Goal: Transaction & Acquisition: Purchase product/service

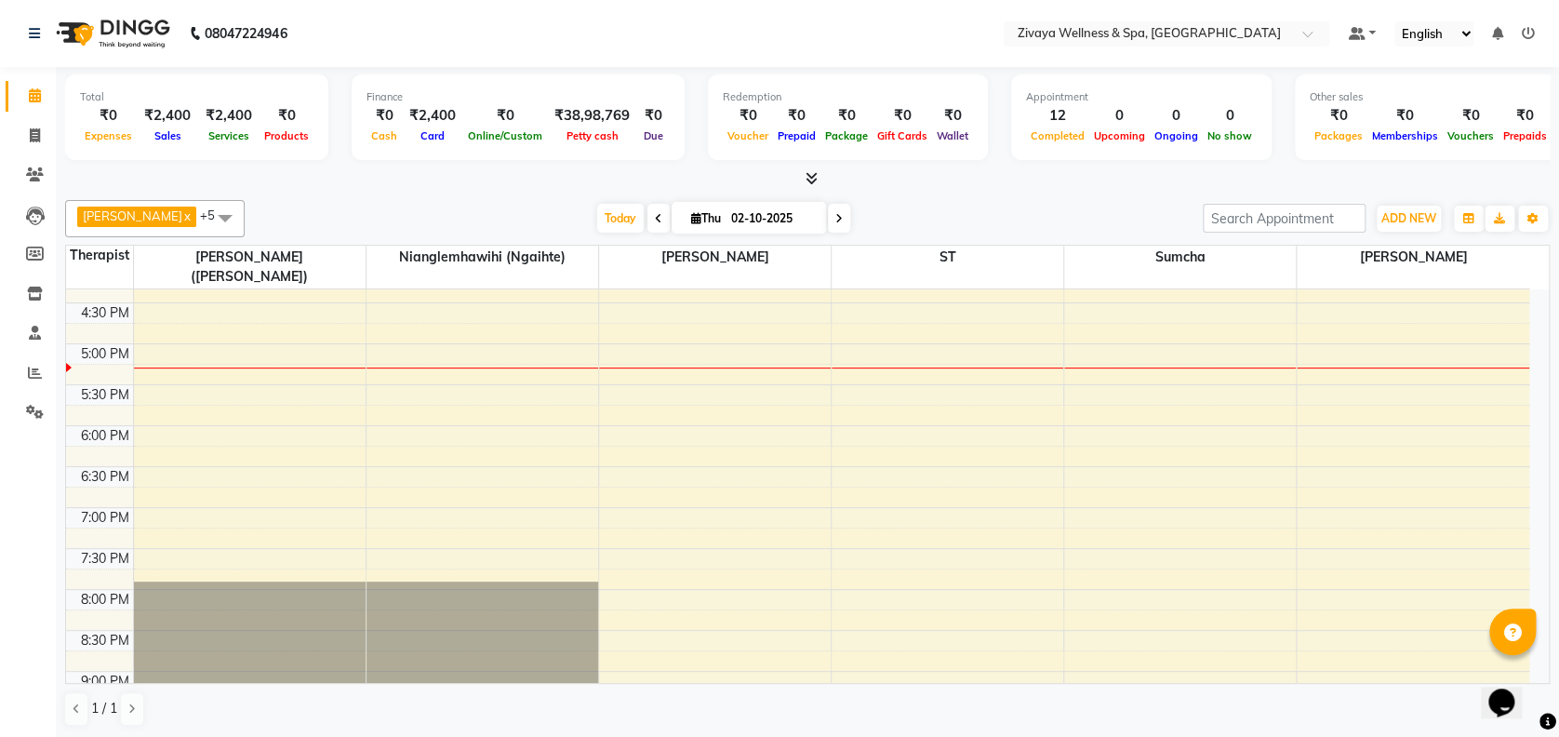
scroll to position [1248, 0]
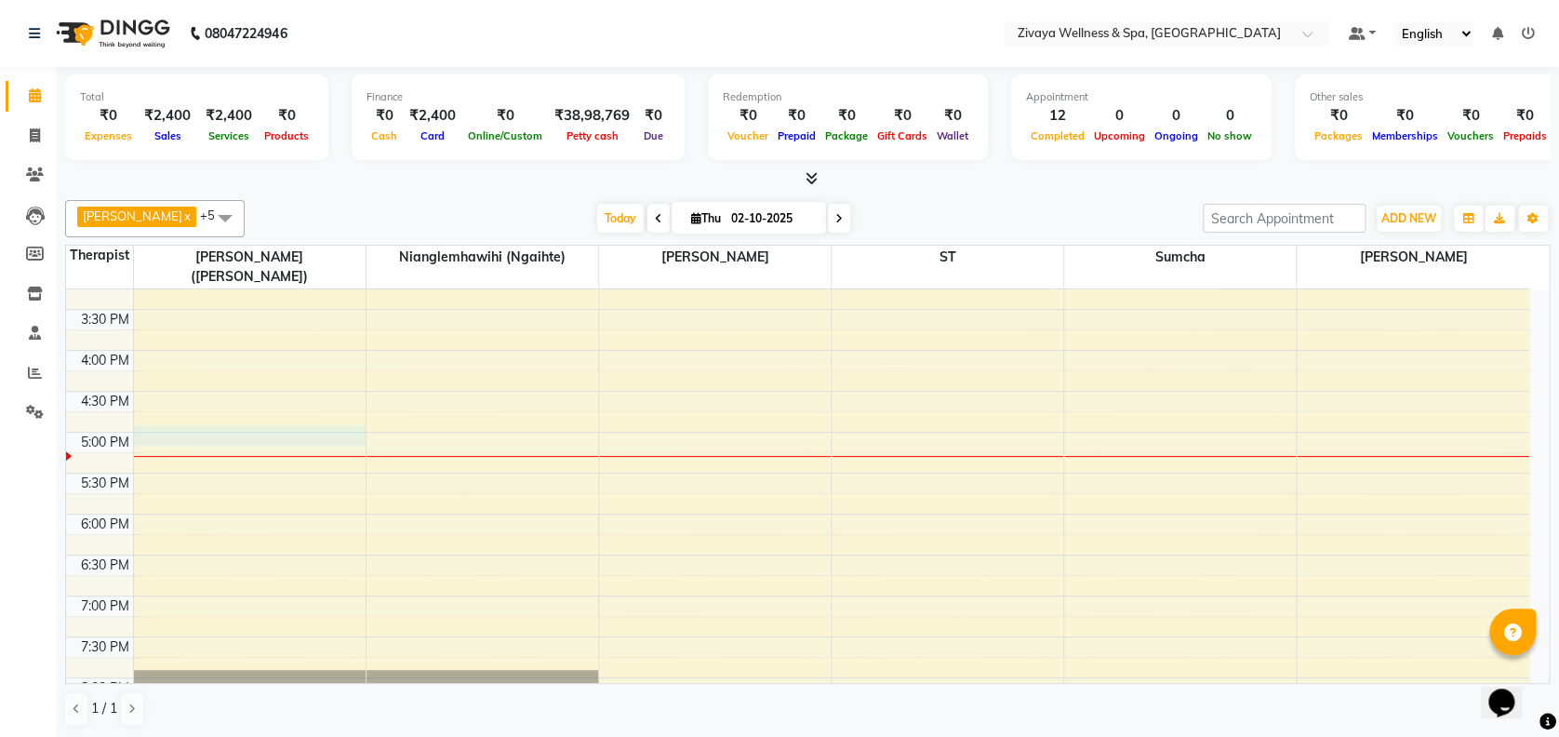
click at [136, 452] on td at bounding box center [831, 462] width 1396 height 20
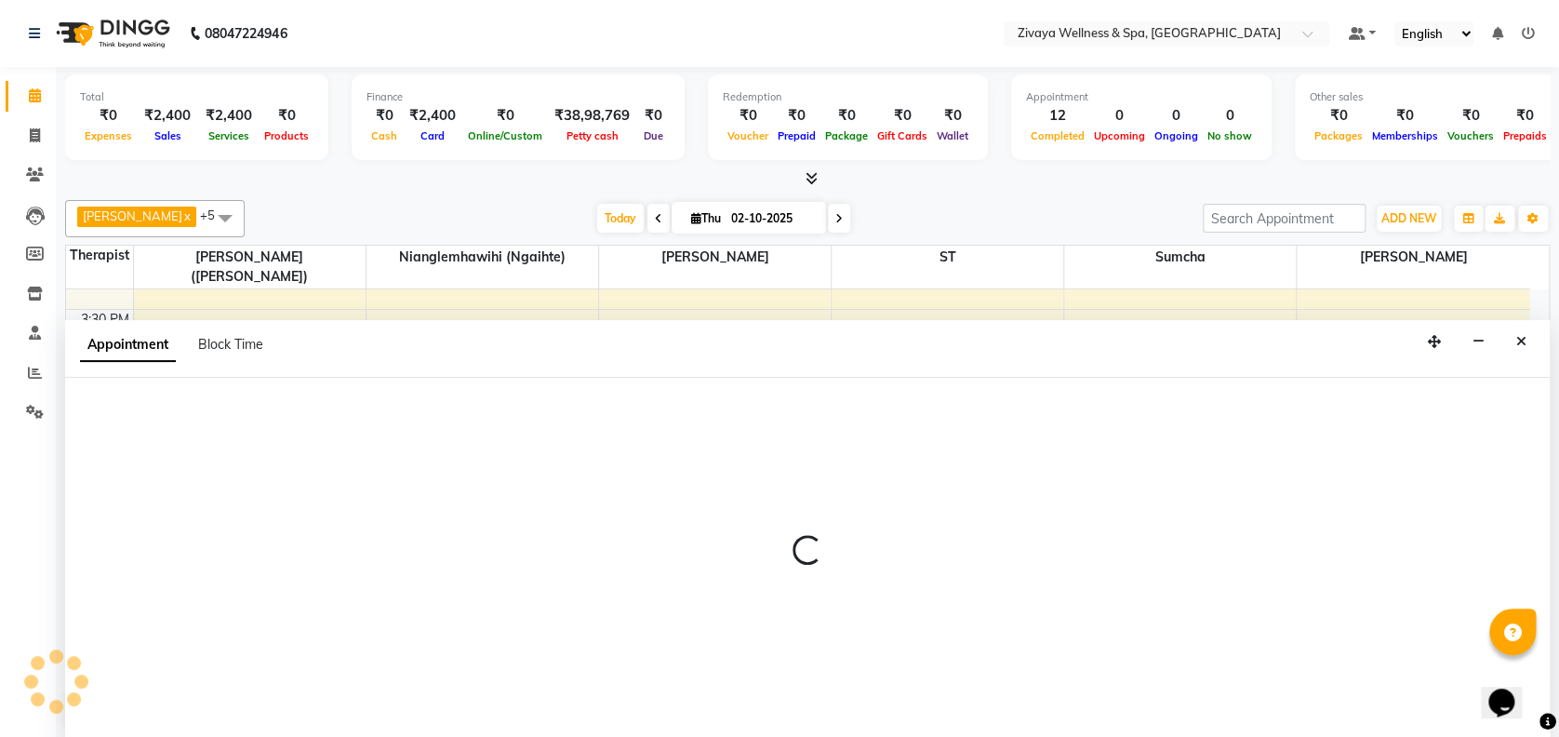
select select "58850"
select select "1020"
select select "tentative"
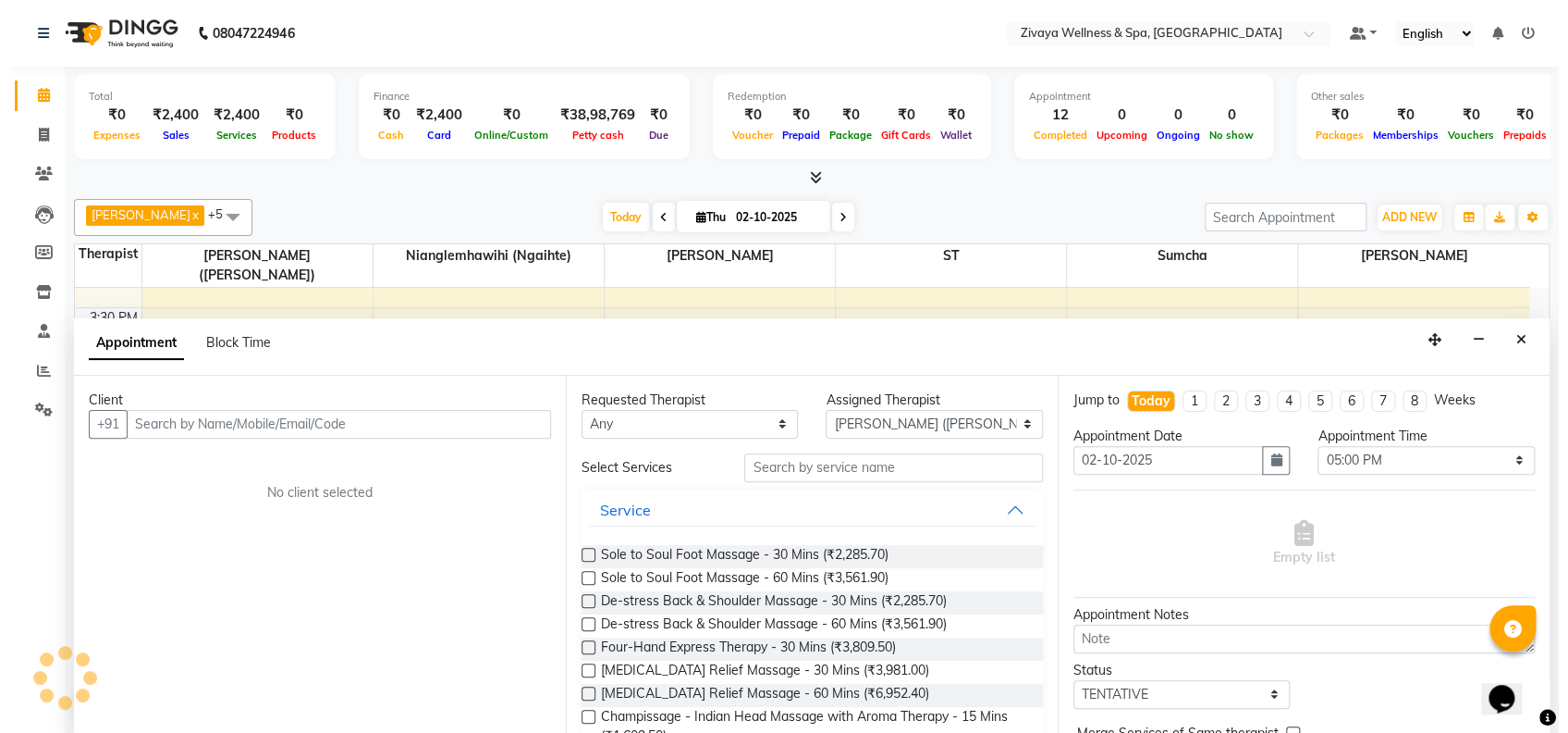
scroll to position [0, 0]
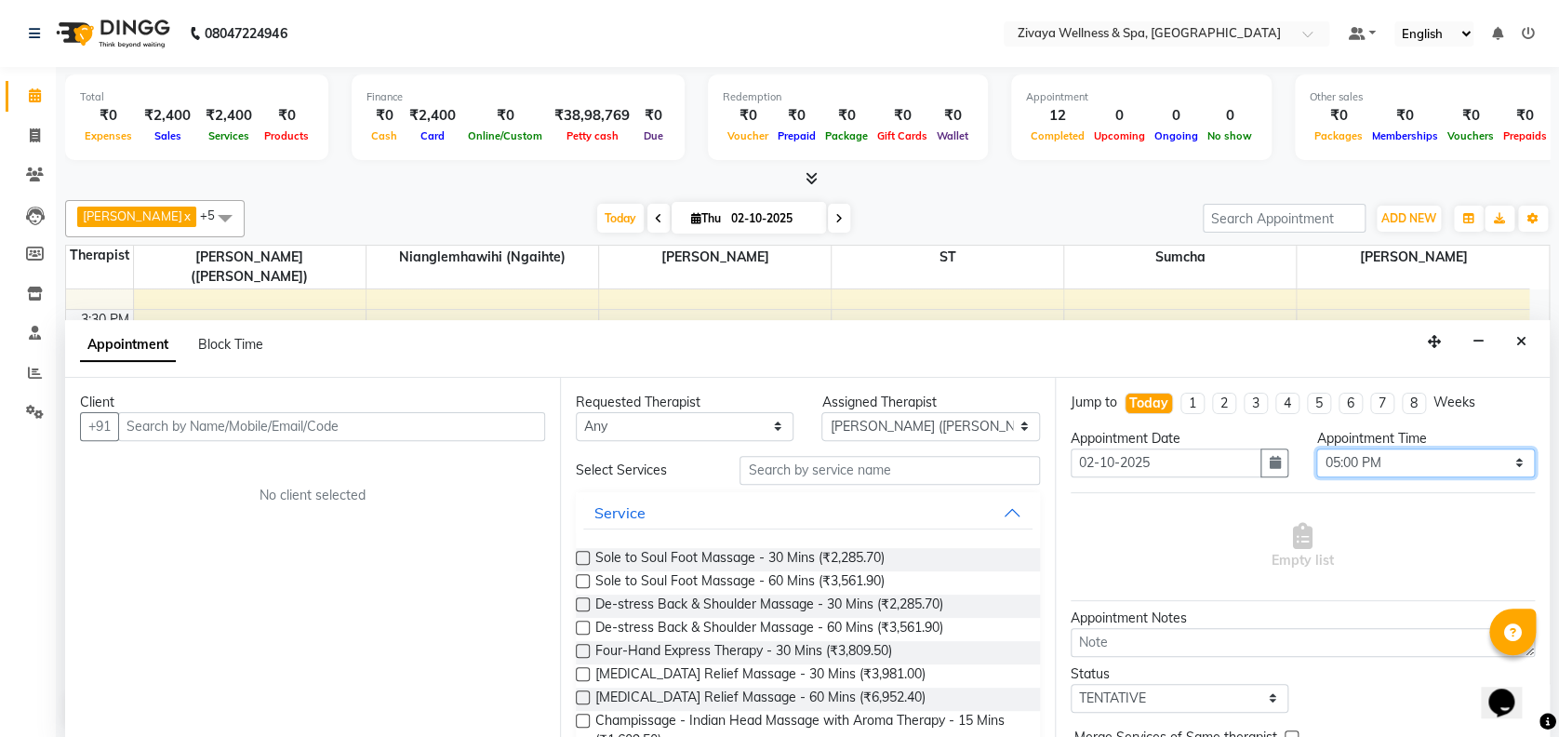
click at [1466, 462] on select "Select 12:00 AM 12:15 AM 12:30 AM 12:45 AM 01:00 AM 01:15 AM 01:30 AM 01:45 AM …" at bounding box center [1425, 462] width 218 height 29
select select "1035"
click at [1316, 448] on select "Select 12:00 AM 12:15 AM 12:30 AM 12:45 AM 01:00 AM 01:15 AM 01:30 AM 01:45 AM …" at bounding box center [1425, 462] width 218 height 29
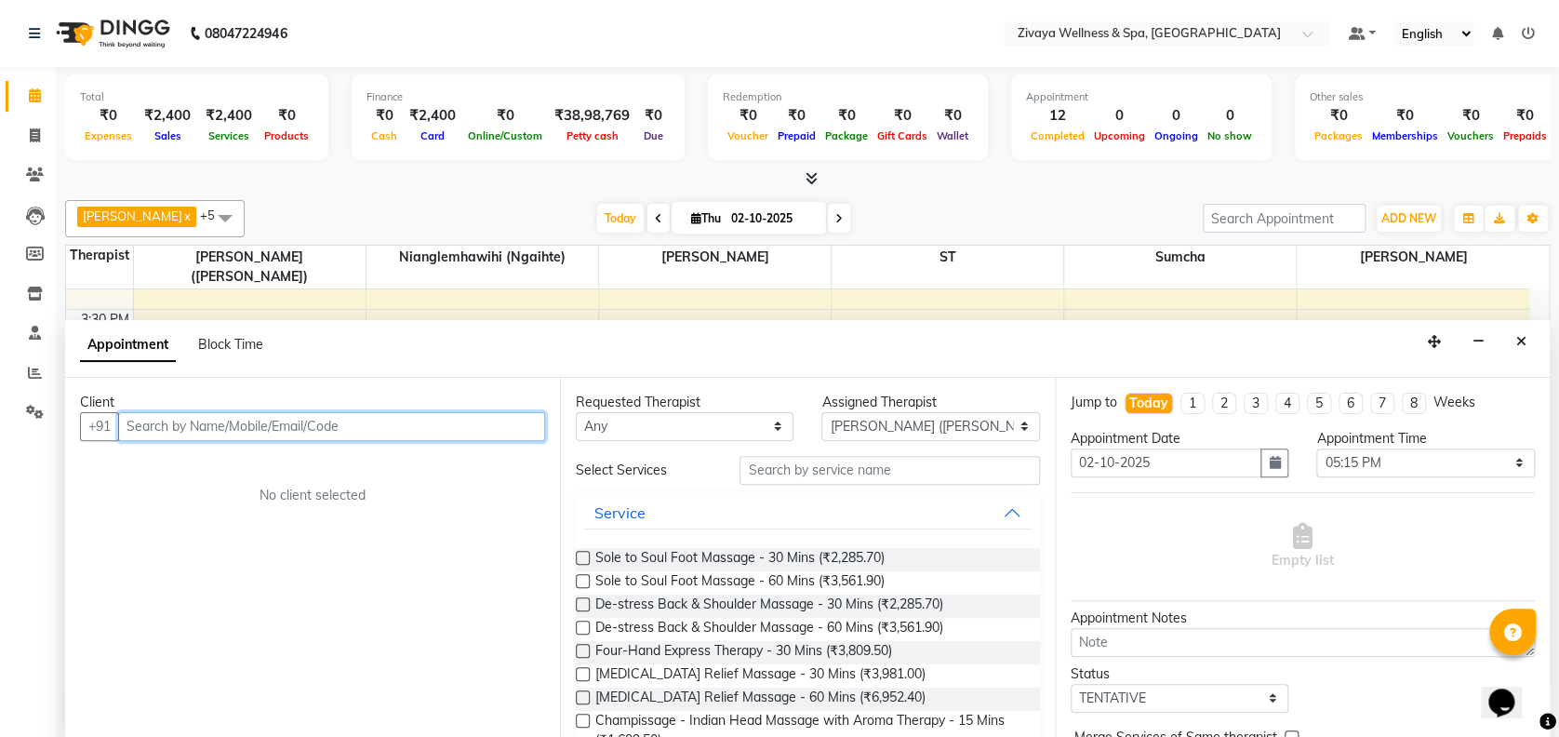
click at [326, 427] on input "text" at bounding box center [331, 426] width 427 height 29
type input "9164495588"
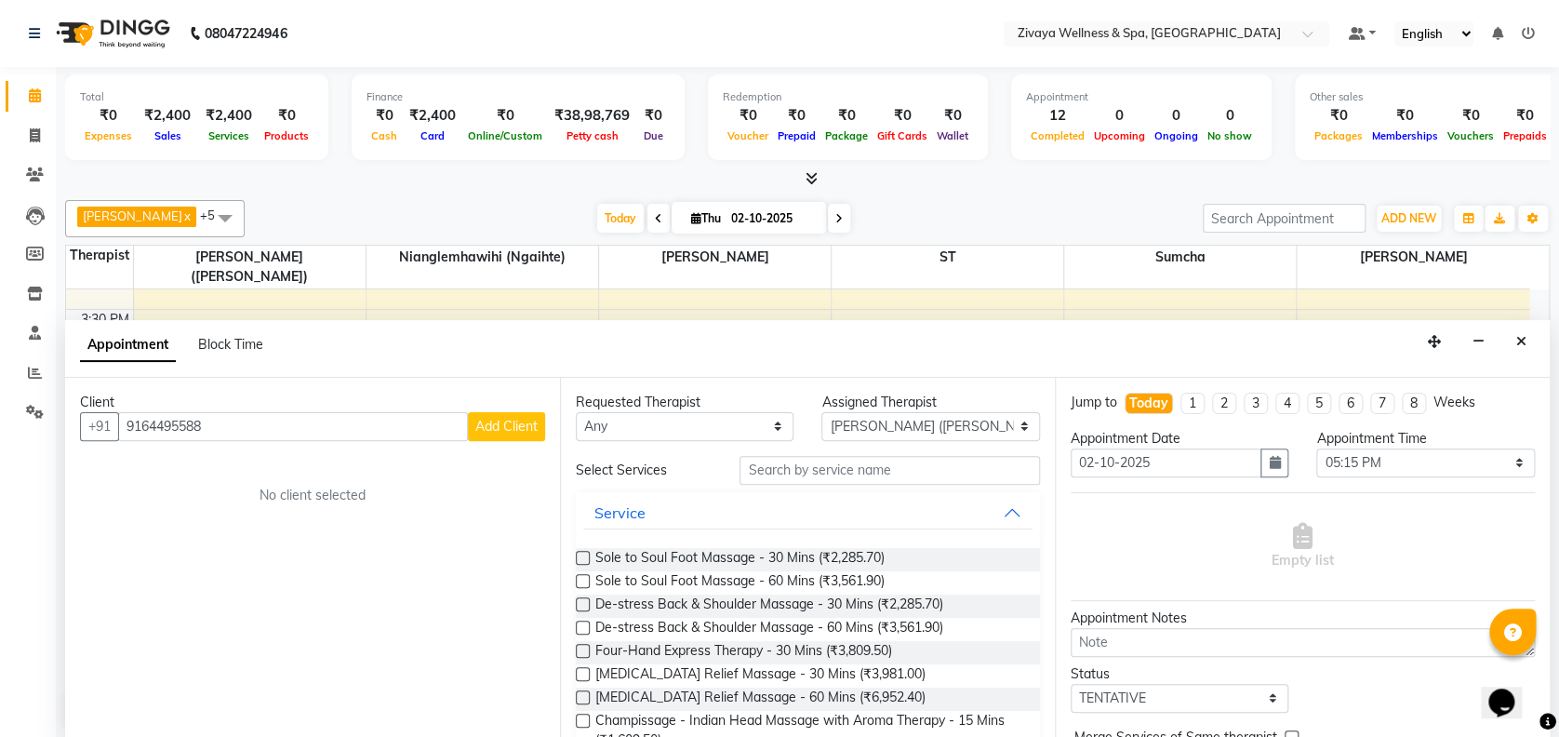
click at [500, 421] on span "Add Client" at bounding box center [506, 426] width 62 height 17
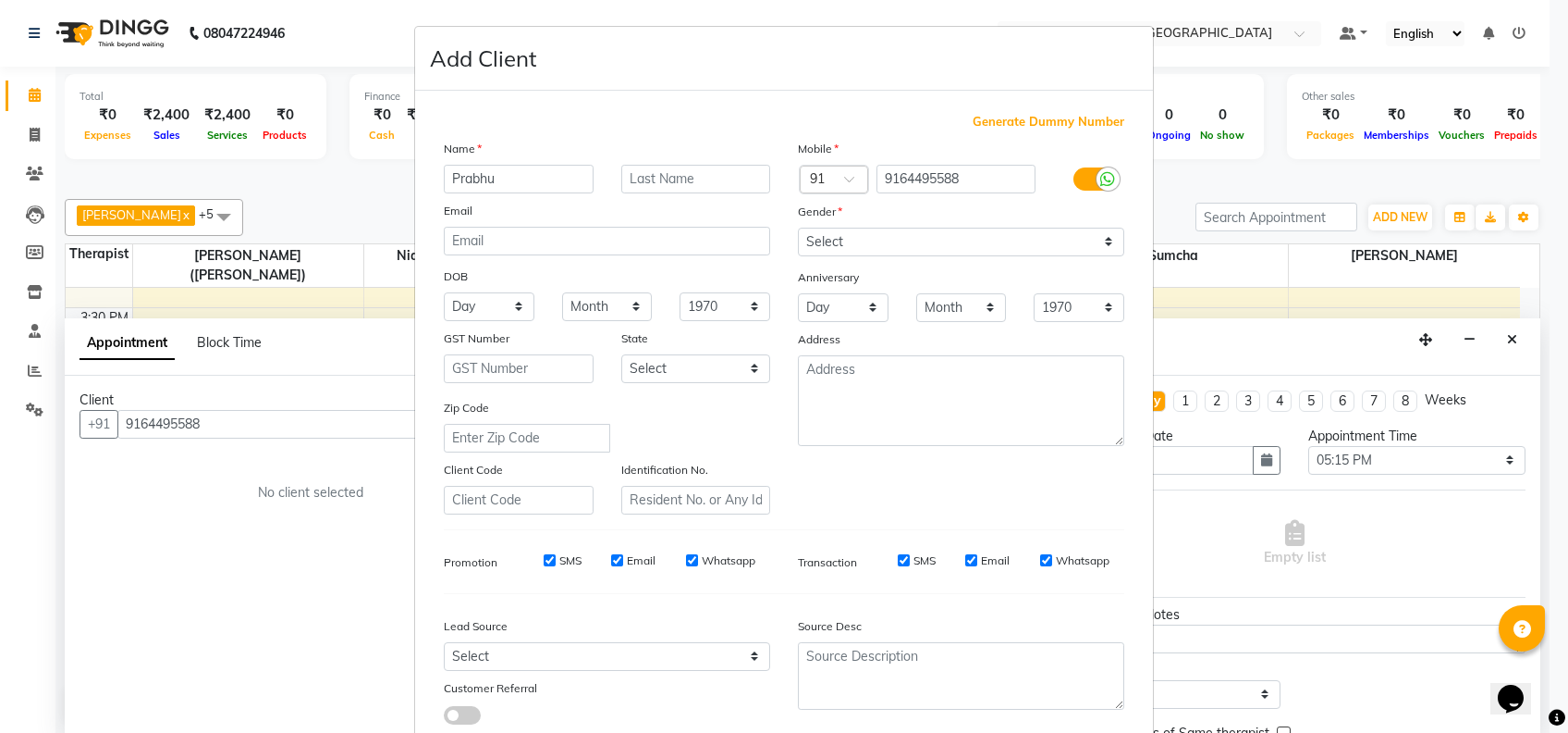
type input "Prabhu"
click at [889, 233] on select "Select [DEMOGRAPHIC_DATA] [DEMOGRAPHIC_DATA] Other Prefer Not To Say" at bounding box center [961, 242] width 326 height 29
select select "[DEMOGRAPHIC_DATA]"
click at [798, 228] on select "Select [DEMOGRAPHIC_DATA] [DEMOGRAPHIC_DATA] Other Prefer Not To Say" at bounding box center [961, 242] width 326 height 29
click at [965, 561] on input "Email" at bounding box center [971, 560] width 12 height 12
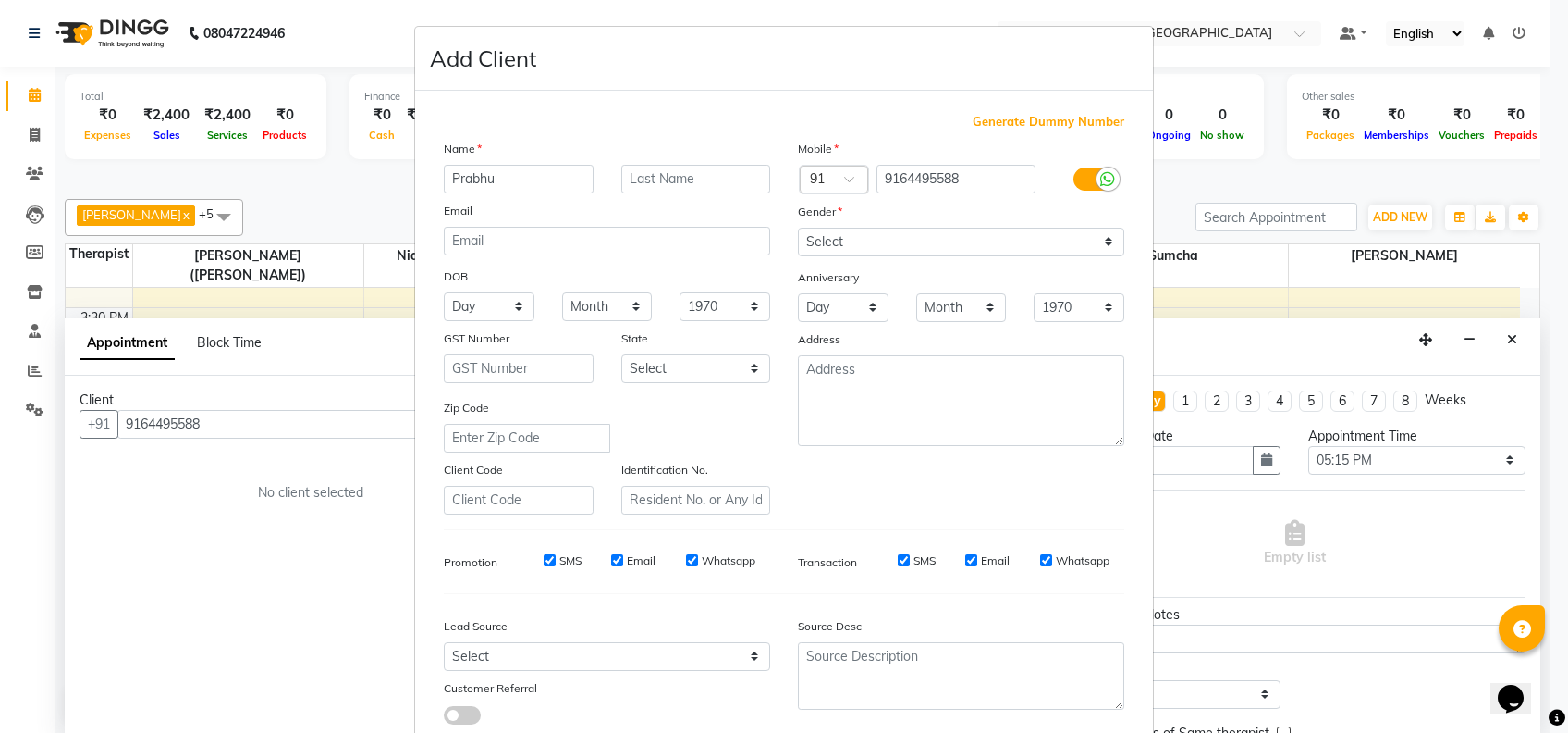
checkbox input "false"
click at [1040, 562] on input "Whatsapp" at bounding box center [1046, 560] width 12 height 12
checkbox input "false"
click at [686, 557] on input "Whatsapp" at bounding box center [692, 560] width 12 height 12
checkbox input "false"
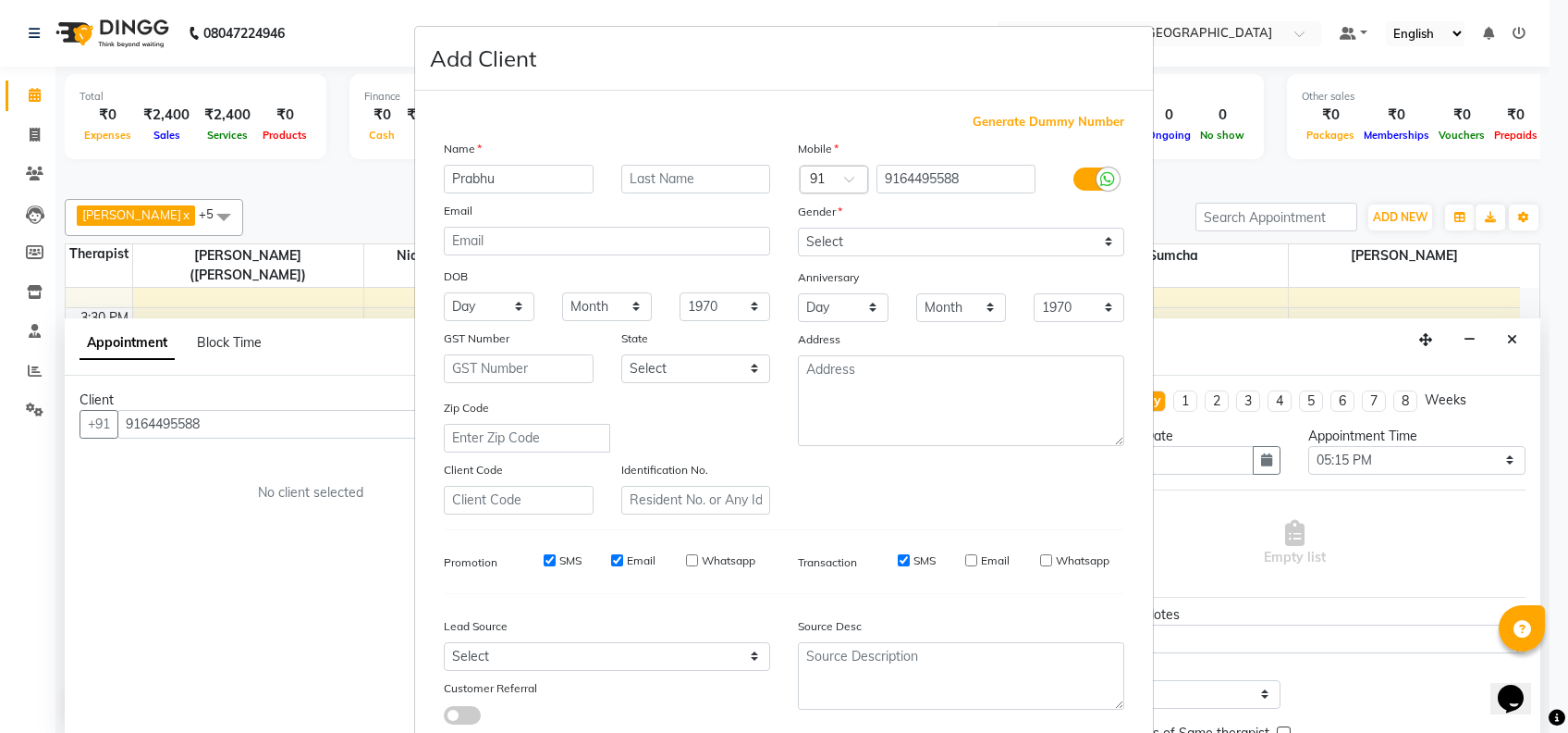
click at [611, 562] on input "Email" at bounding box center [617, 560] width 12 height 12
checkbox input "false"
click at [544, 558] on input "SMS" at bounding box center [550, 560] width 12 height 12
checkbox input "false"
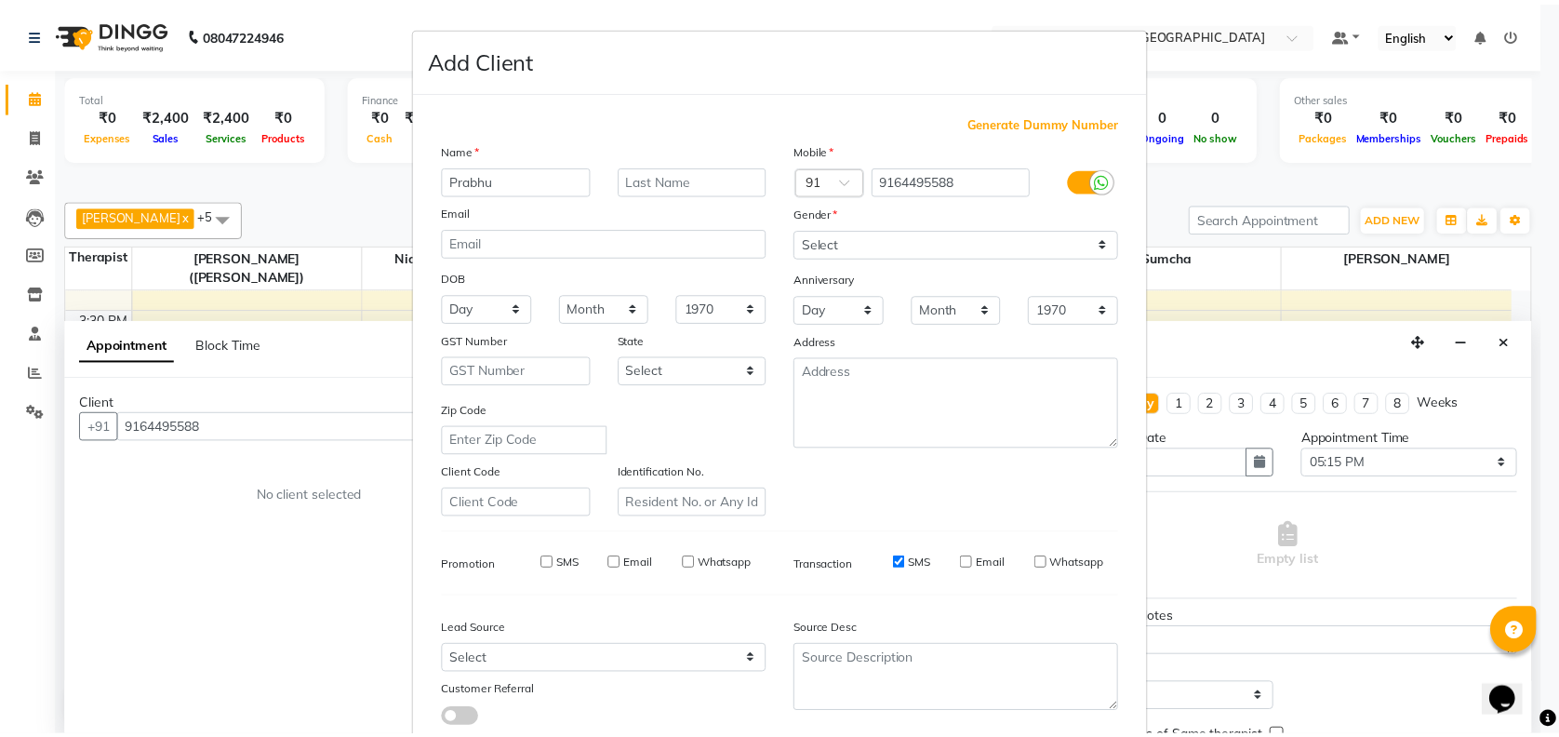
scroll to position [118, 0]
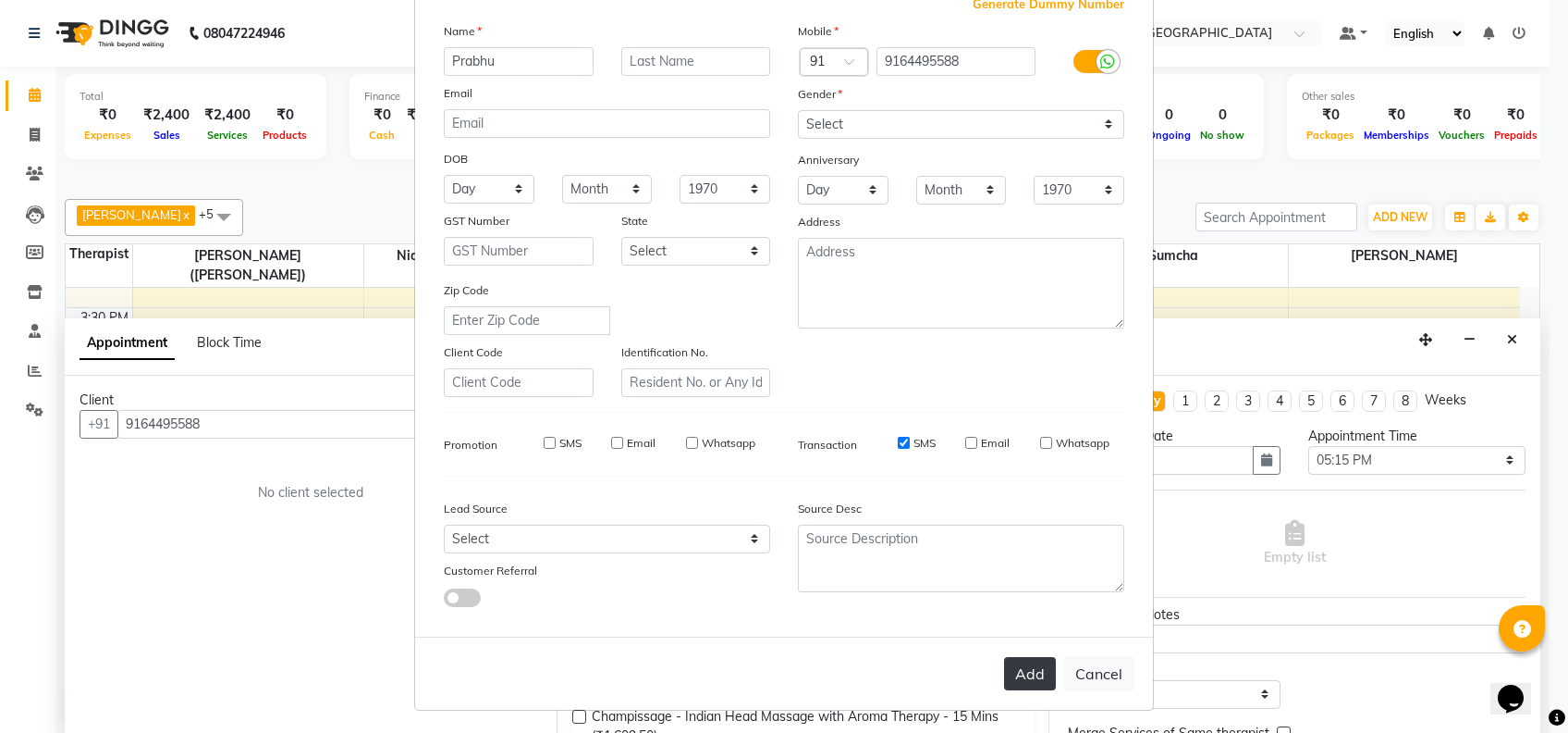
click at [1020, 660] on button "Add" at bounding box center [1030, 672] width 52 height 33
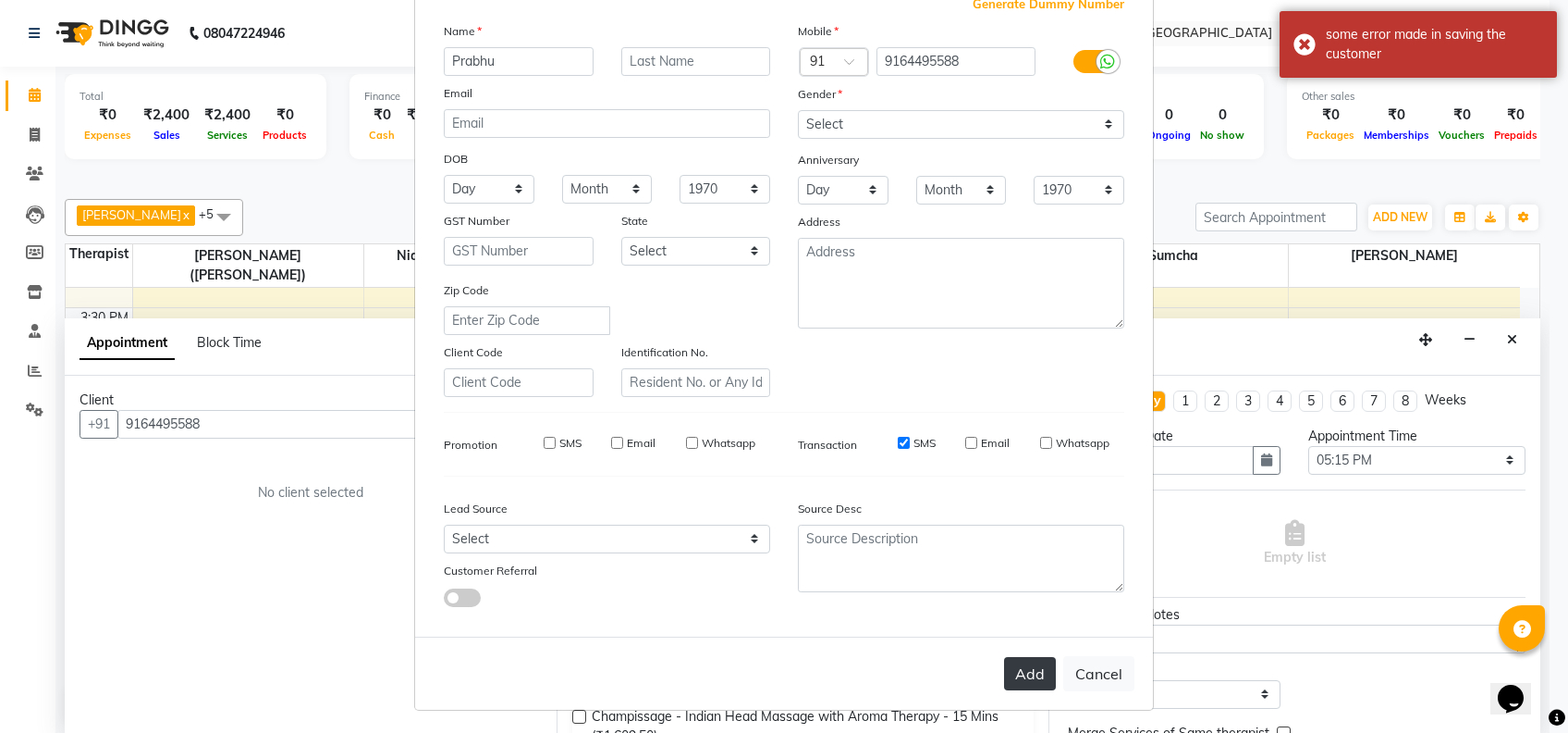
click at [1022, 668] on button "Add" at bounding box center [1030, 672] width 52 height 33
select select
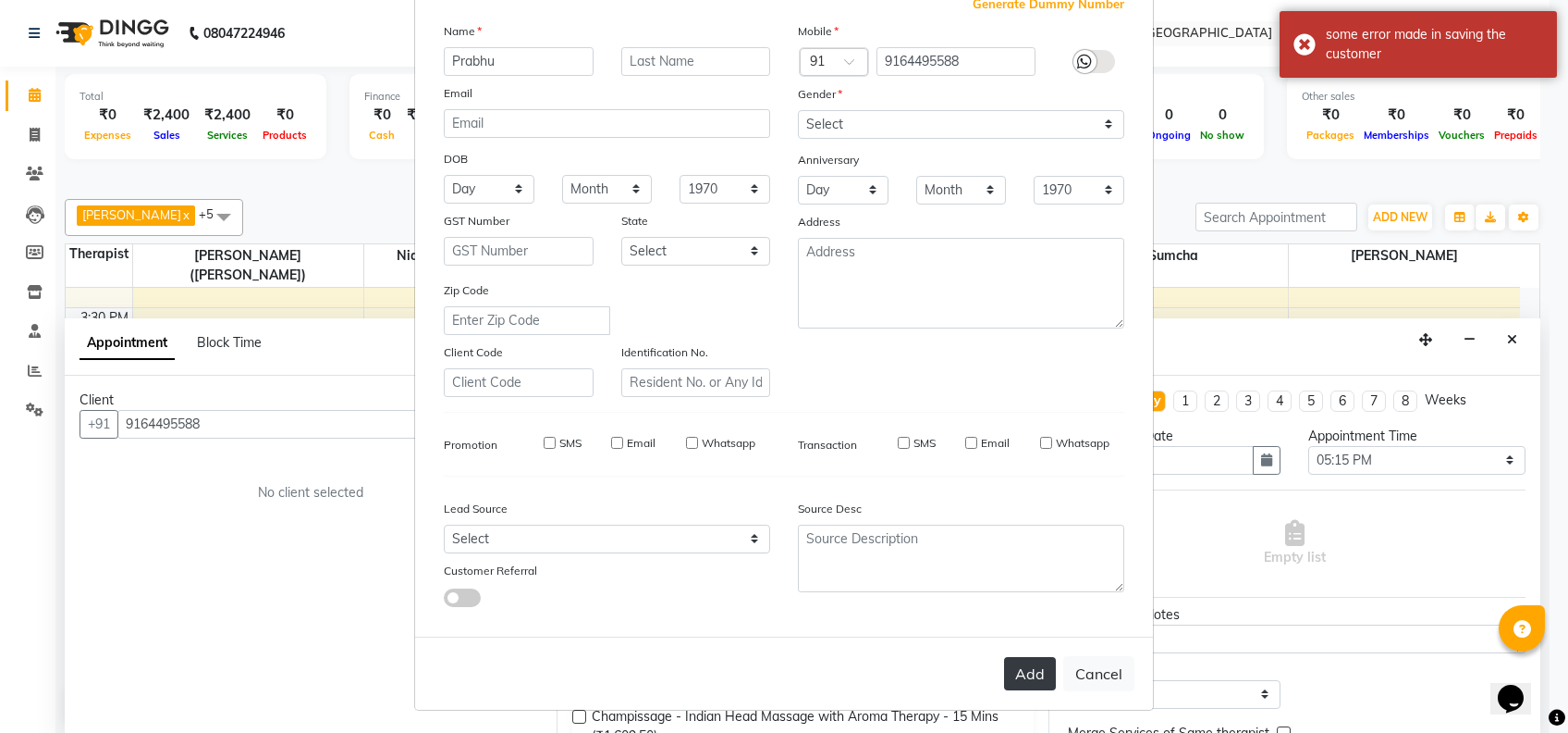
select select
checkbox input "false"
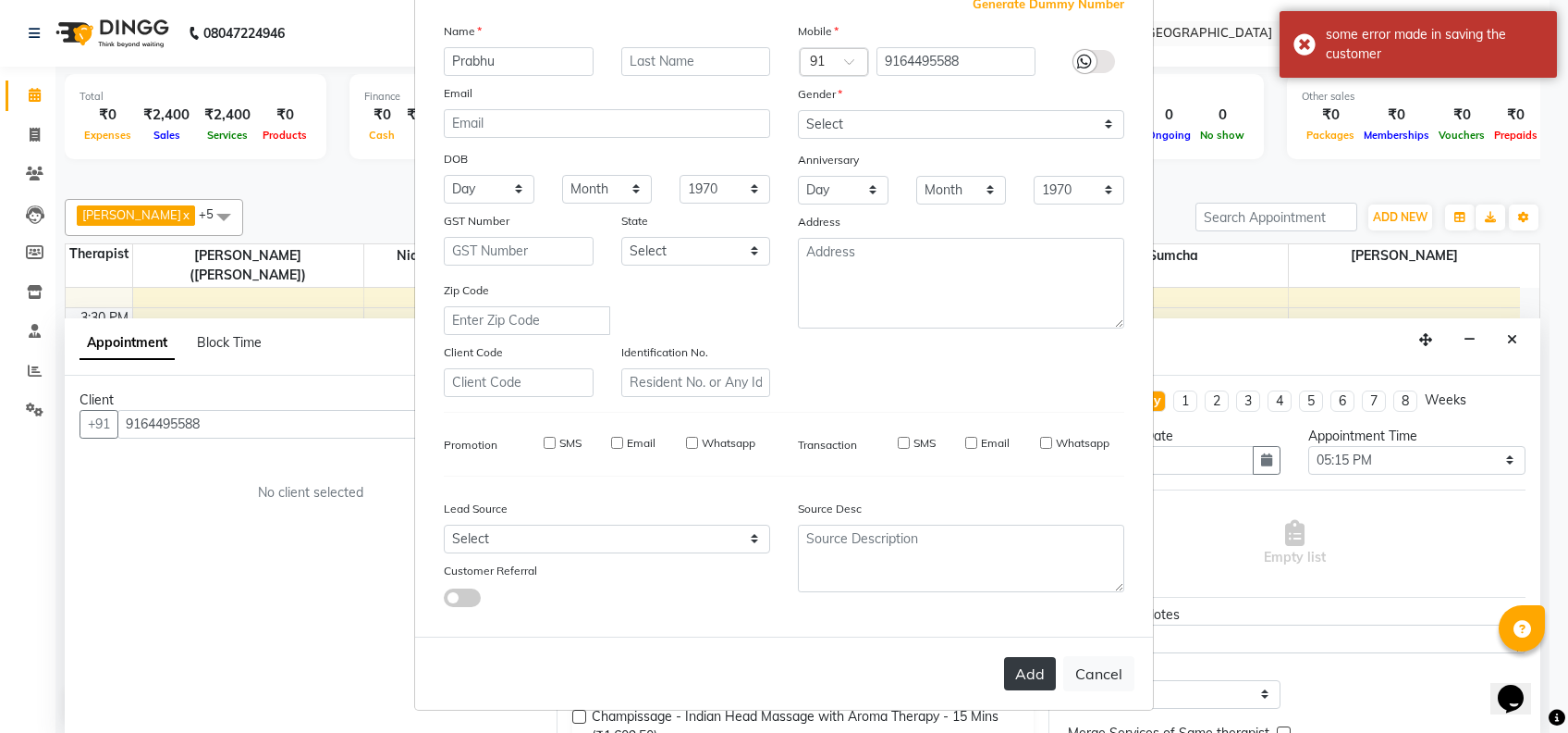
checkbox input "false"
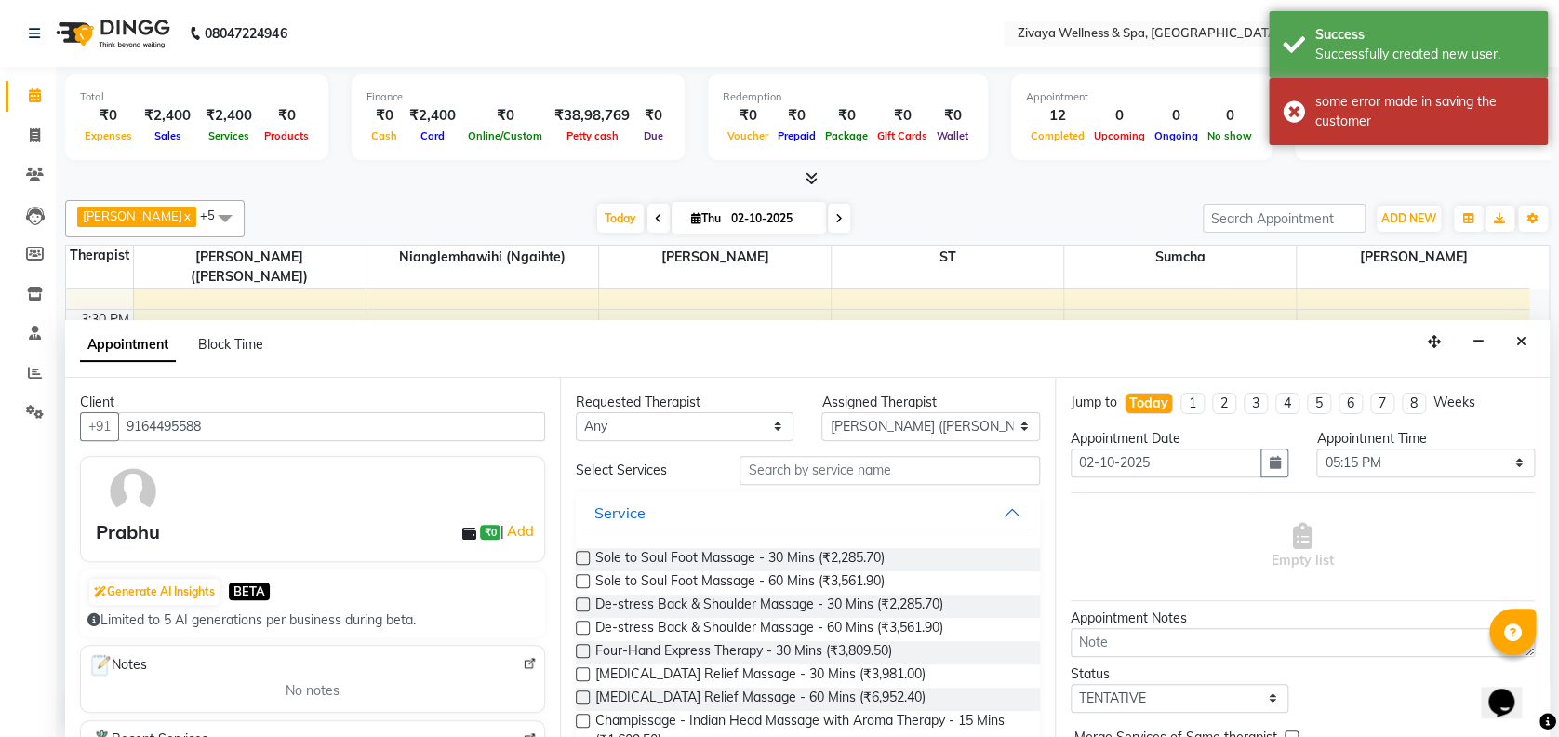
click at [581, 646] on label at bounding box center [583, 651] width 14 height 14
click at [581, 646] on input "checkbox" at bounding box center [582, 652] width 12 height 12
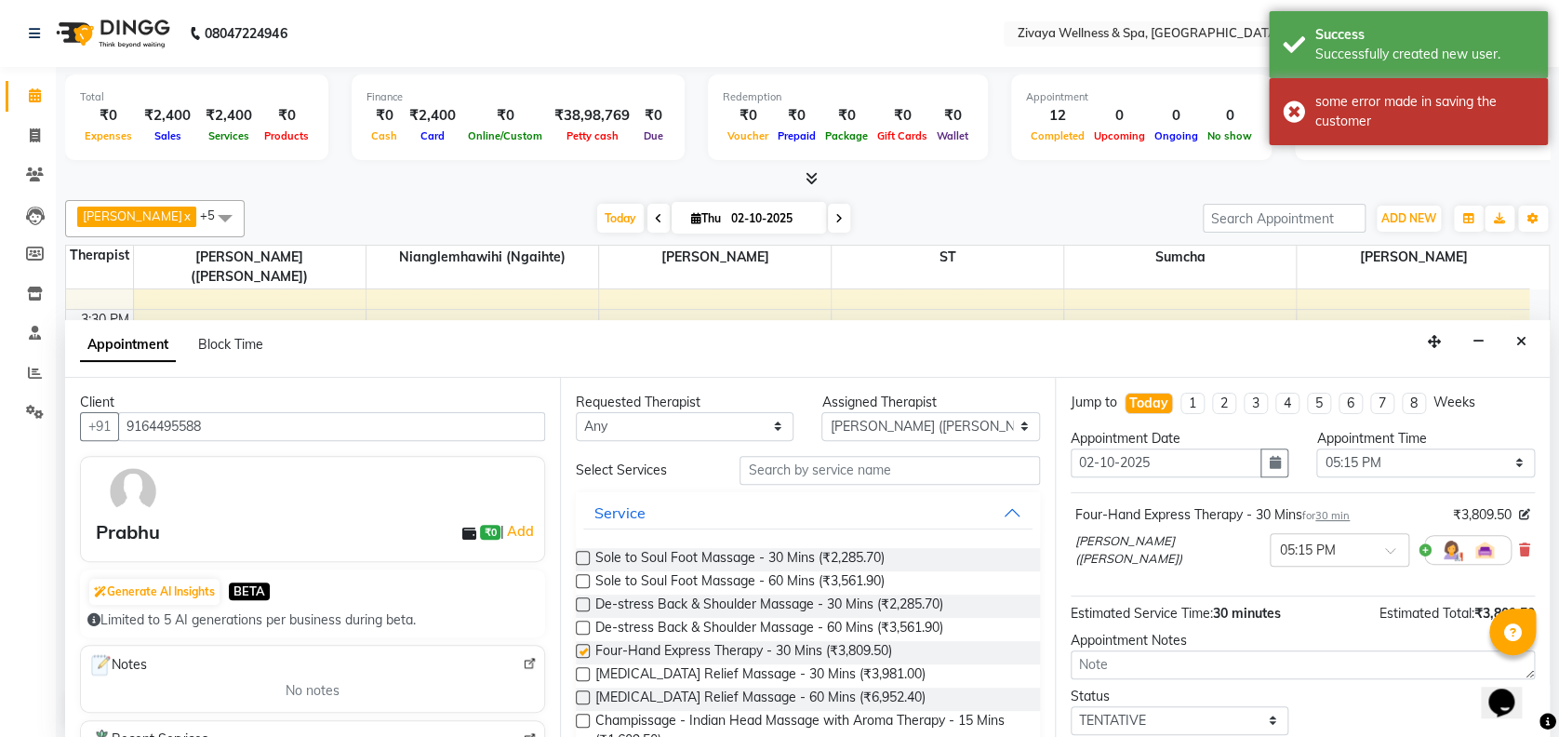
checkbox input "false"
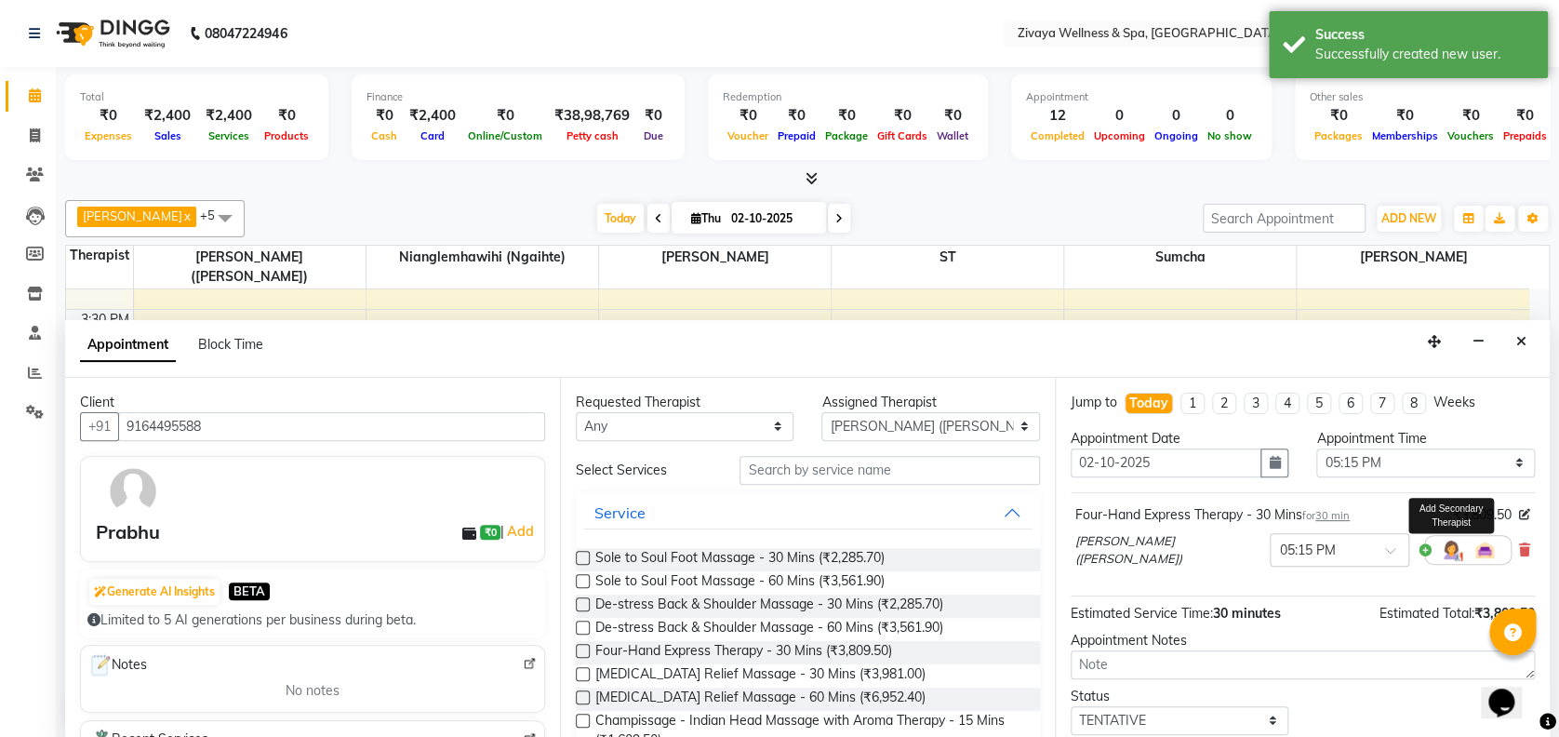
click at [1440, 550] on img at bounding box center [1451, 549] width 22 height 22
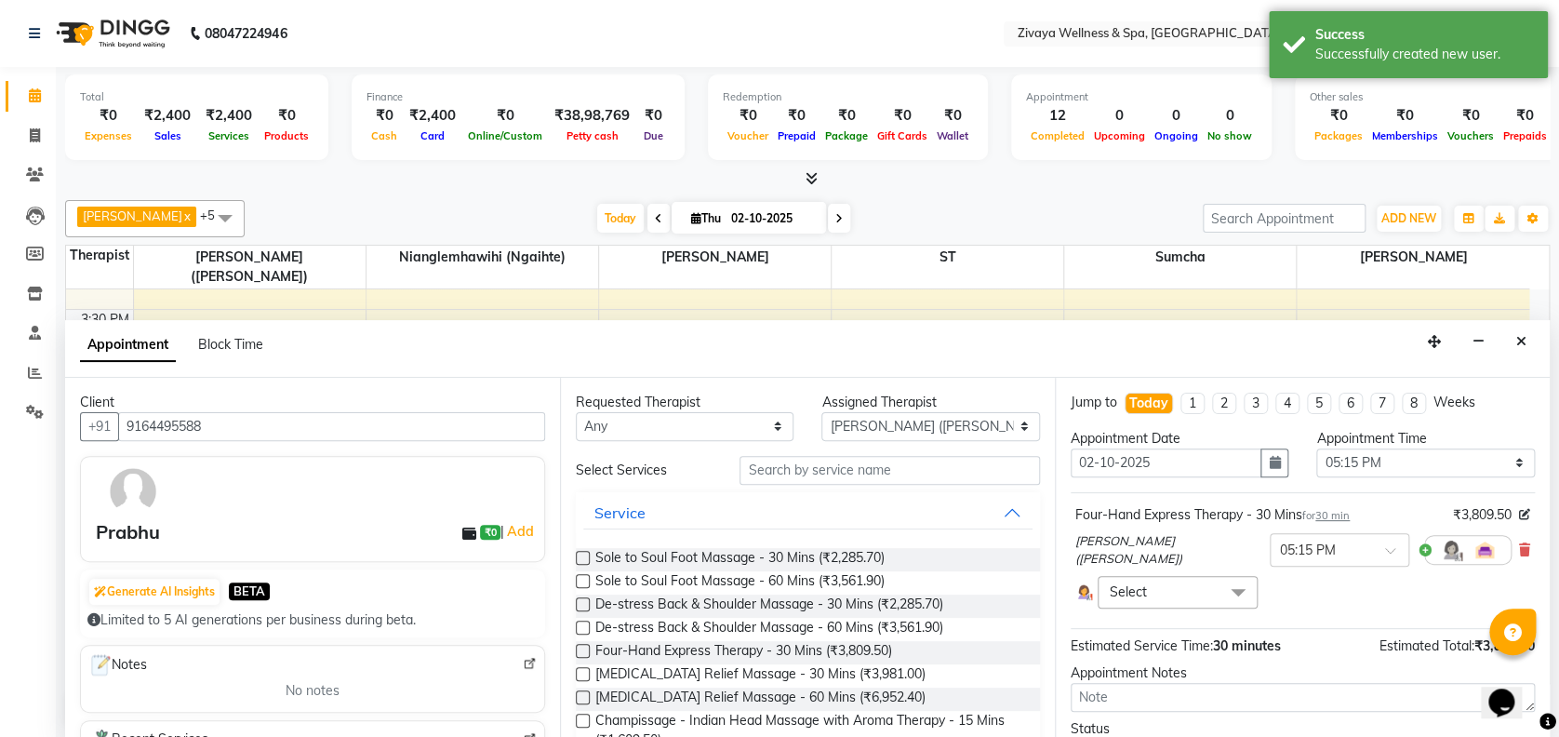
click at [1233, 588] on span at bounding box center [1237, 593] width 37 height 35
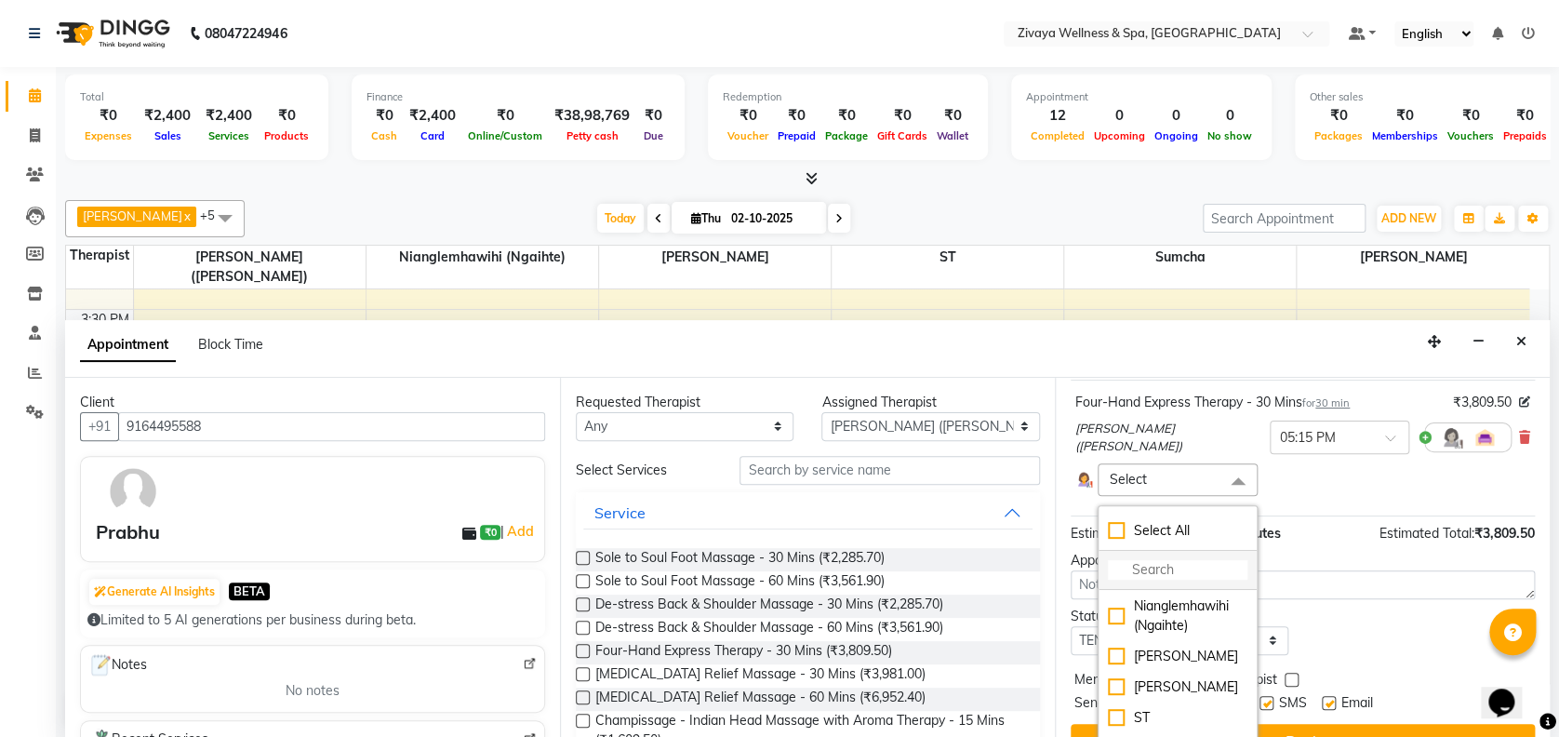
scroll to position [90, 0]
click at [1116, 636] on div "Nianglemhawihi (Ngaihte)" at bounding box center [1177, 616] width 139 height 39
checkbox input "true"
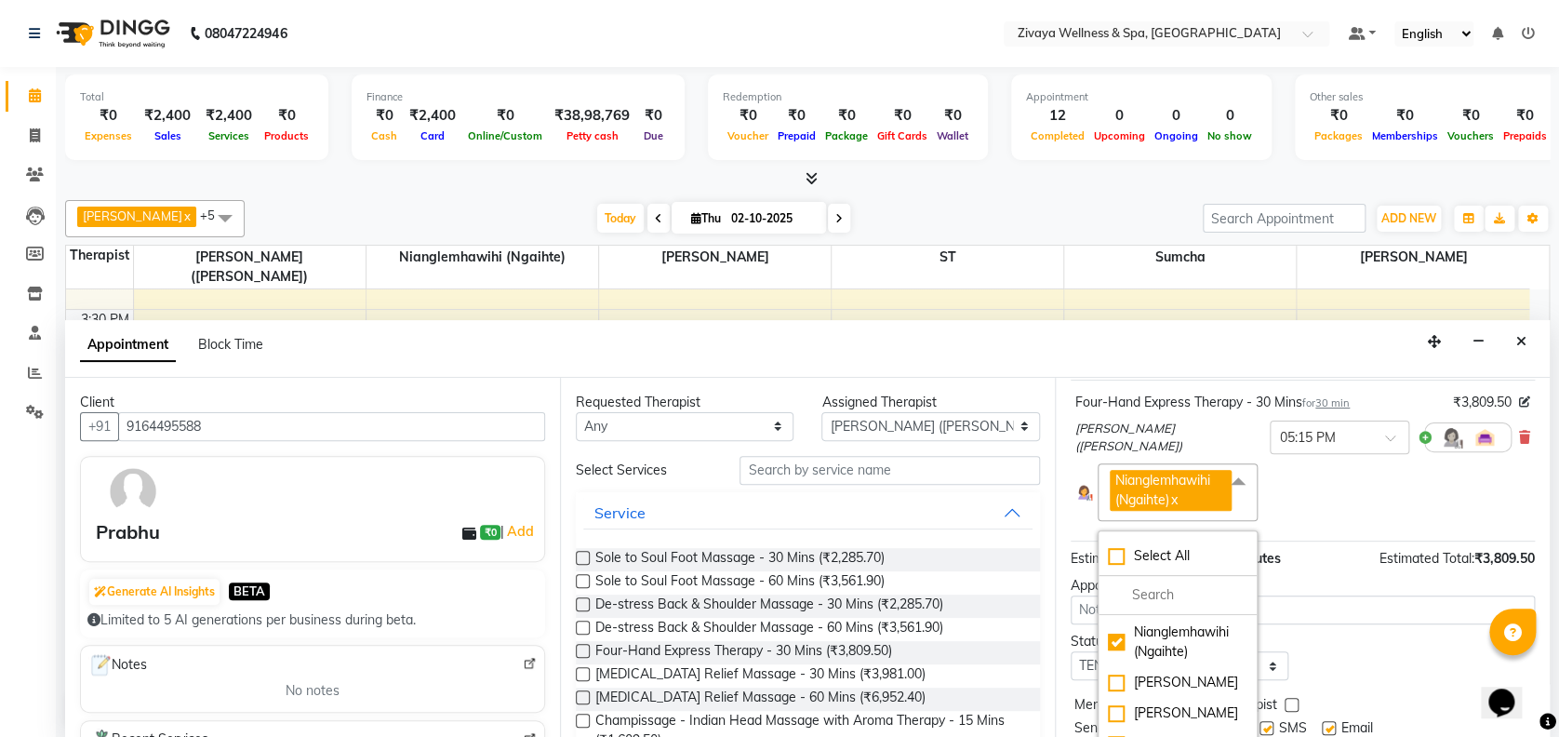
click at [1229, 476] on span at bounding box center [1237, 480] width 37 height 35
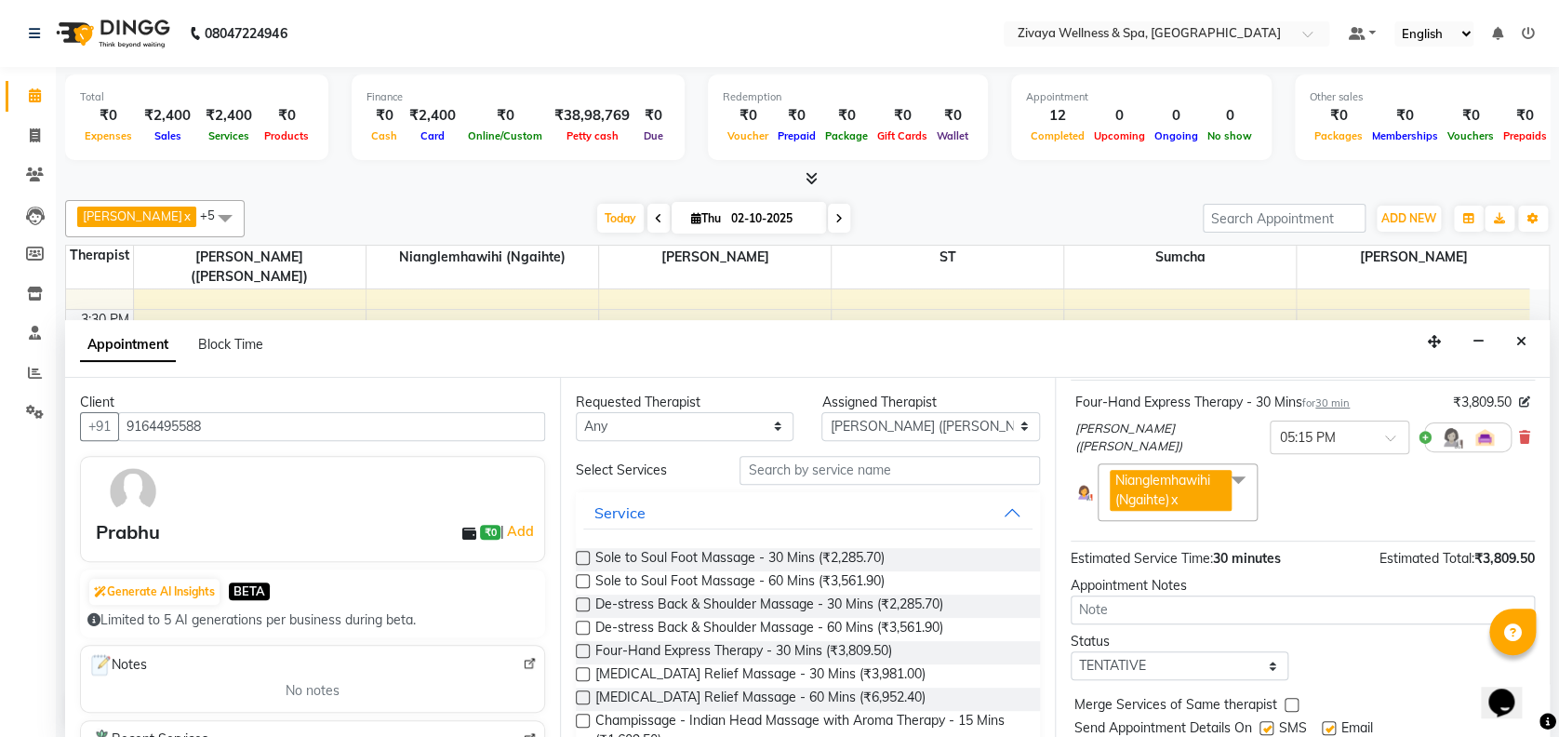
scroll to position [170, 0]
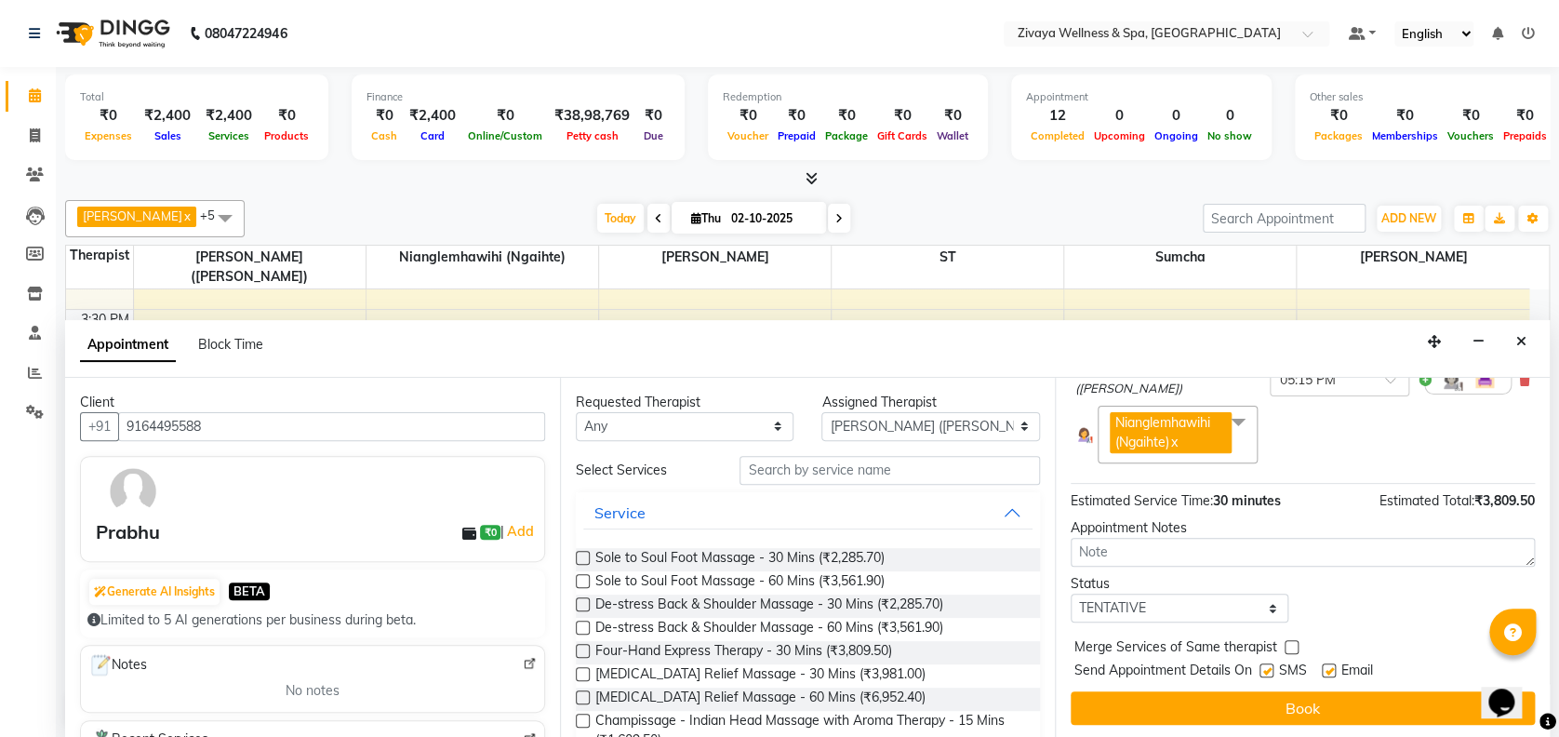
click at [1334, 667] on label at bounding box center [1329, 670] width 14 height 14
click at [1334, 667] on input "checkbox" at bounding box center [1328, 672] width 12 height 12
checkbox input "false"
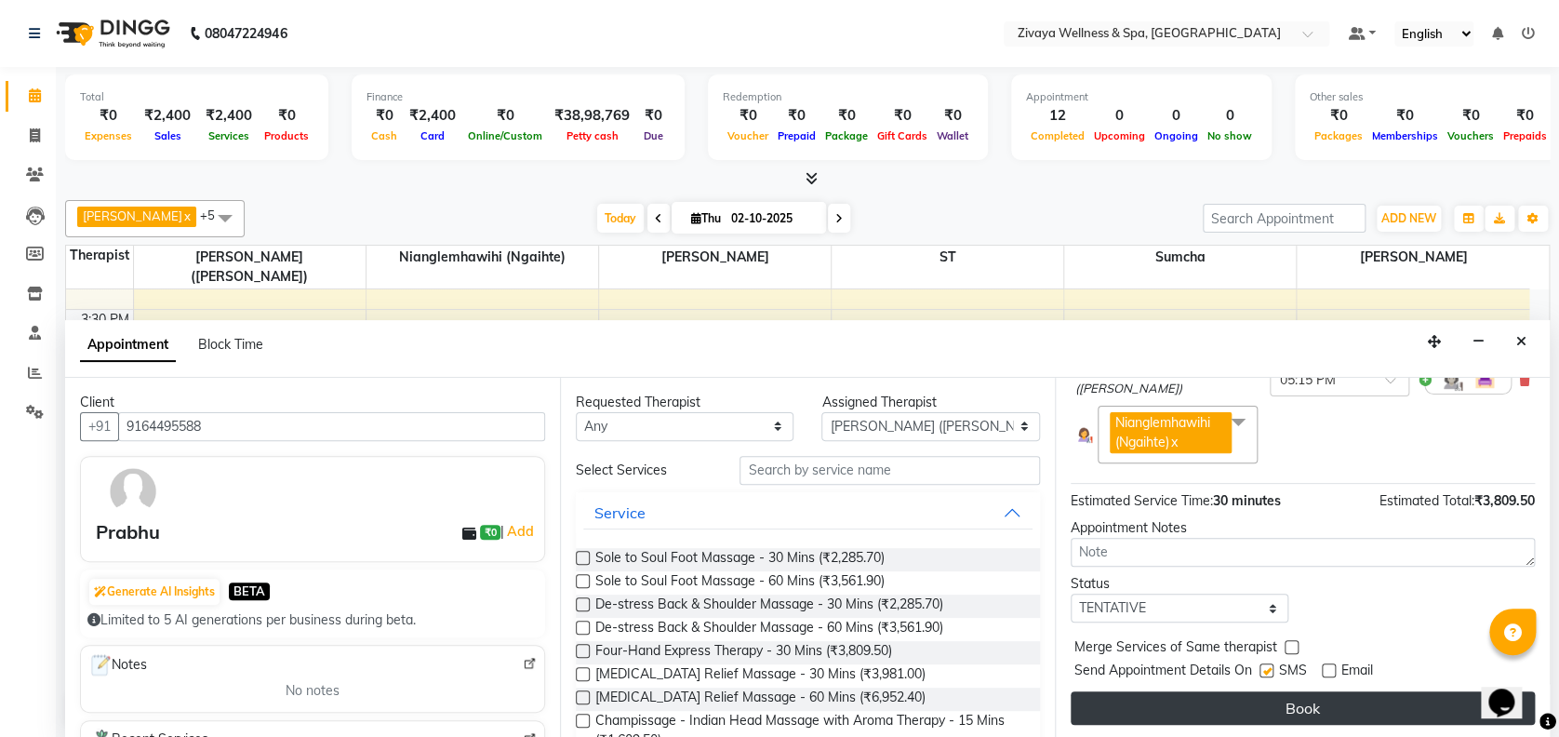
click at [1284, 708] on button "Book" at bounding box center [1302, 707] width 464 height 33
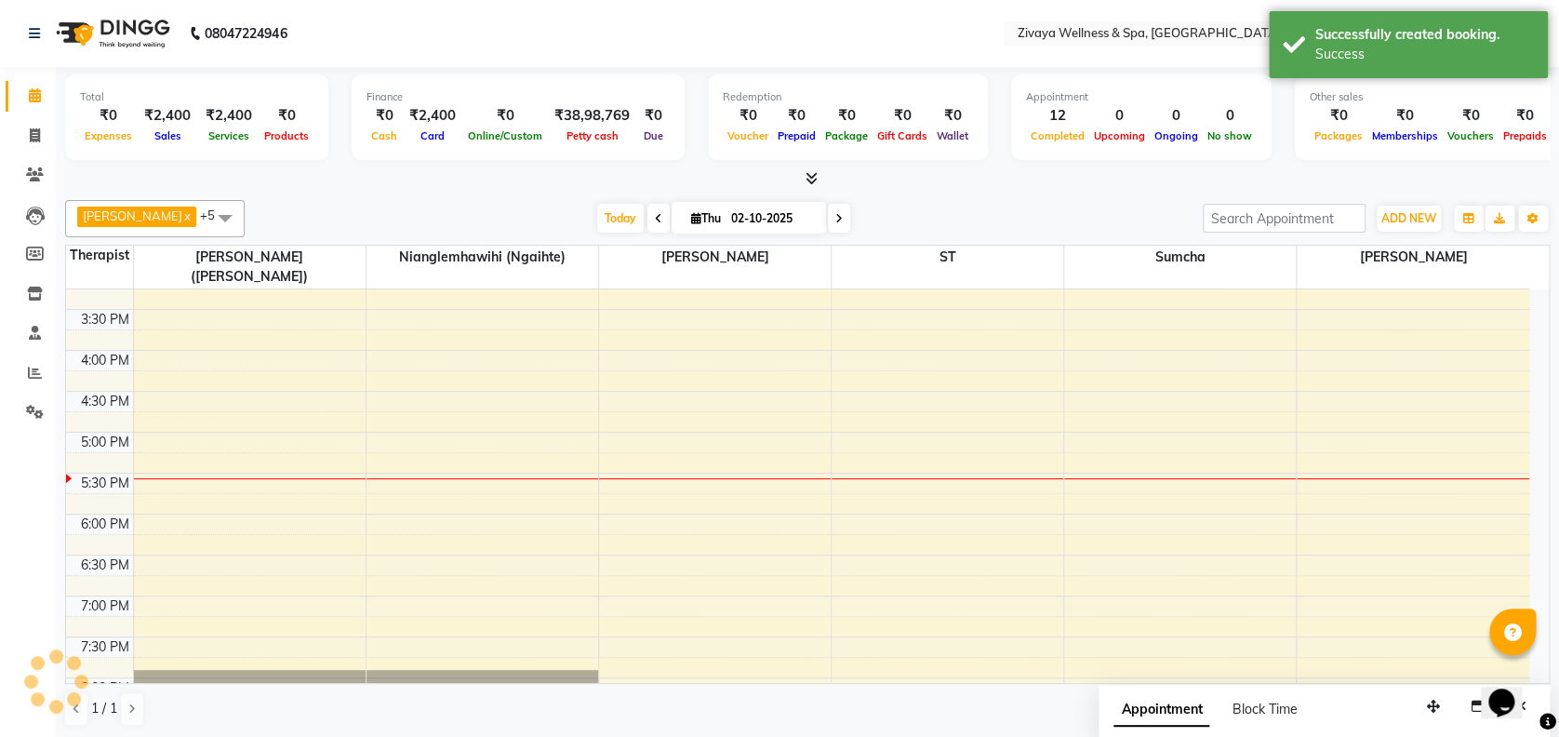
scroll to position [0, 0]
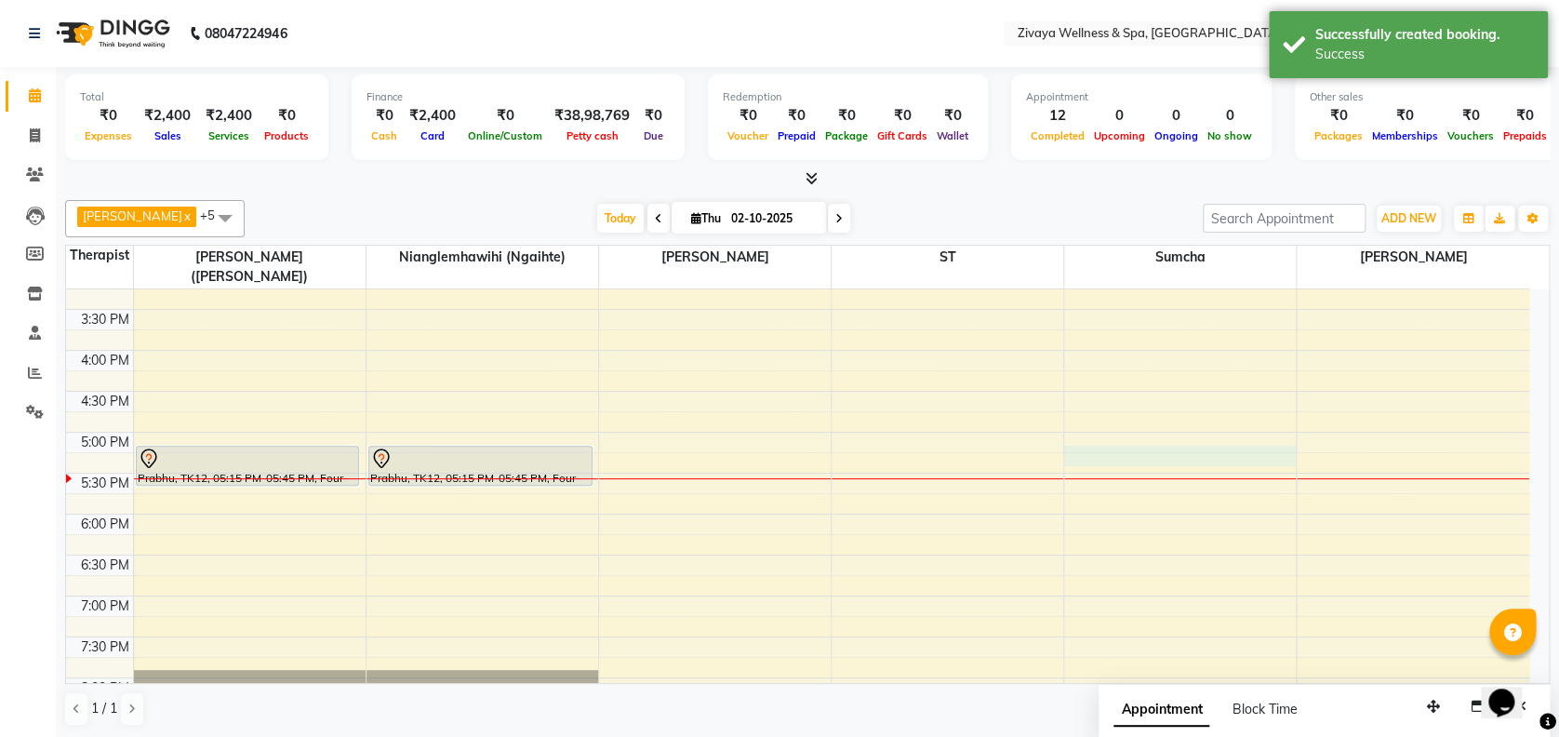
click at [1066, 427] on div "12:00 AM 12:30 AM 1:00 AM 1:30 AM 2:00 AM 2:30 AM 3:00 AM 3:30 AM 4:00 AM 4:30 …" at bounding box center [797, 22] width 1463 height 1963
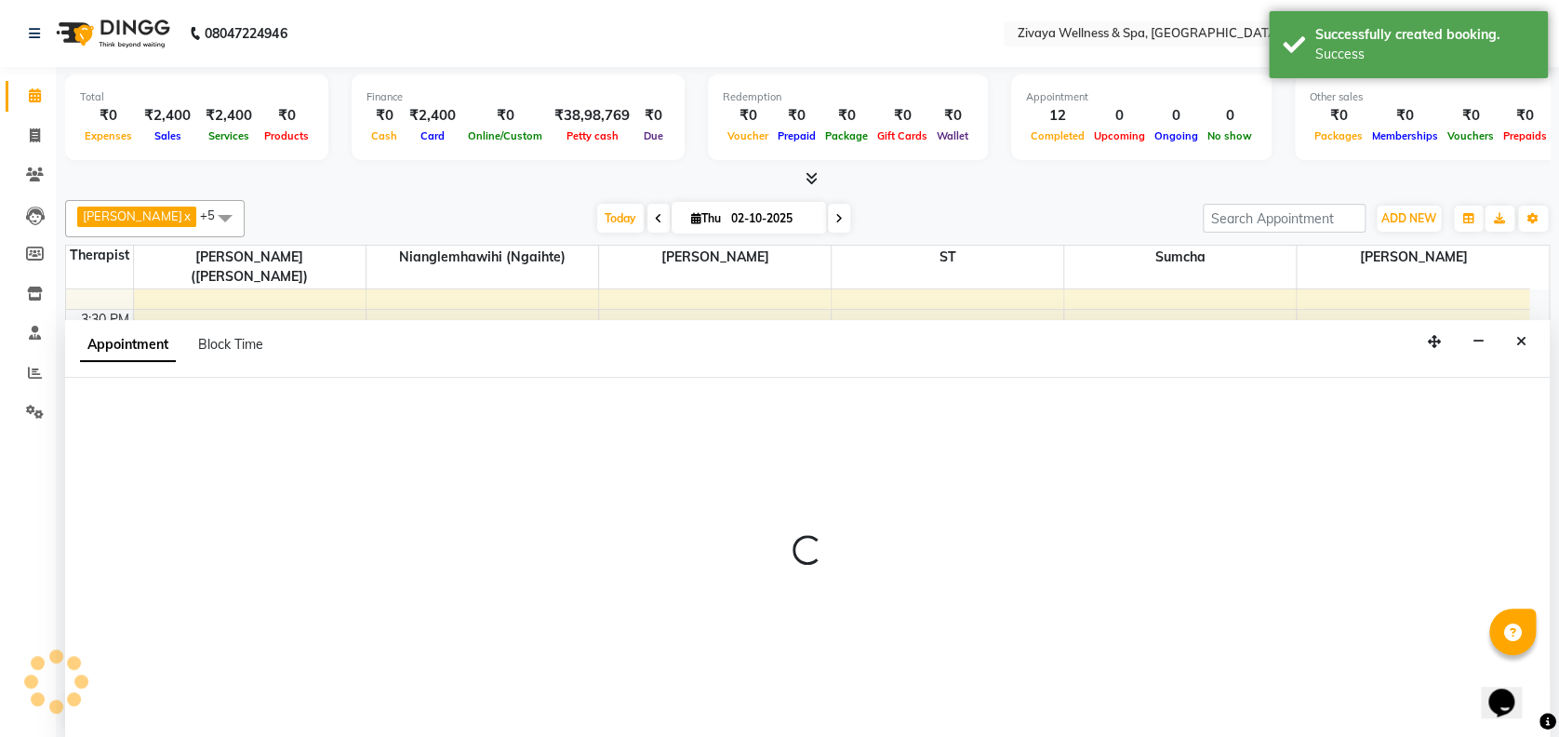
select select "63085"
select select "1035"
select select "tentative"
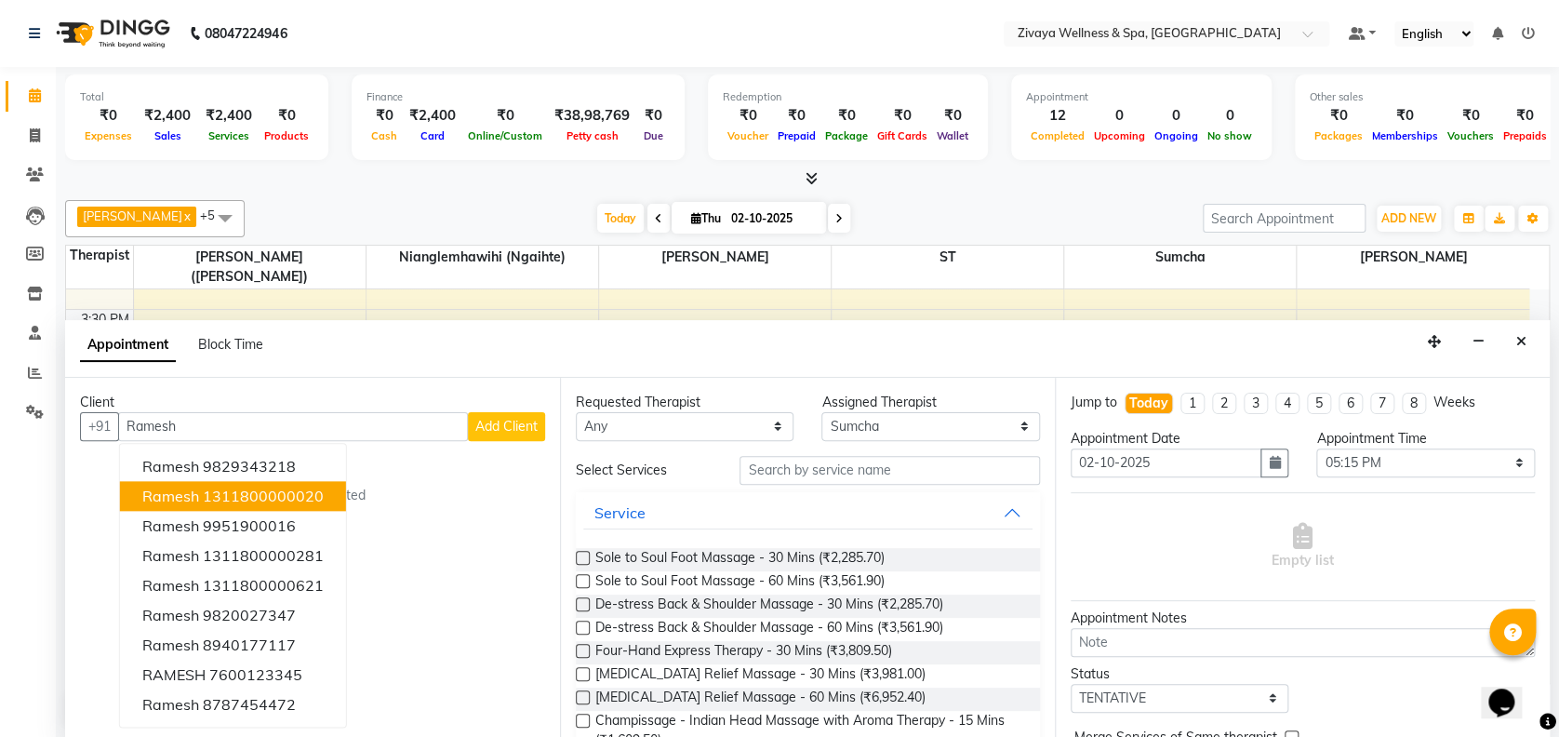
click at [292, 492] on ngb-highlight "1311800000020" at bounding box center [263, 495] width 121 height 19
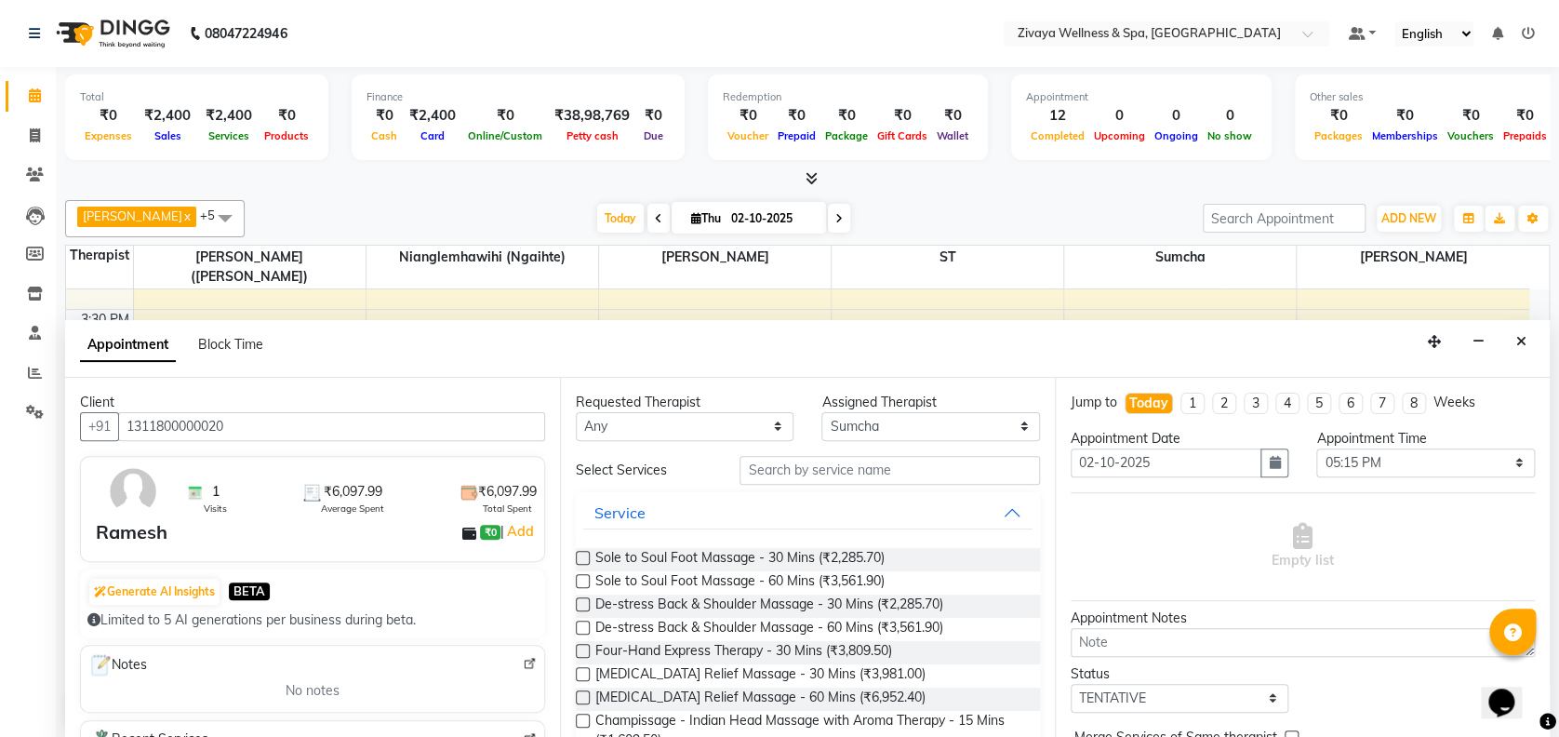
type input "1311800000020"
click at [578, 647] on label at bounding box center [583, 651] width 14 height 14
click at [578, 647] on input "checkbox" at bounding box center [582, 652] width 12 height 12
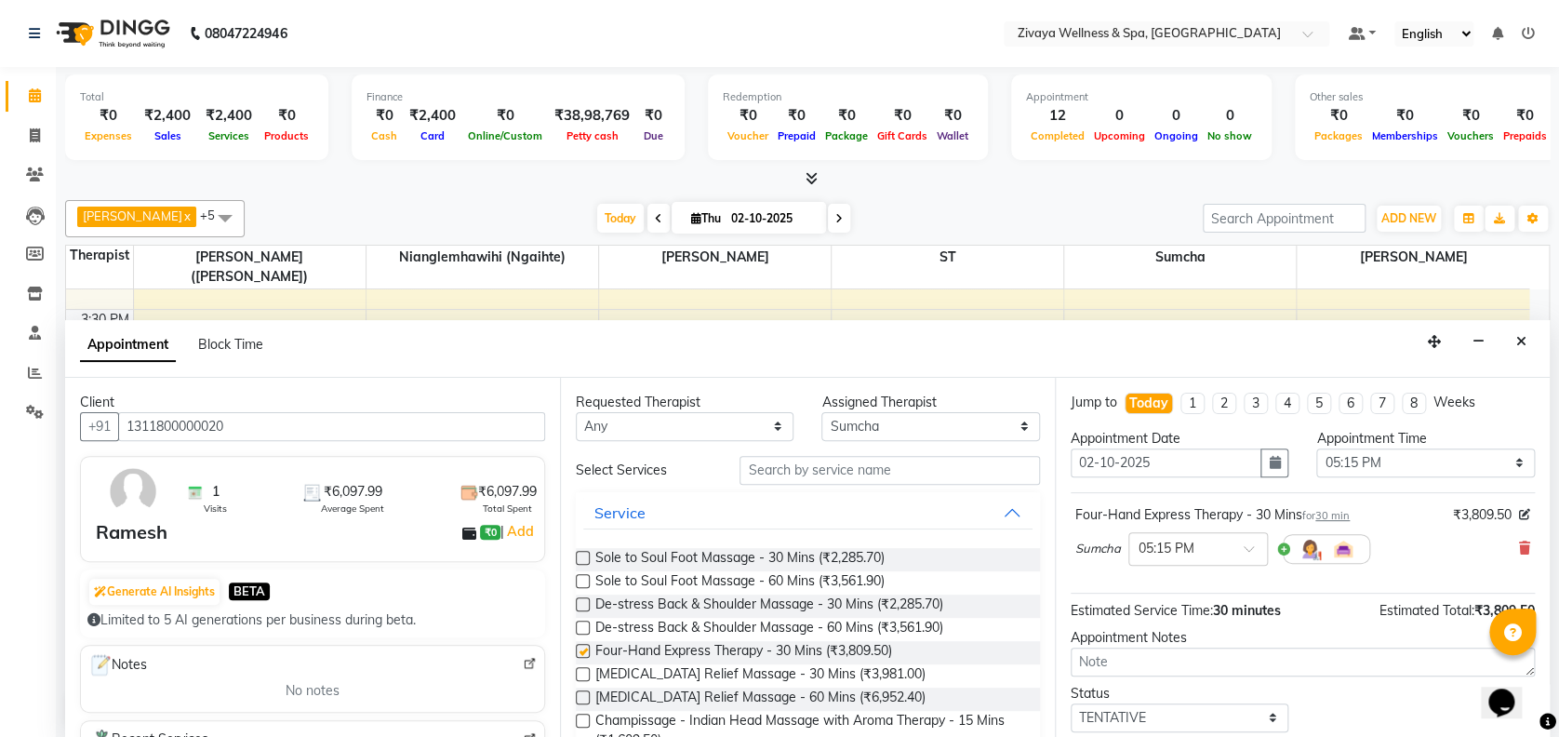
checkbox input "false"
click at [1307, 547] on img at bounding box center [1309, 549] width 22 height 22
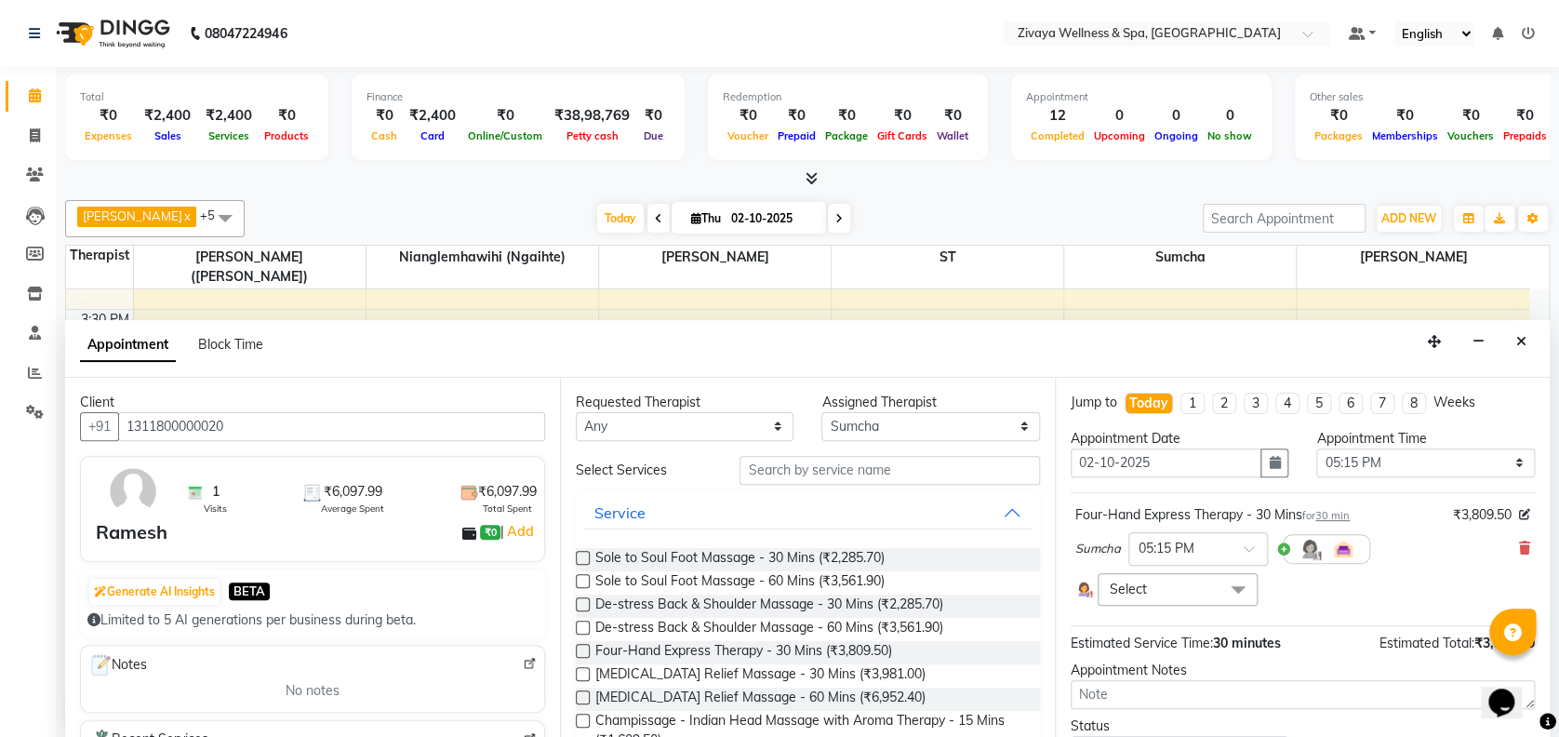
click at [1227, 591] on span at bounding box center [1237, 590] width 37 height 35
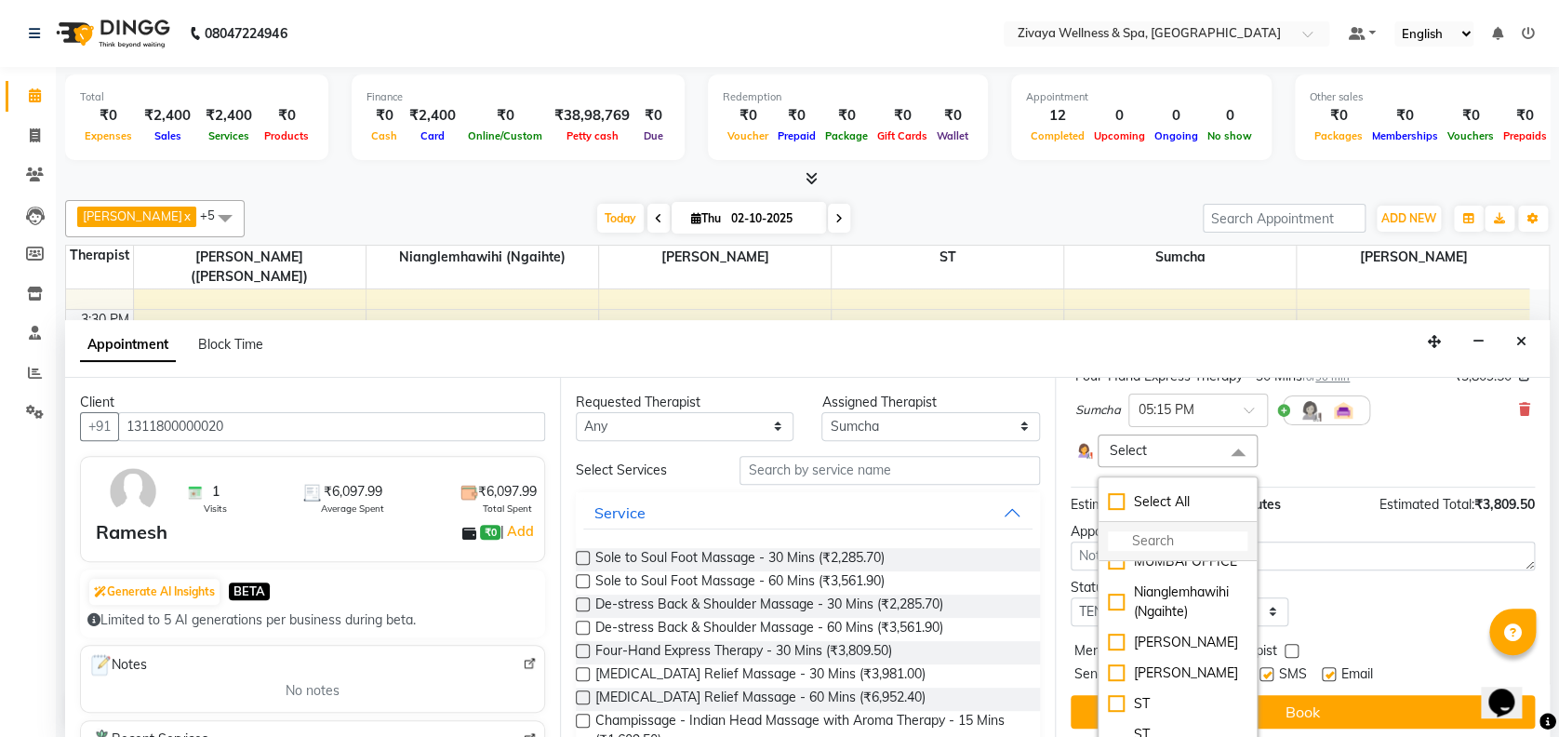
scroll to position [127, 0]
click at [1116, 651] on div "[PERSON_NAME]" at bounding box center [1177, 641] width 139 height 20
checkbox input "true"
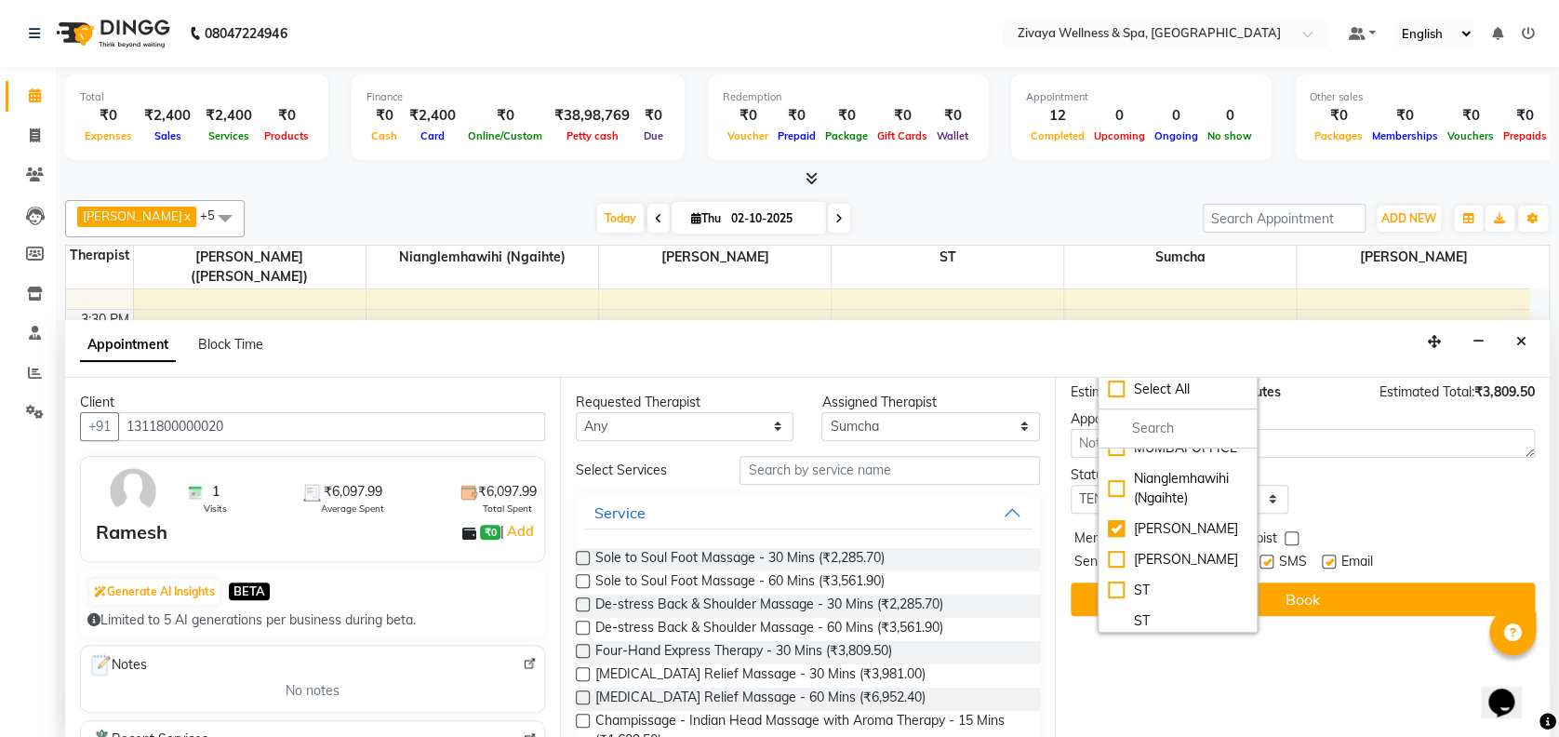
scroll to position [325, 0]
click at [1322, 582] on button "Book" at bounding box center [1302, 598] width 464 height 33
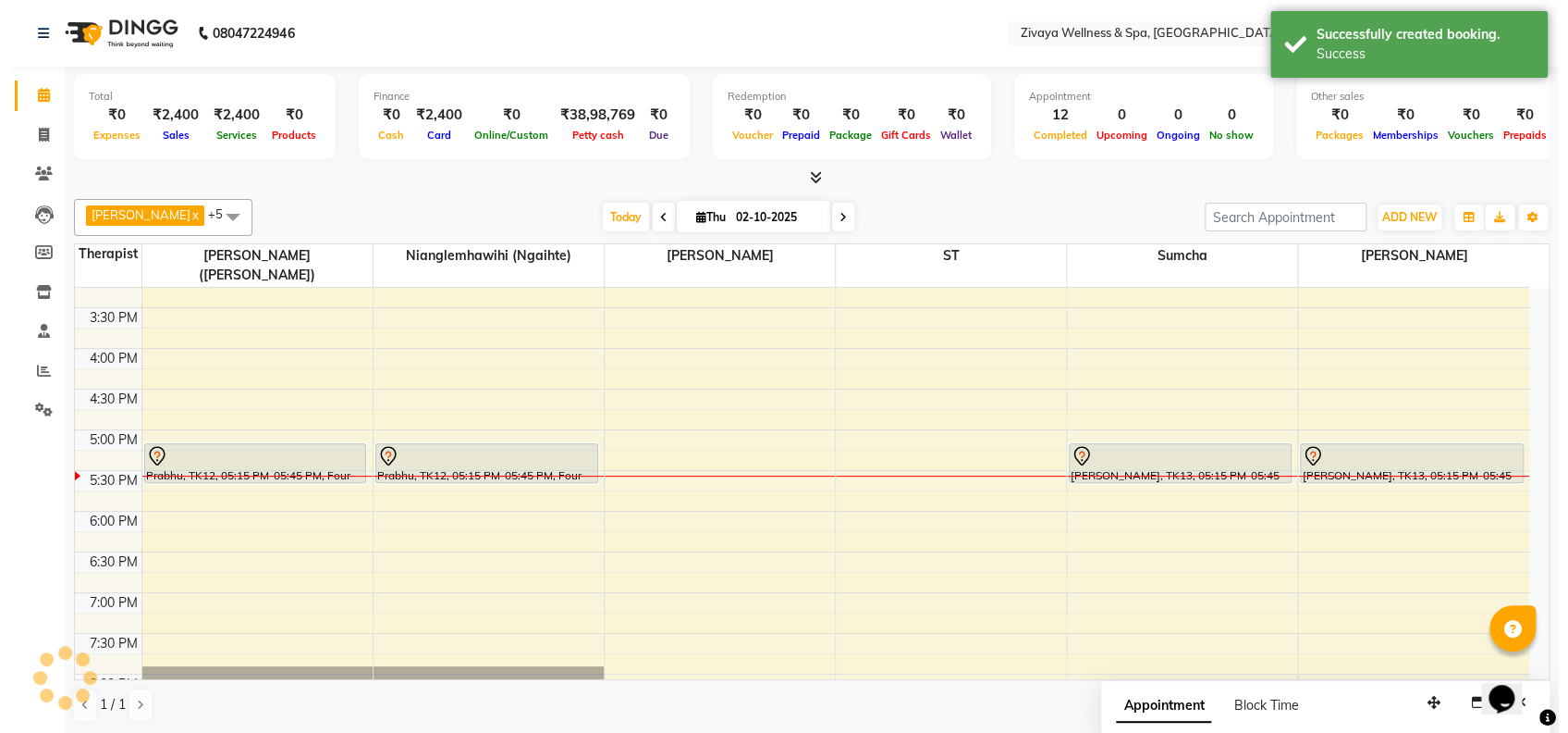
scroll to position [0, 0]
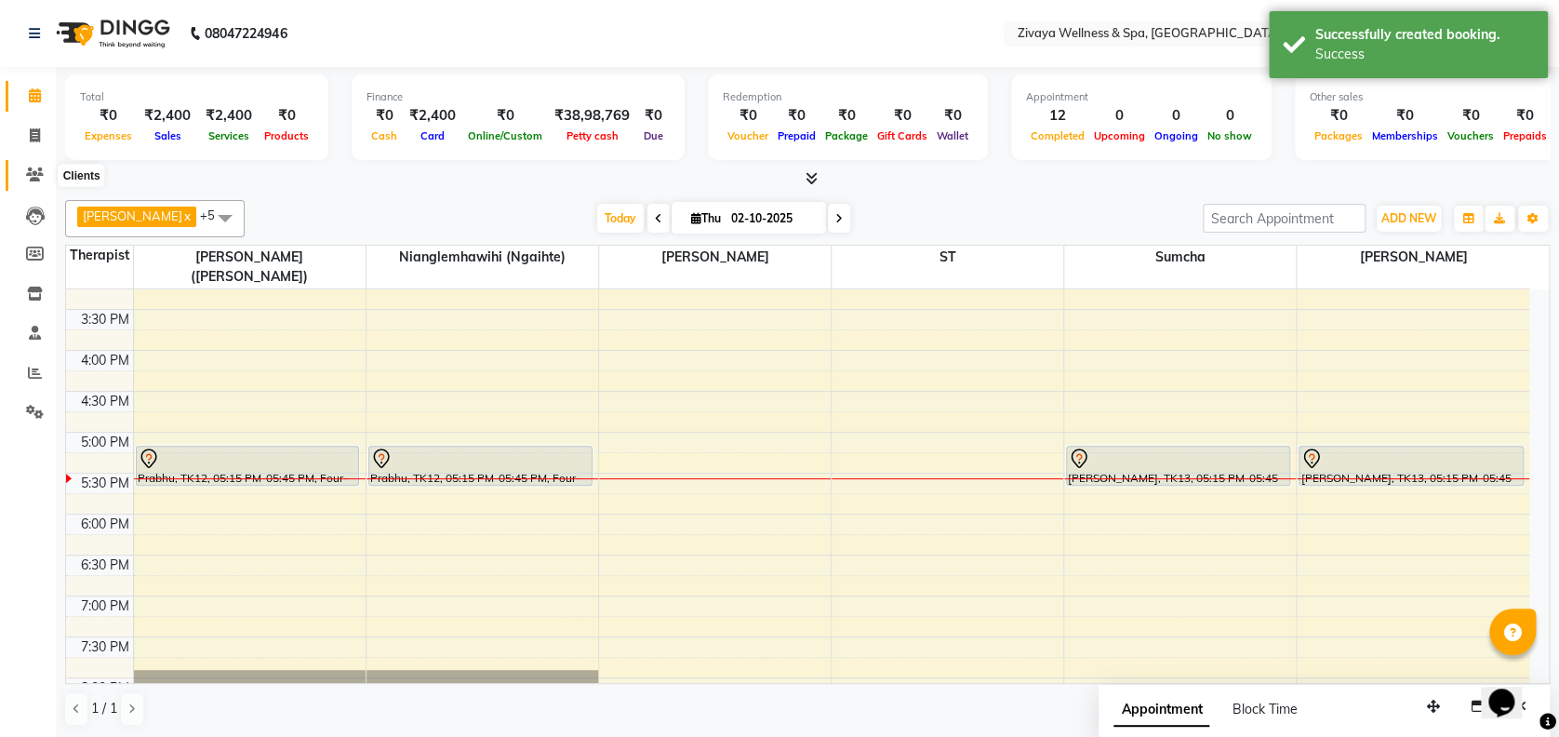
click at [30, 171] on icon at bounding box center [35, 174] width 18 height 14
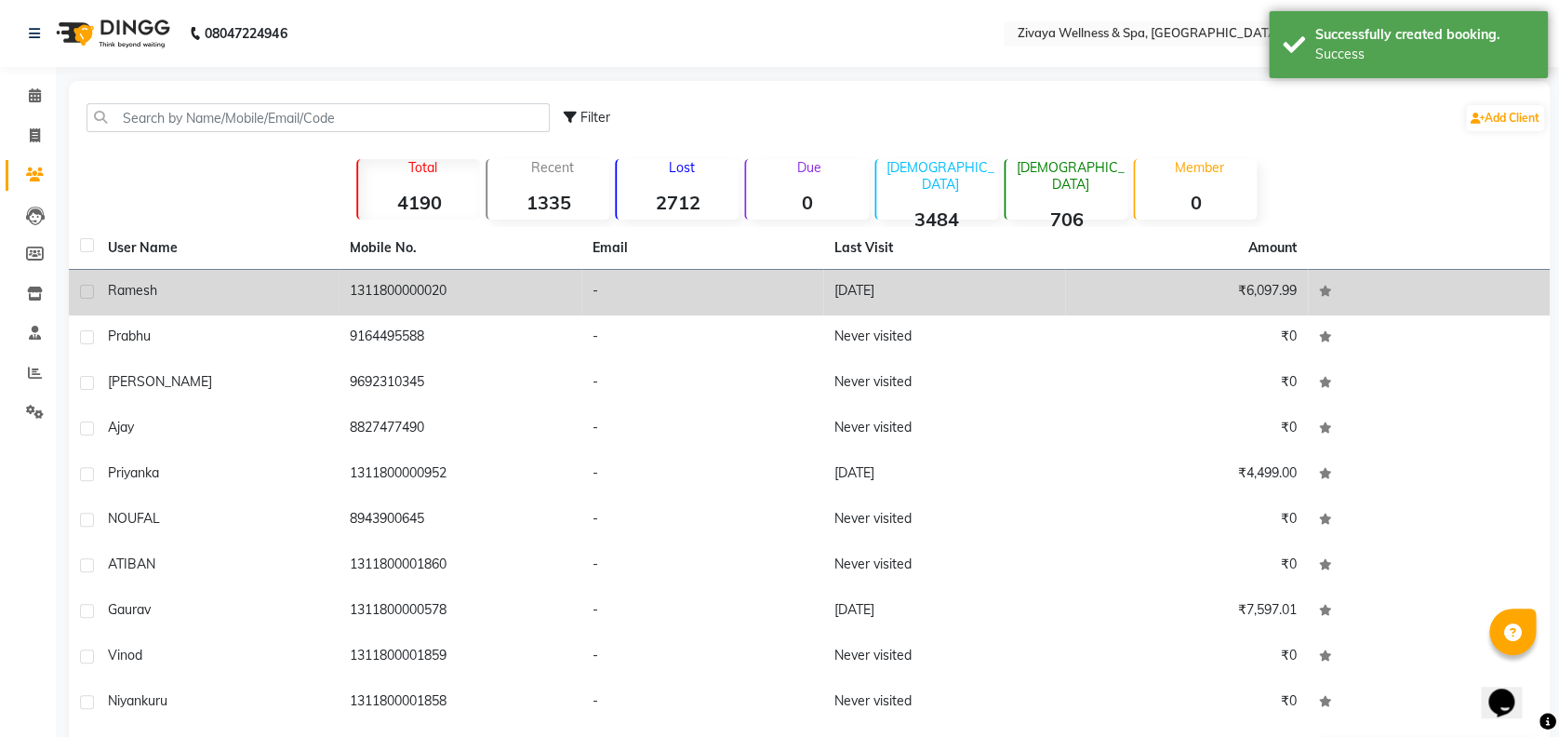
click at [271, 288] on div "Ramesh" at bounding box center [217, 291] width 219 height 20
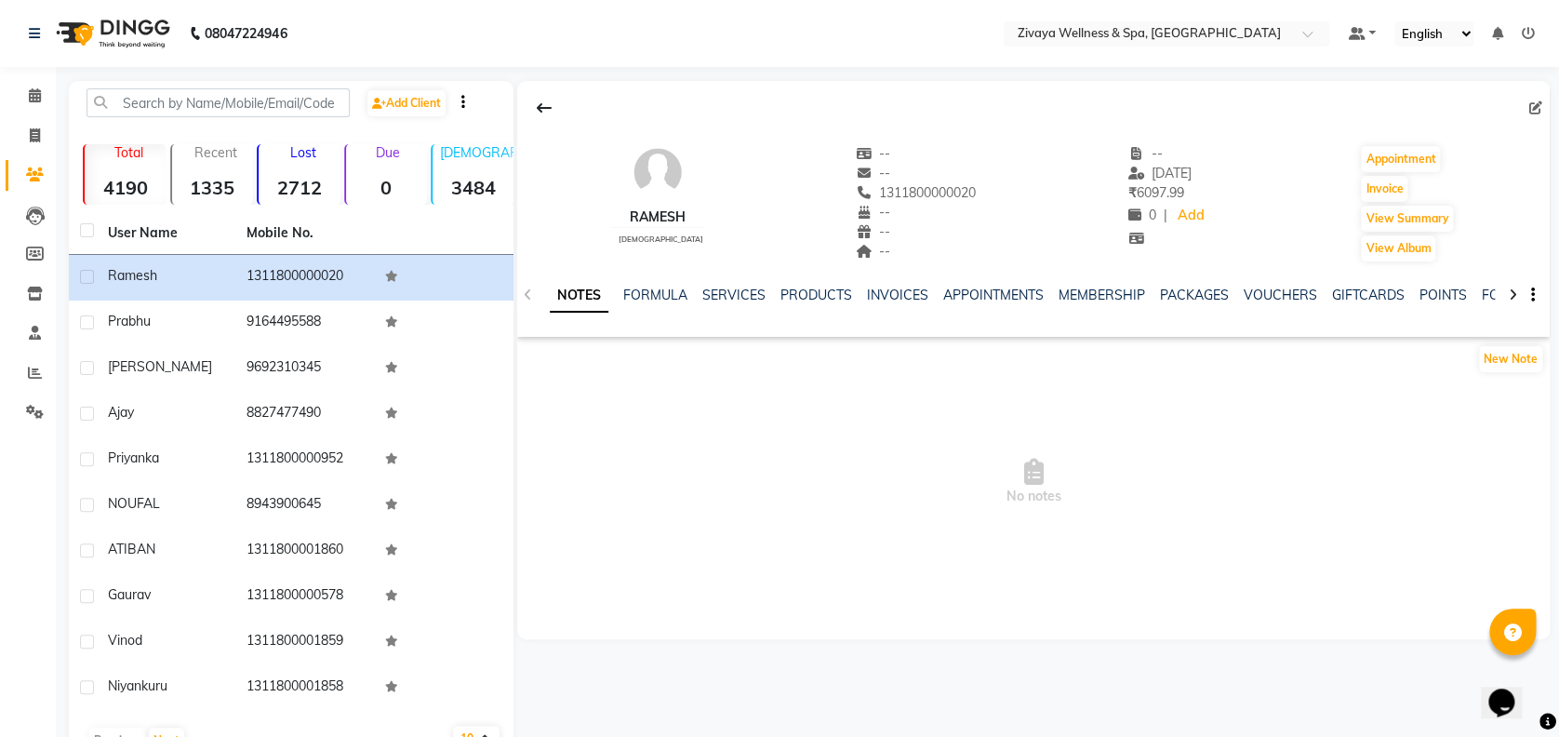
click at [1535, 110] on icon at bounding box center [1535, 107] width 13 height 13
select select "[DEMOGRAPHIC_DATA]"
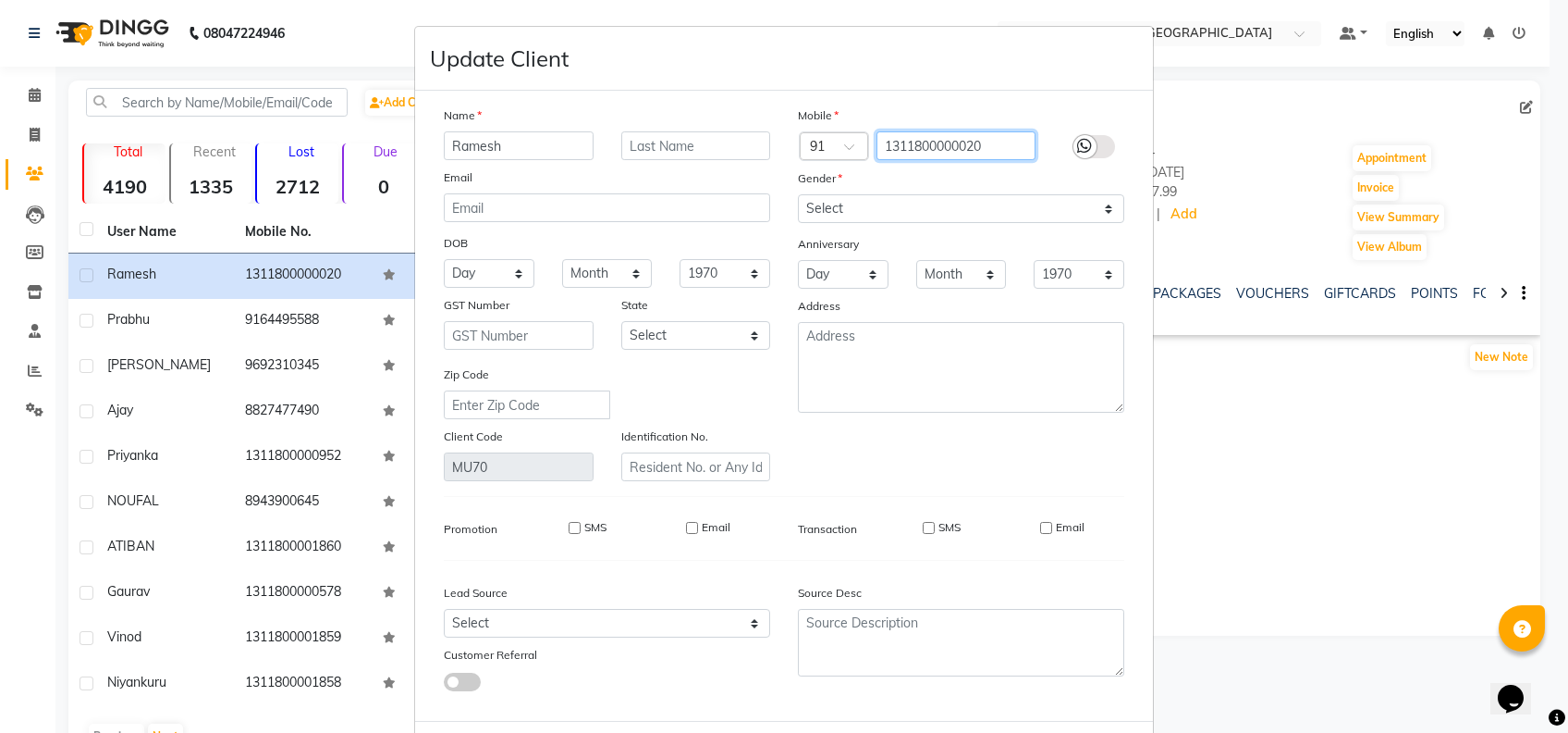
click at [1004, 144] on input "1311800000020" at bounding box center [957, 145] width 160 height 29
type input "1"
type input "9164495588"
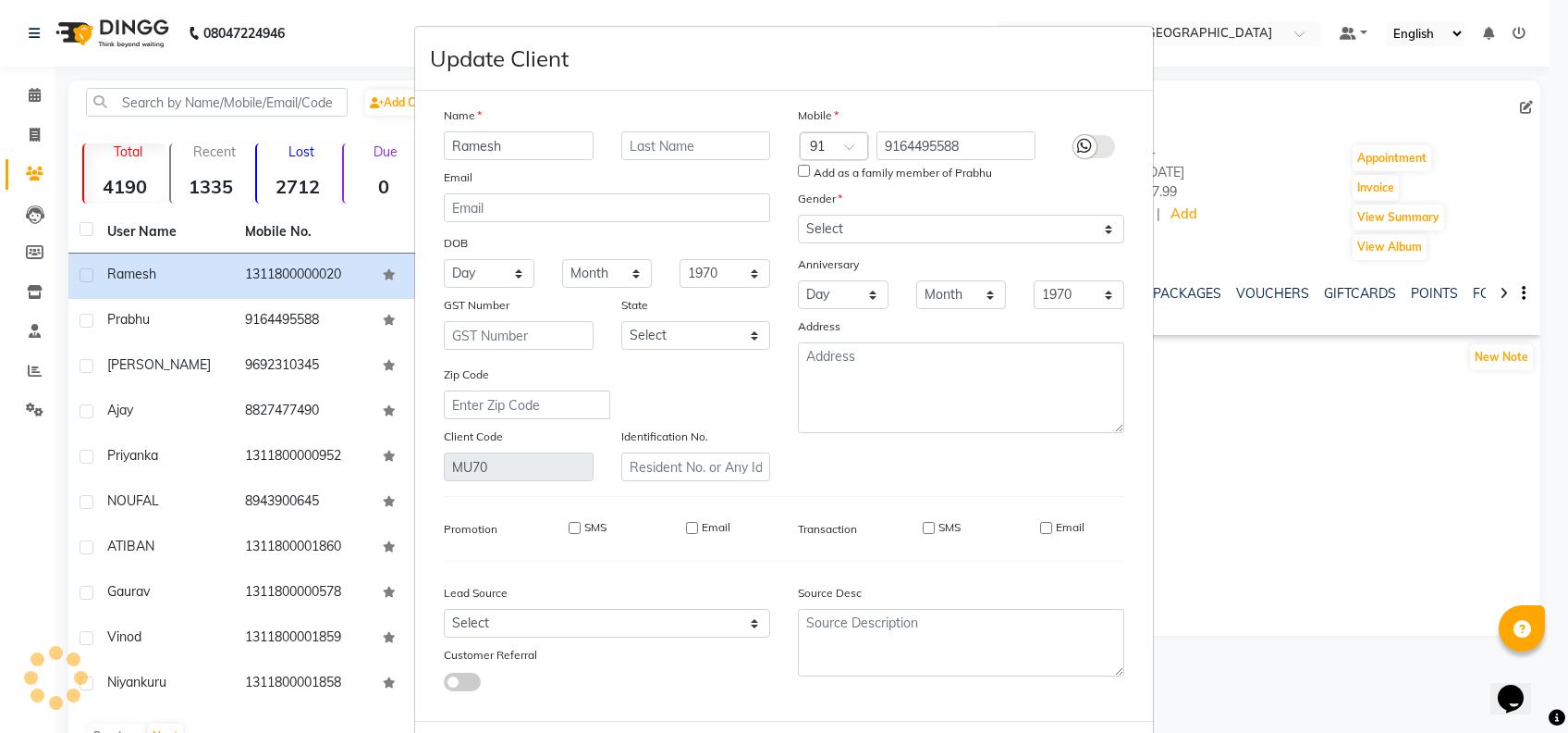
click at [923, 524] on input "SMS" at bounding box center [929, 528] width 12 height 12
checkbox input "true"
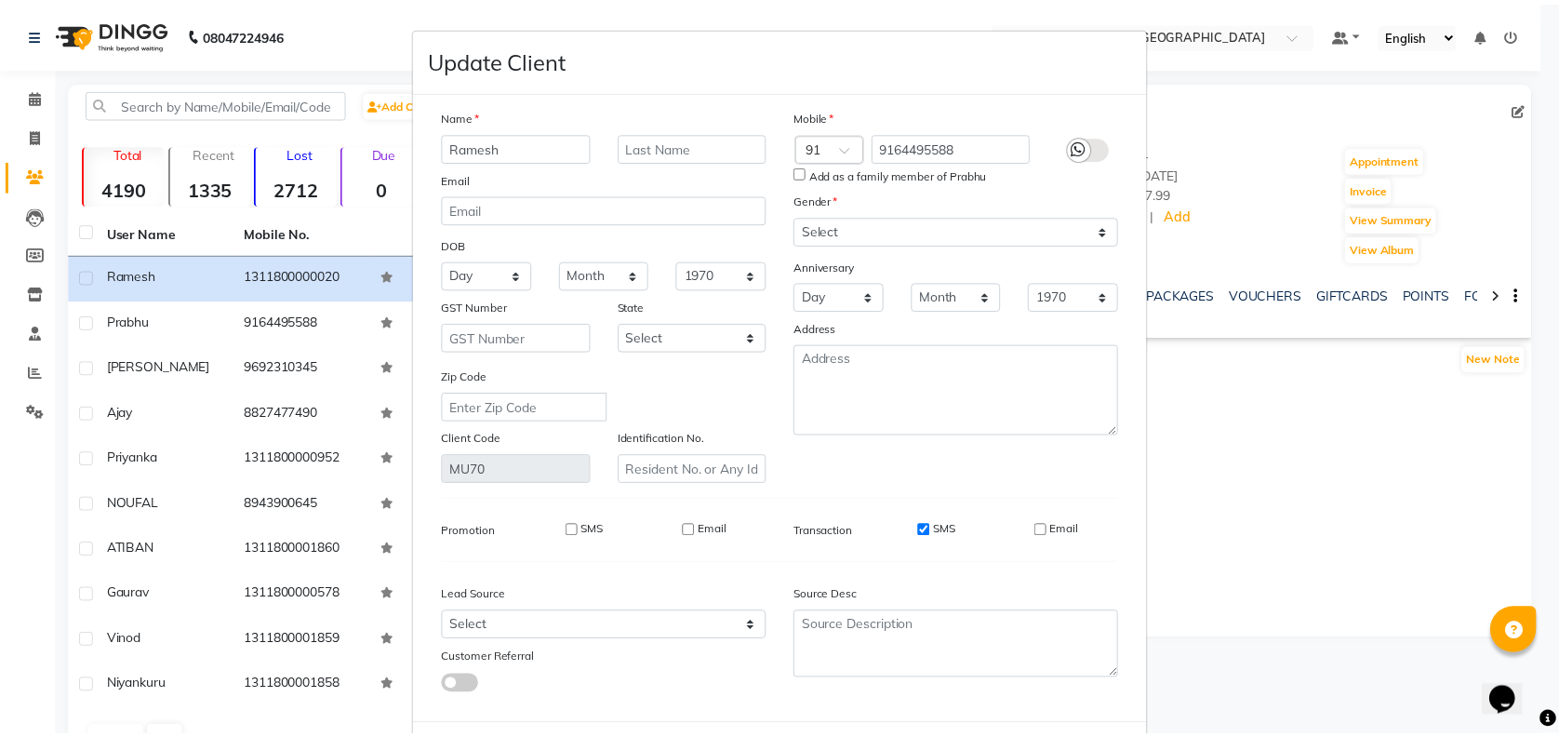
scroll to position [85, 0]
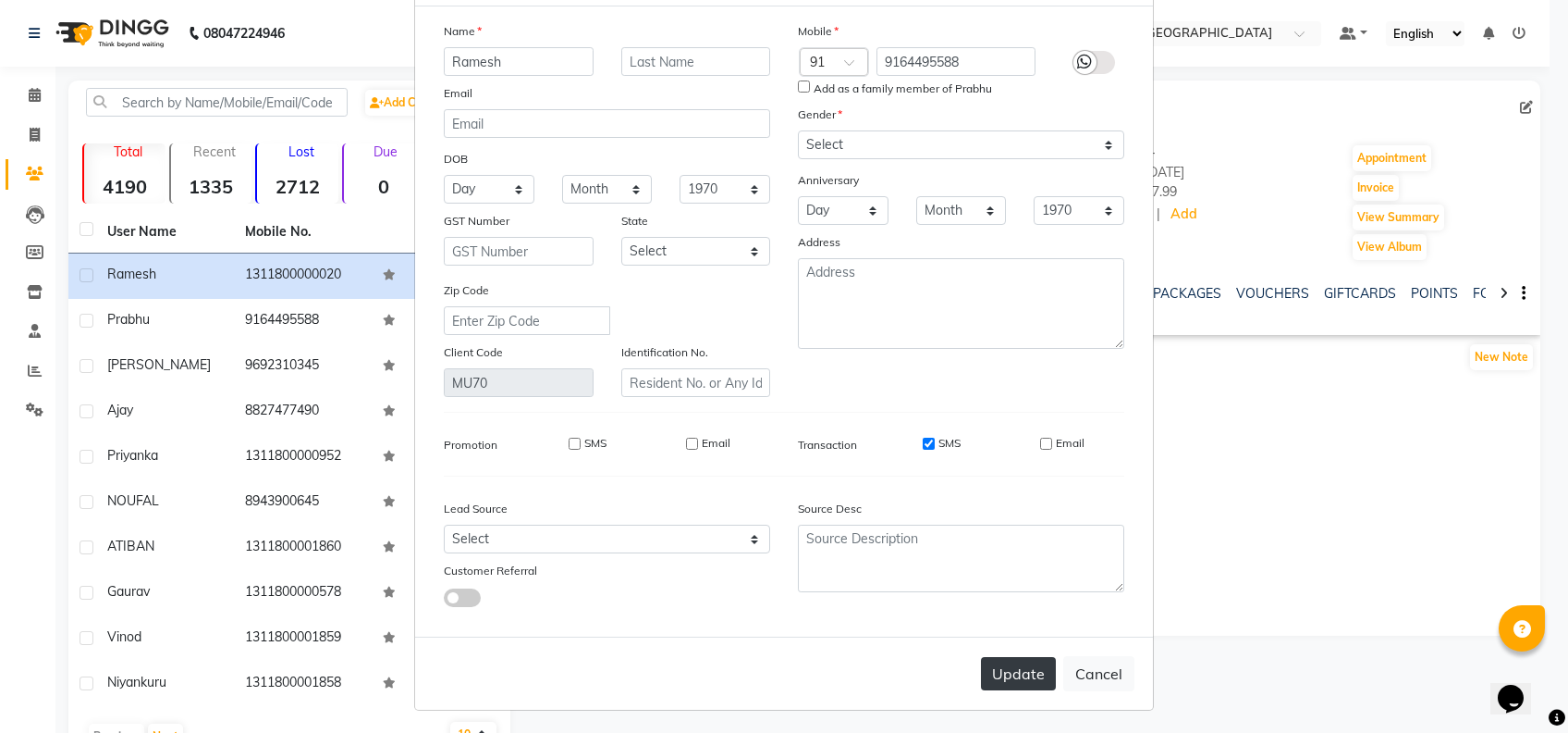
click at [1000, 666] on button "Update" at bounding box center [1018, 672] width 75 height 33
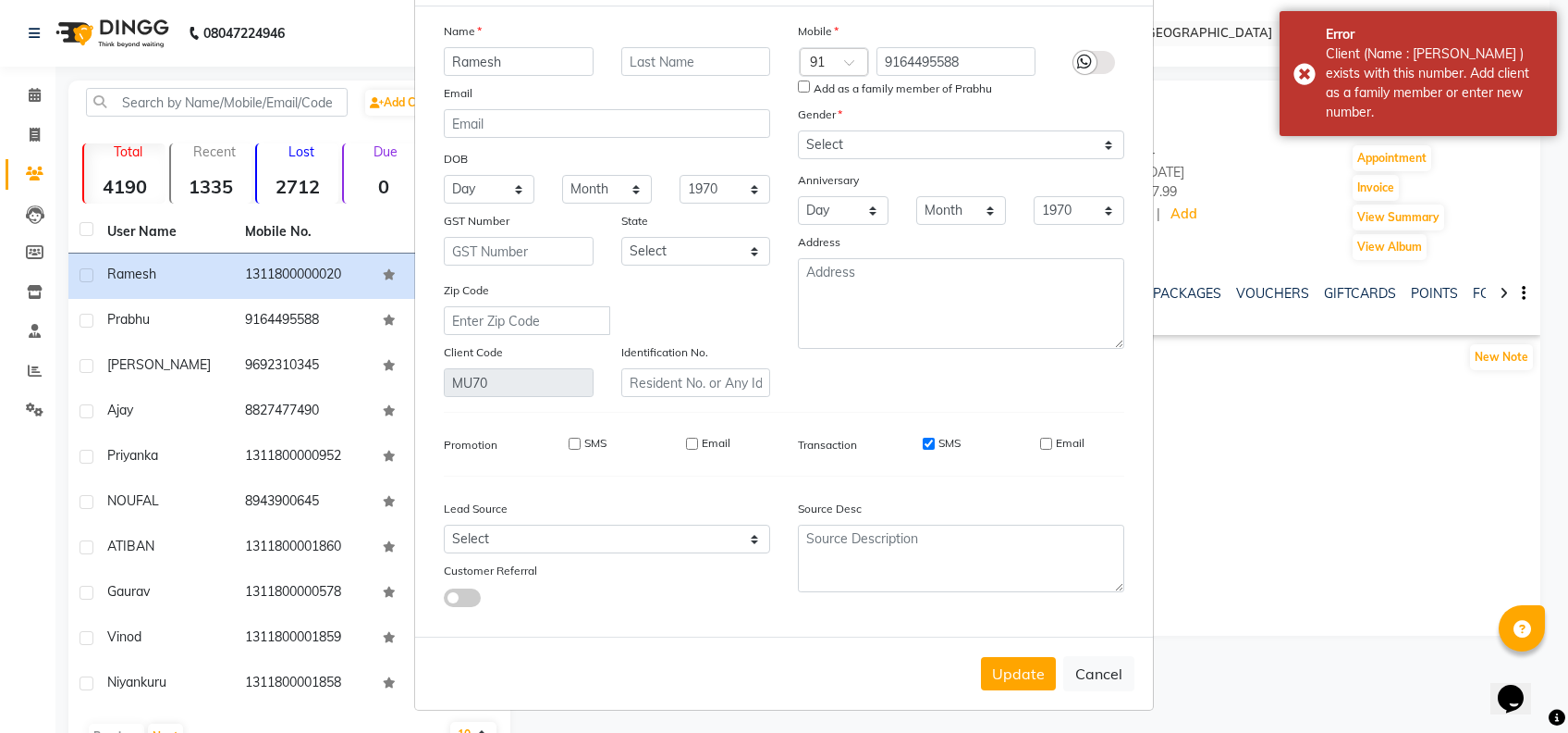
click at [798, 87] on input "Add as a family member of Prabhu" at bounding box center [804, 87] width 12 height 12
checkbox input "true"
click at [1019, 663] on button "Update" at bounding box center [1018, 672] width 75 height 33
select select
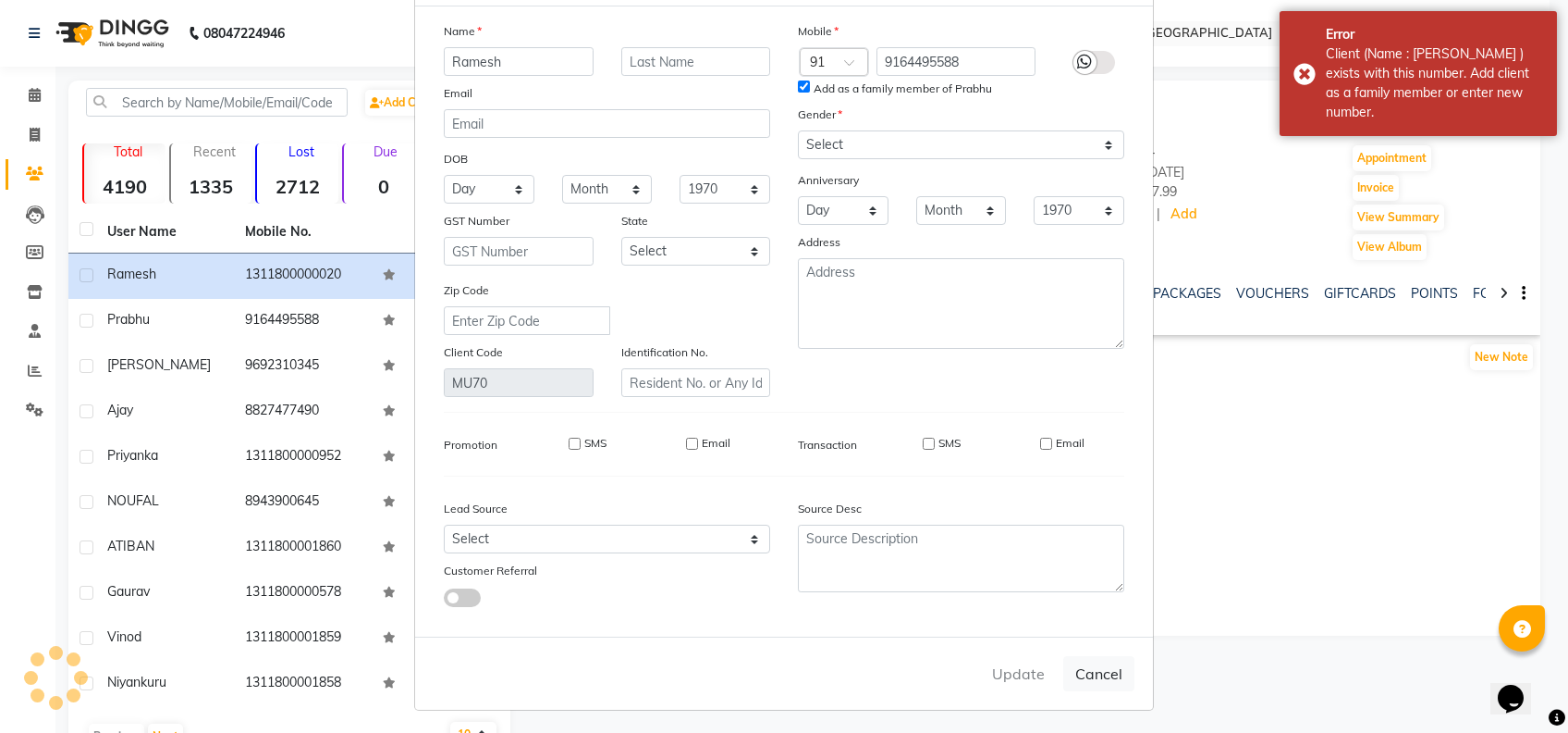
select select
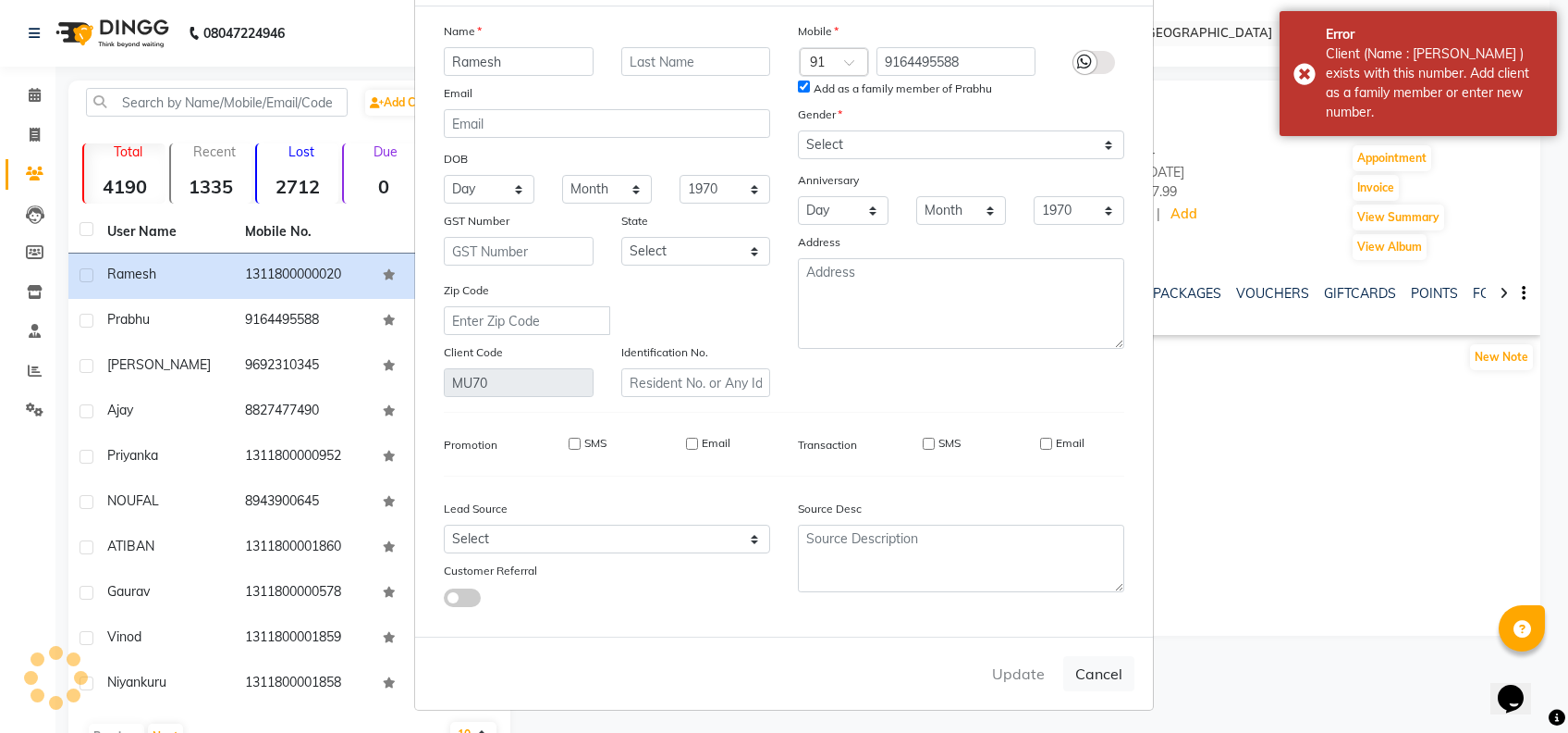
checkbox input "false"
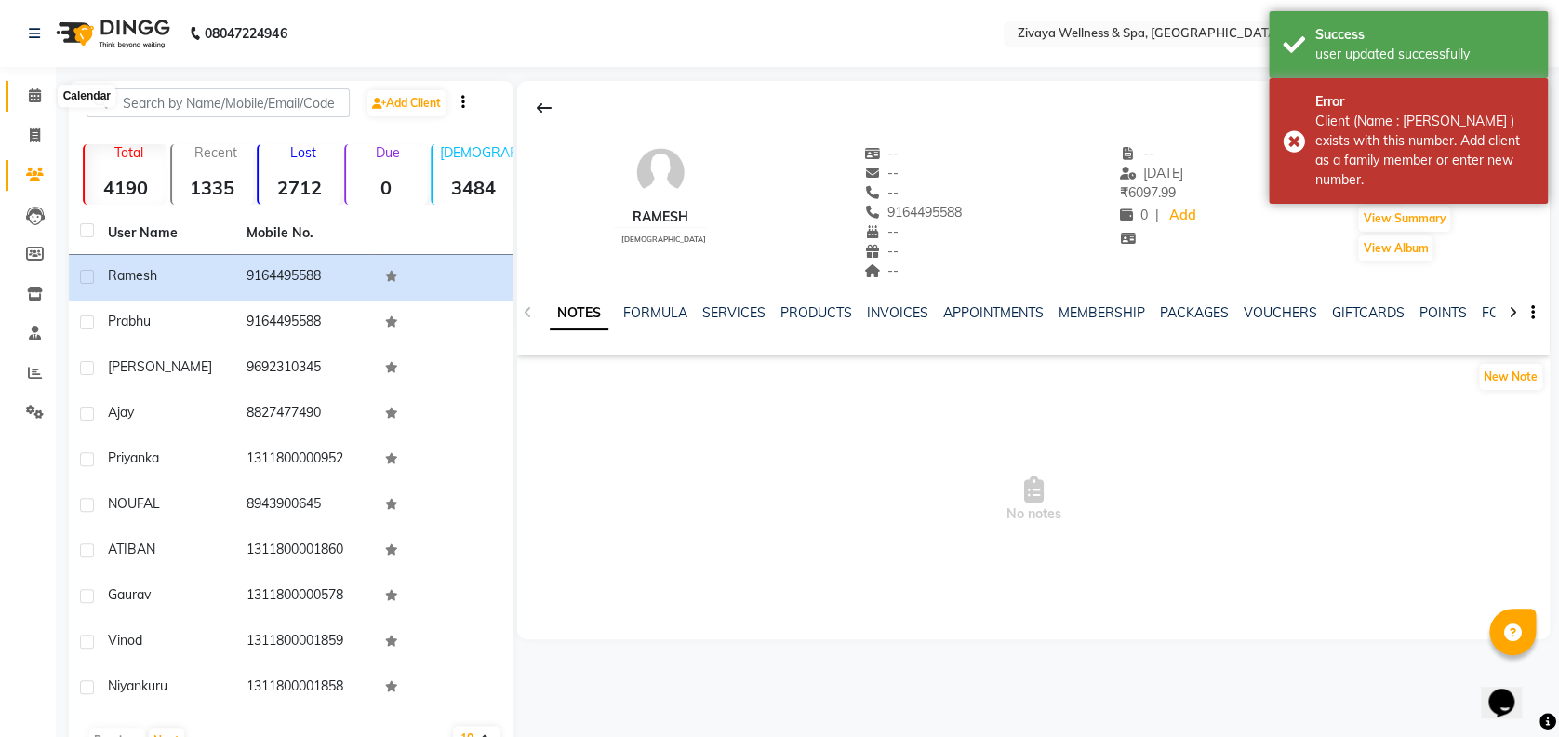
click at [32, 98] on icon at bounding box center [35, 95] width 12 height 14
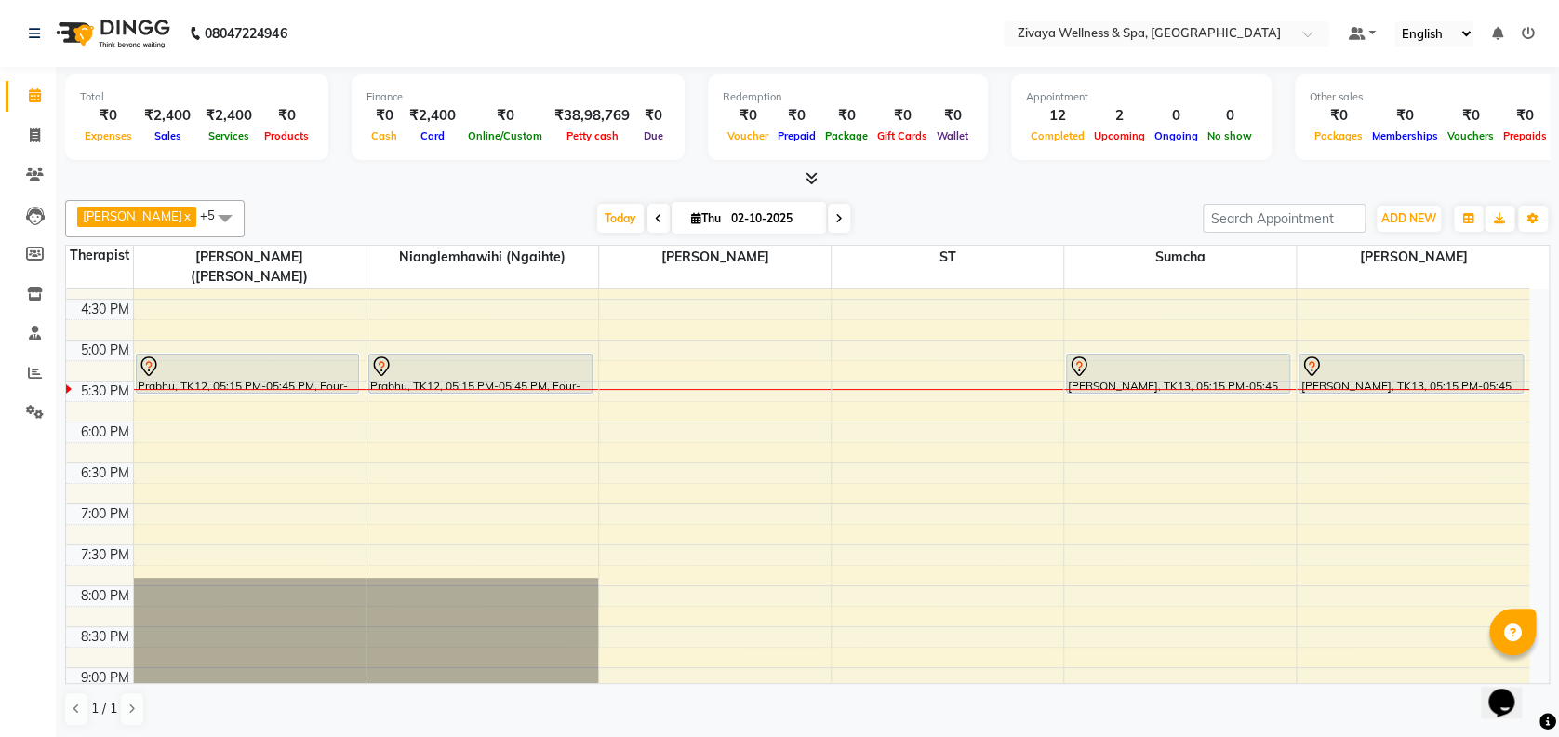
scroll to position [1343, 0]
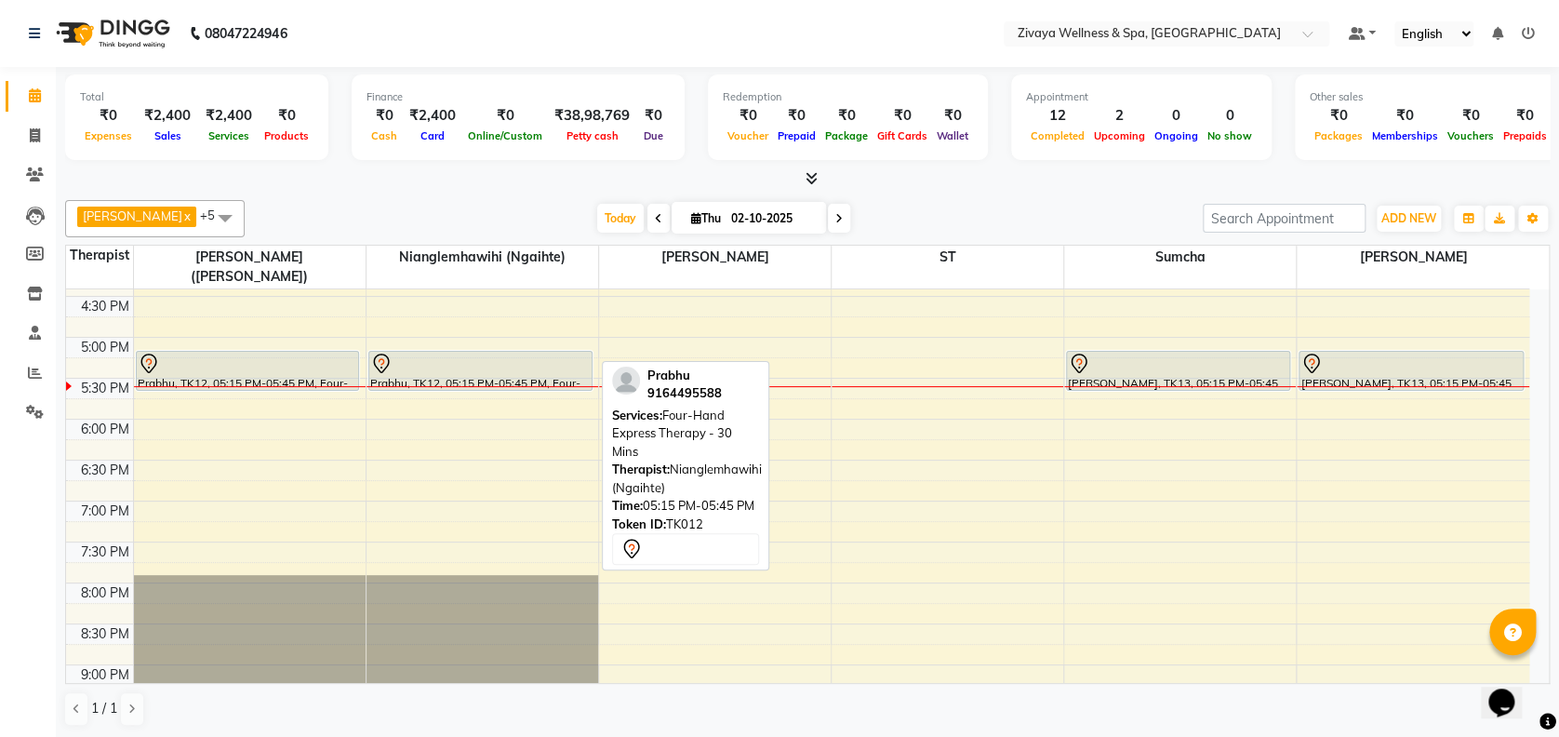
click at [500, 352] on div at bounding box center [480, 363] width 220 height 22
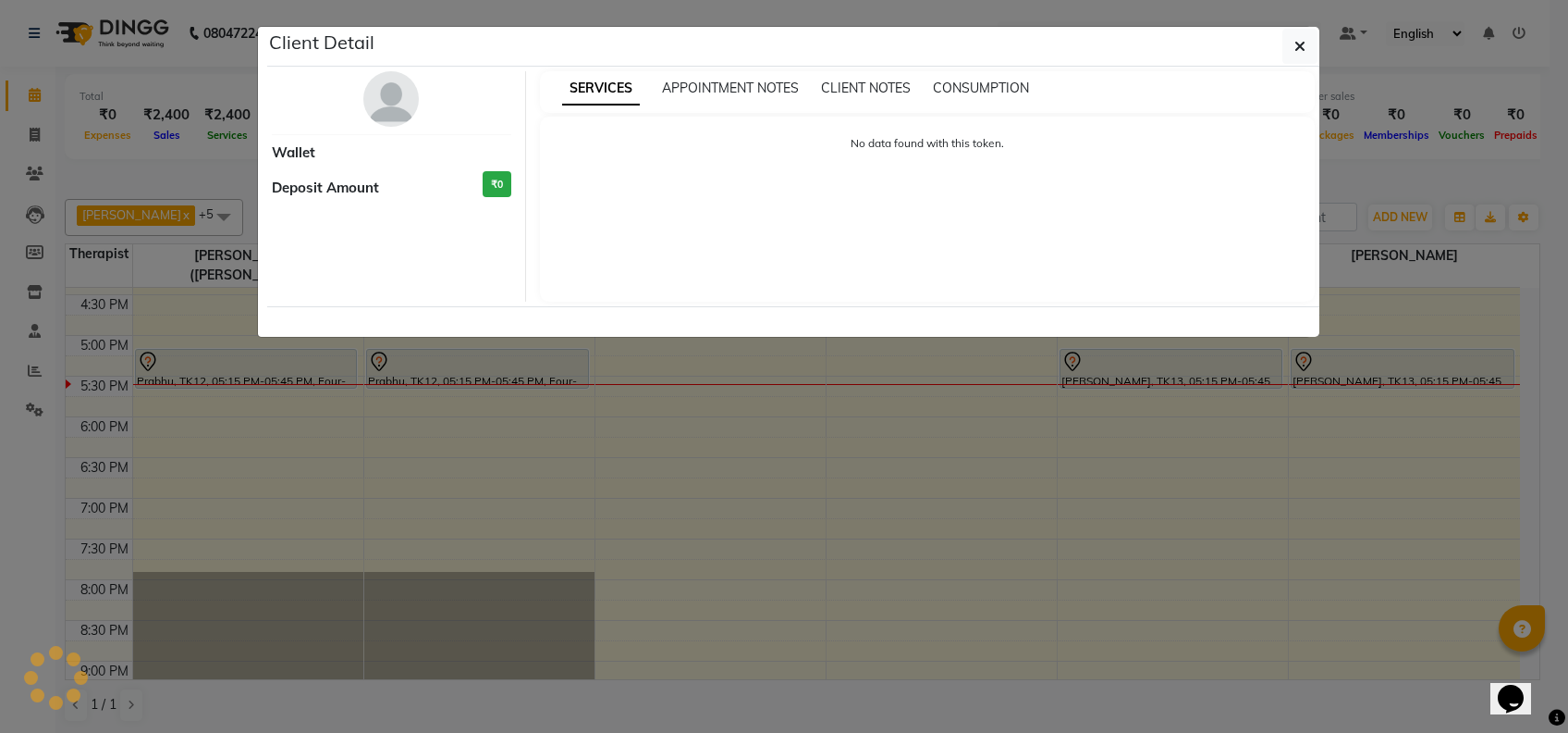
select select "7"
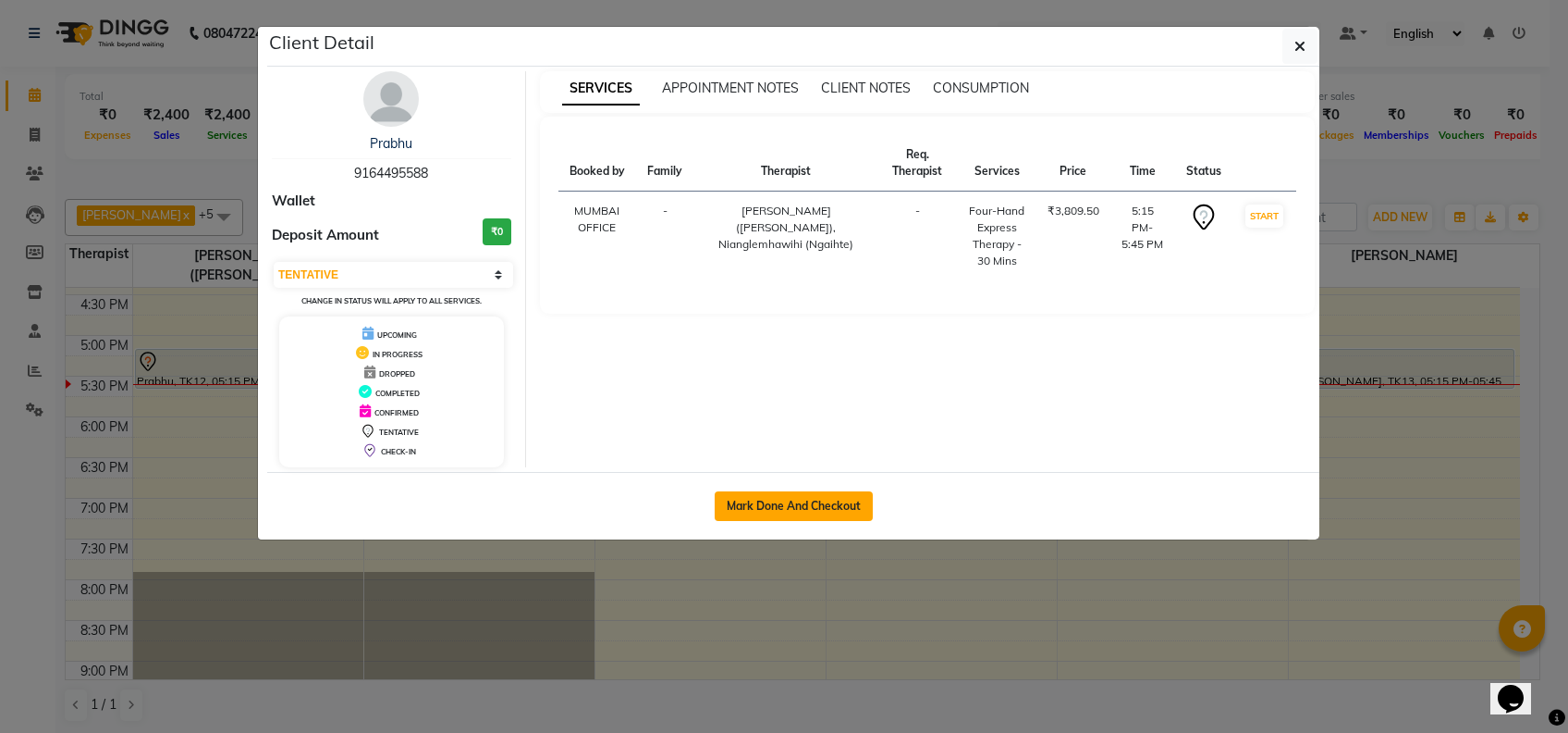
click at [812, 502] on button "Mark Done And Checkout" at bounding box center [793, 506] width 158 height 30
select select "service"
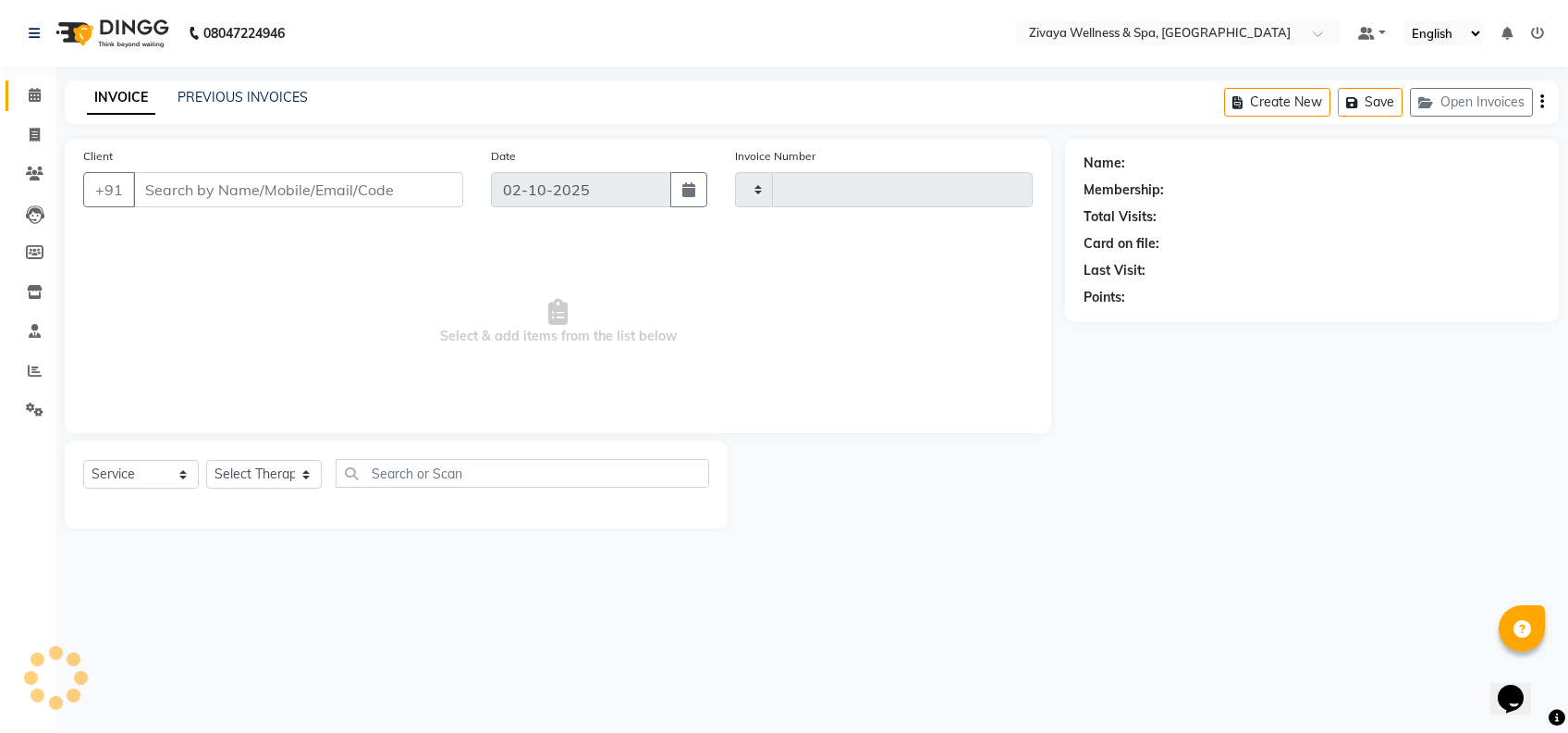
type input "2479"
select select "7072"
type input "9164495588"
select select "58850"
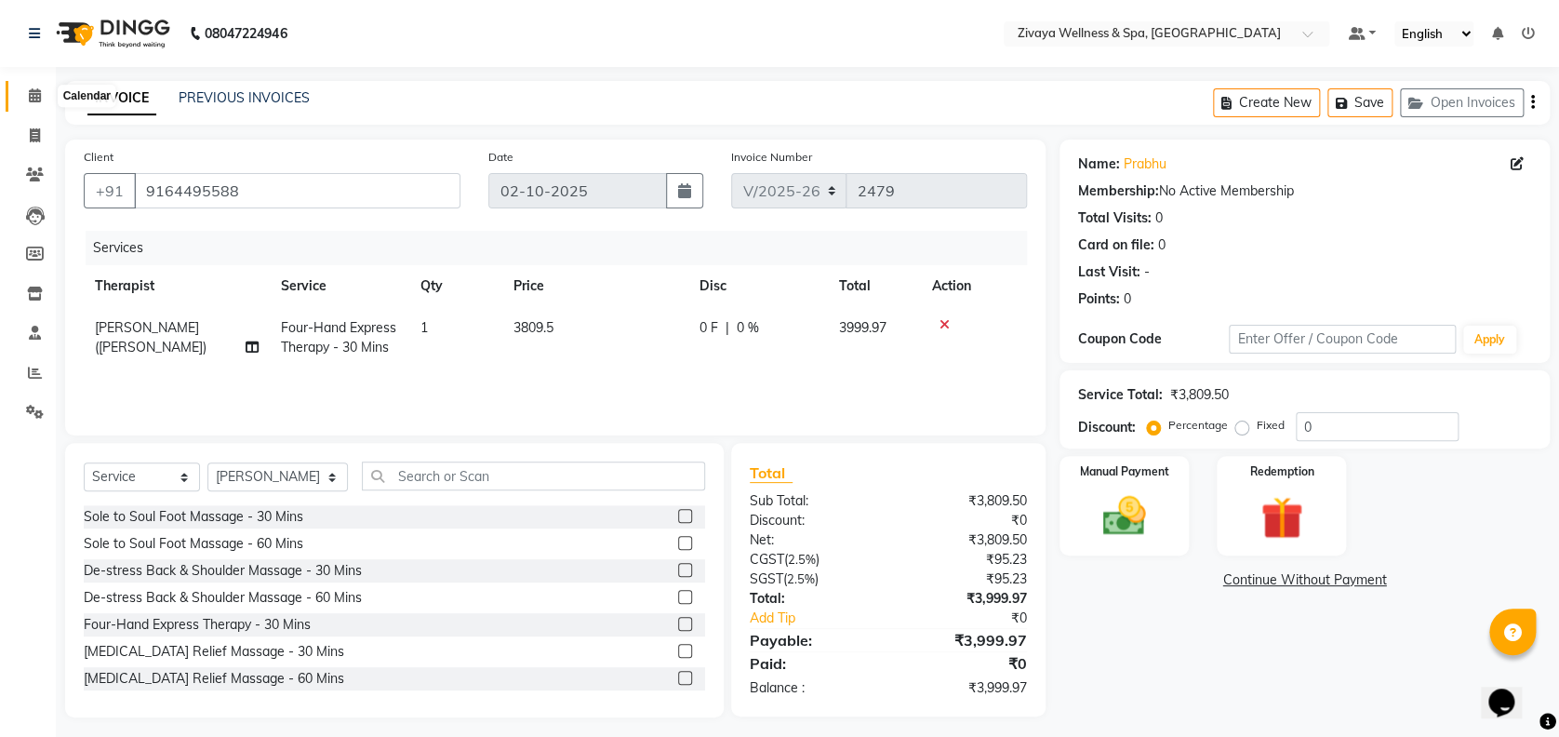
click at [30, 94] on icon at bounding box center [35, 95] width 12 height 14
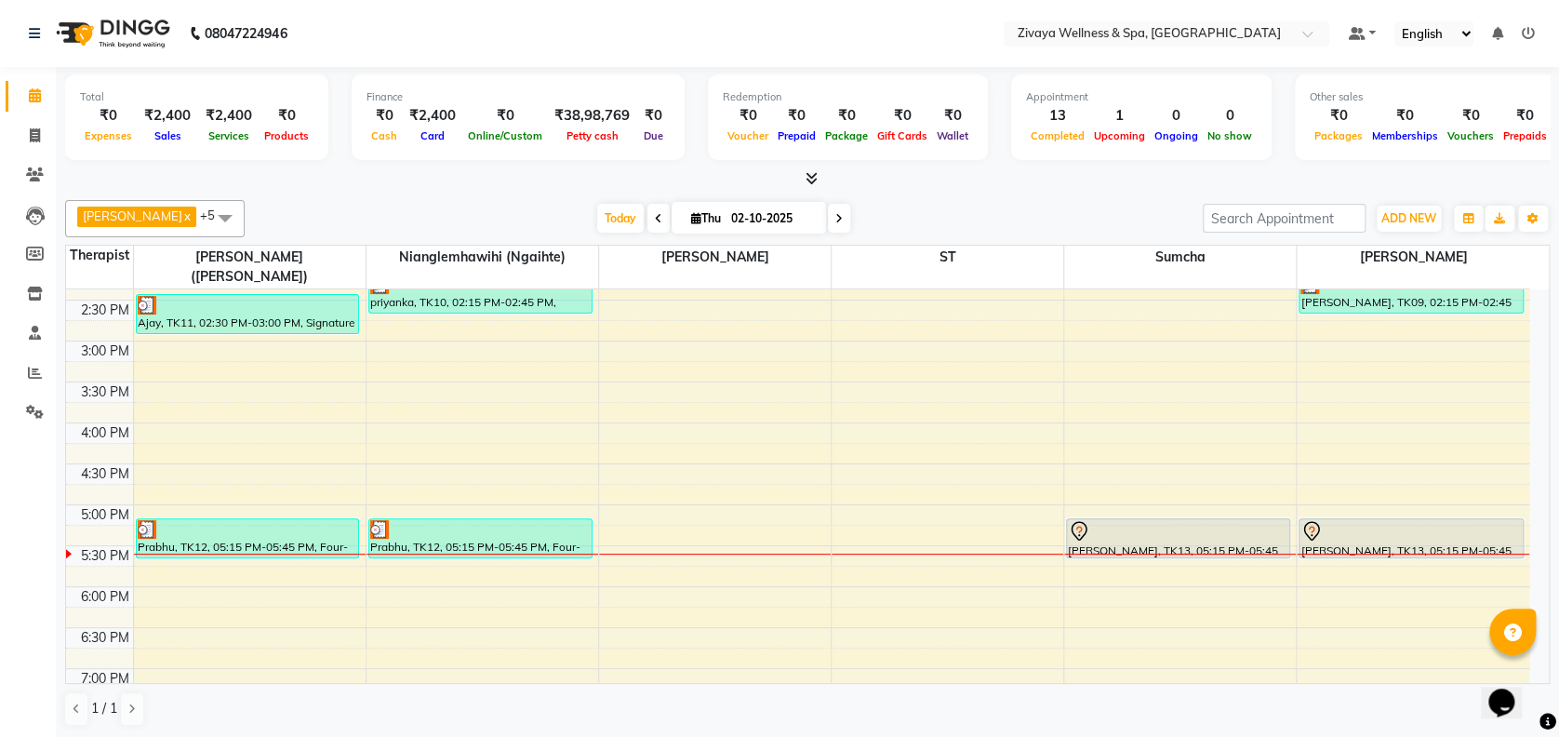
scroll to position [1178, 0]
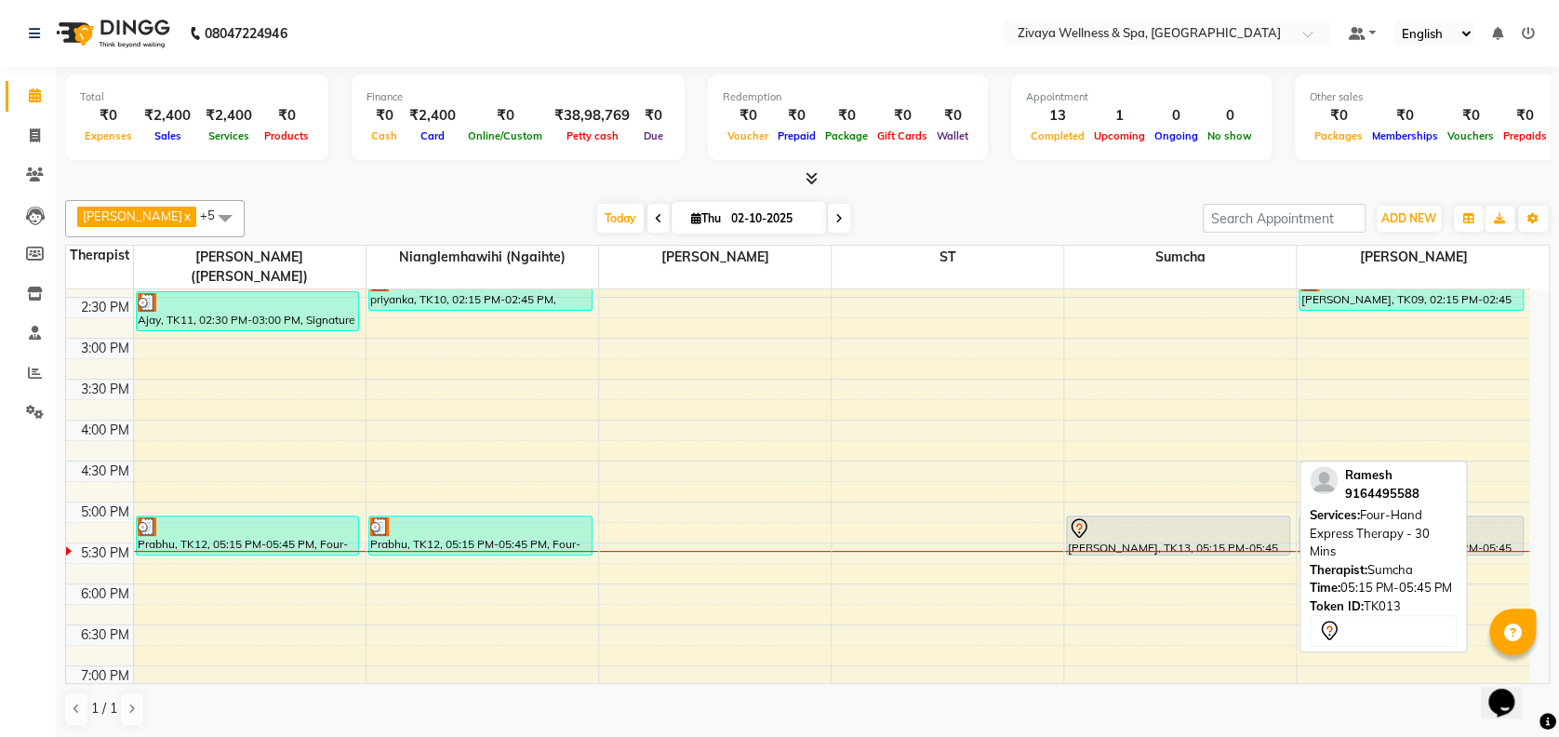
click at [1174, 517] on div at bounding box center [1178, 528] width 220 height 22
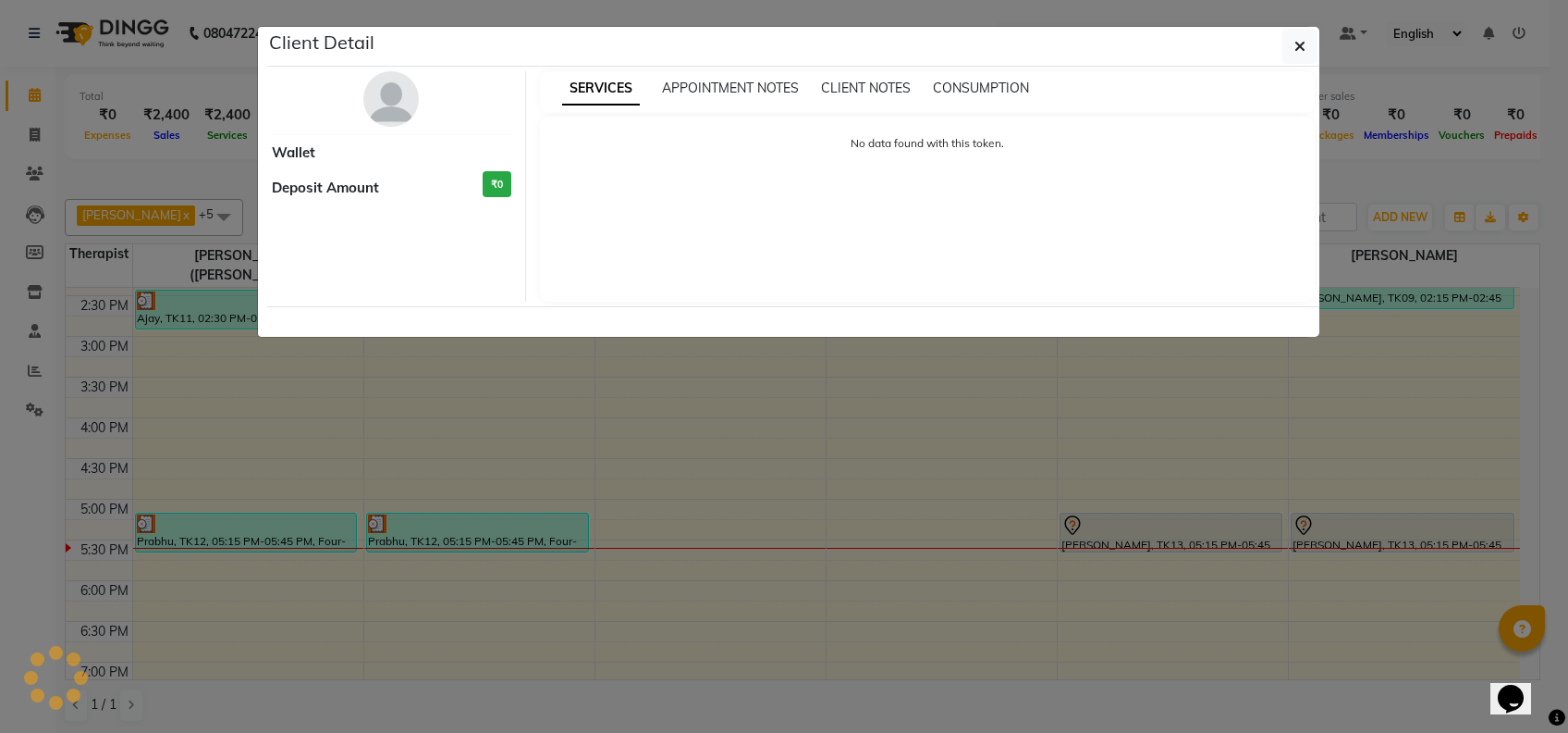
select select "7"
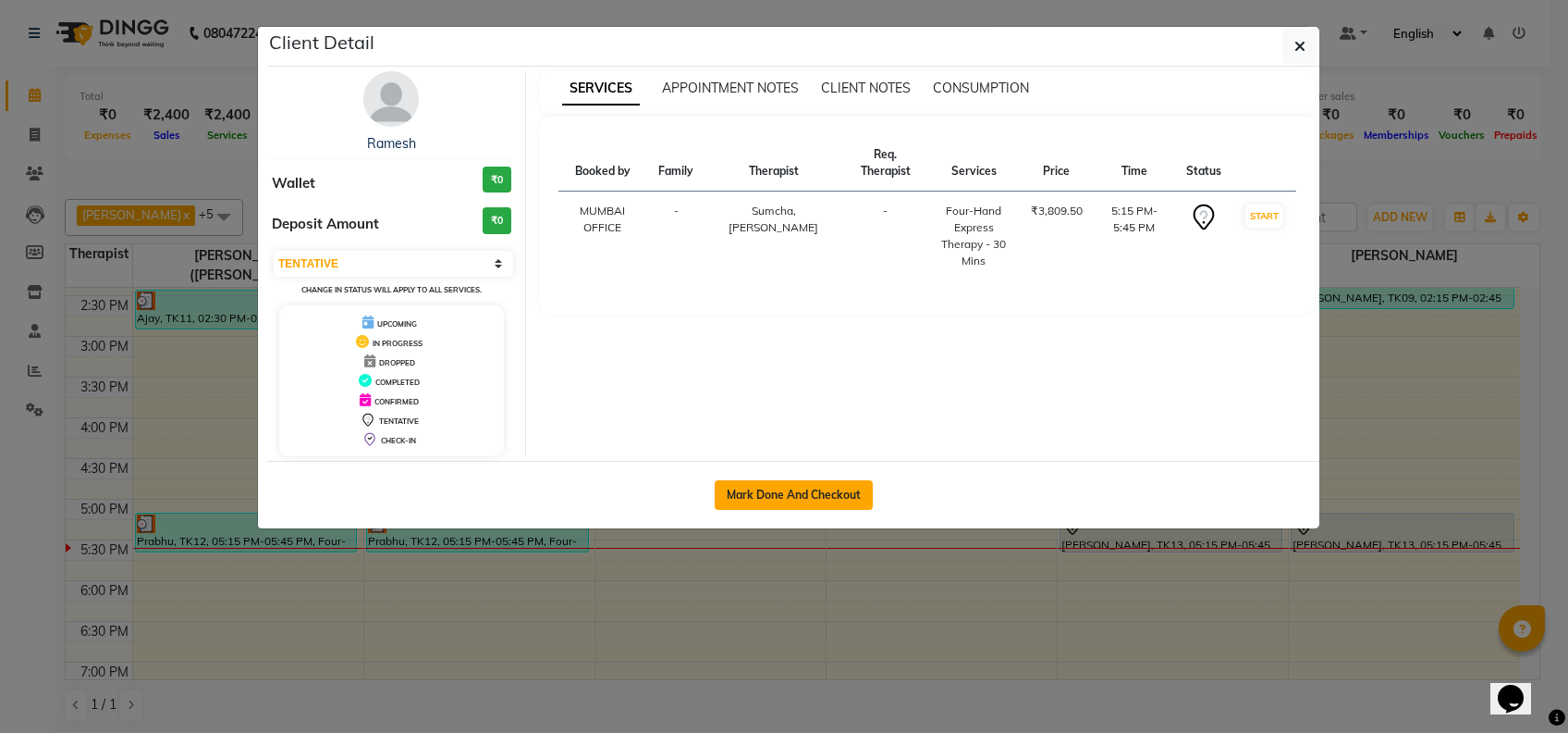
click at [838, 486] on button "Mark Done And Checkout" at bounding box center [793, 495] width 158 height 30
select select "7072"
select select "service"
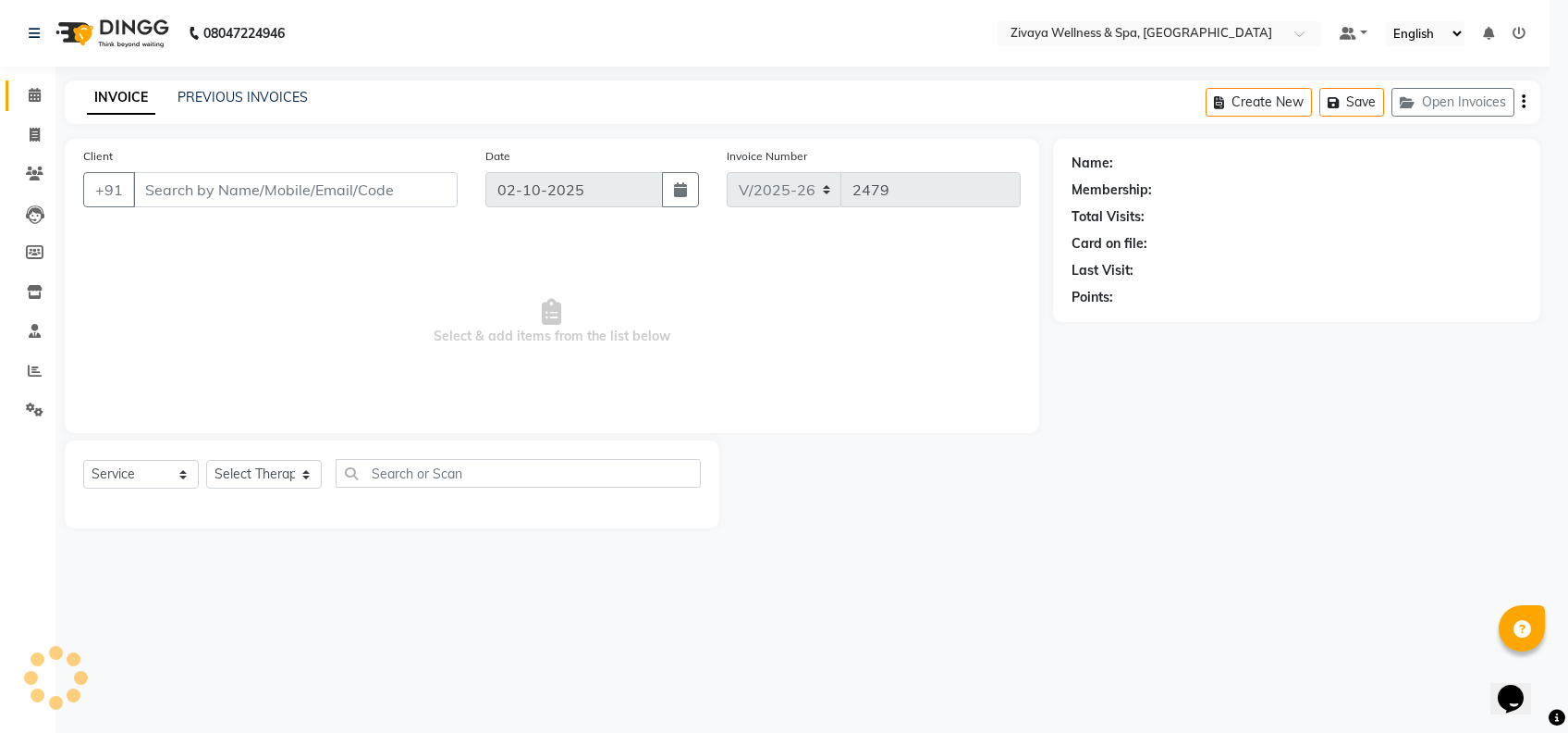
select select "3"
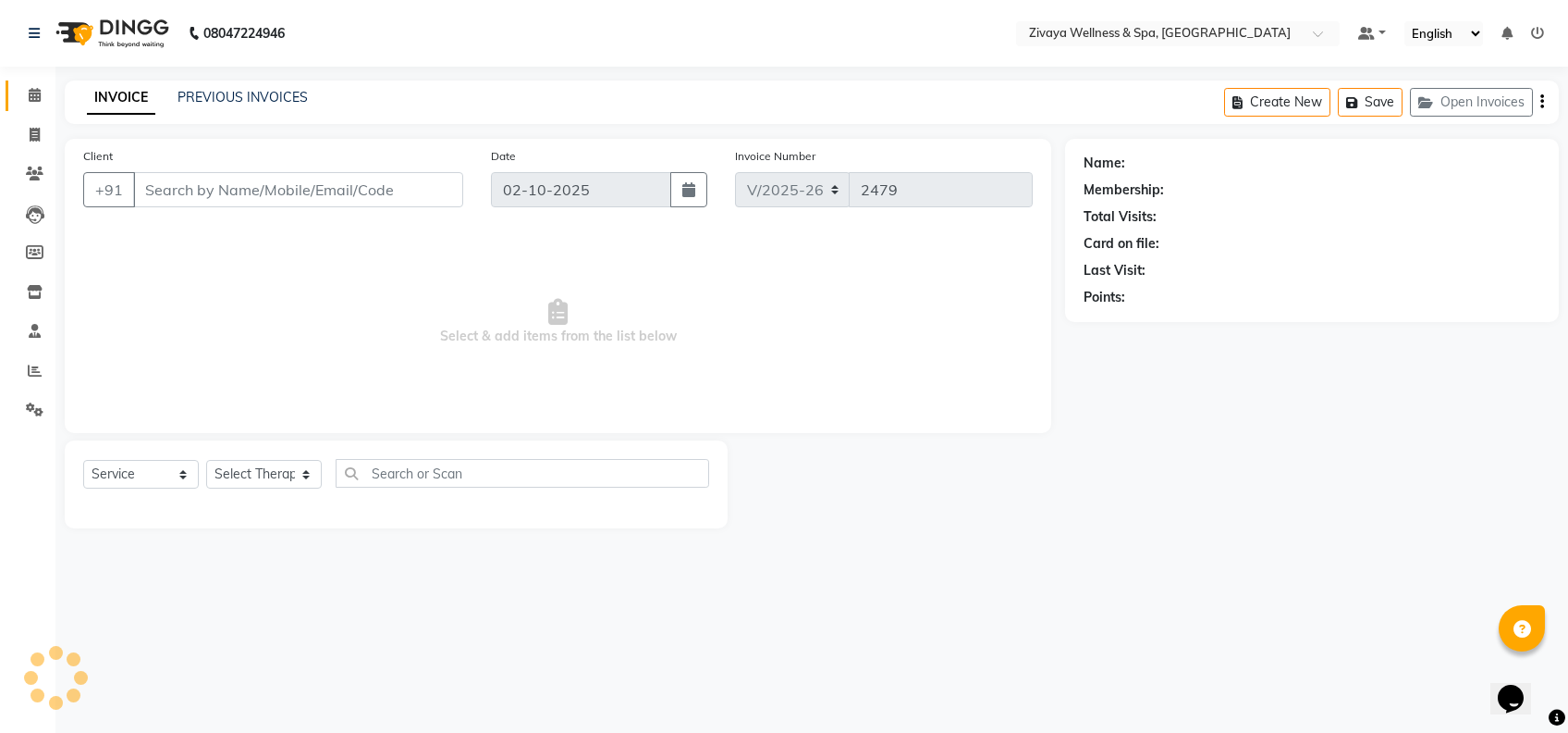
type input "9164495588"
select select "63085"
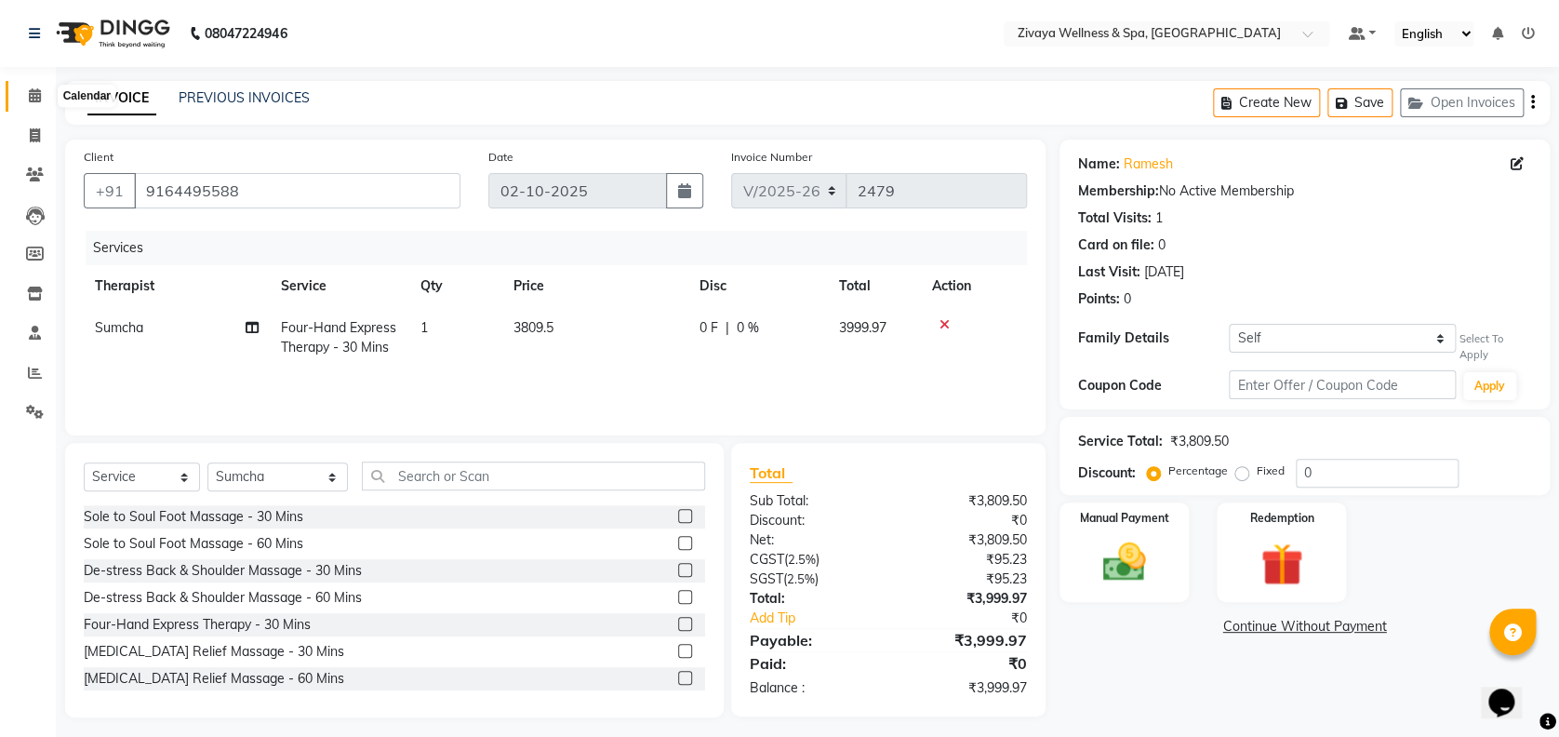
click at [30, 100] on icon at bounding box center [35, 95] width 12 height 14
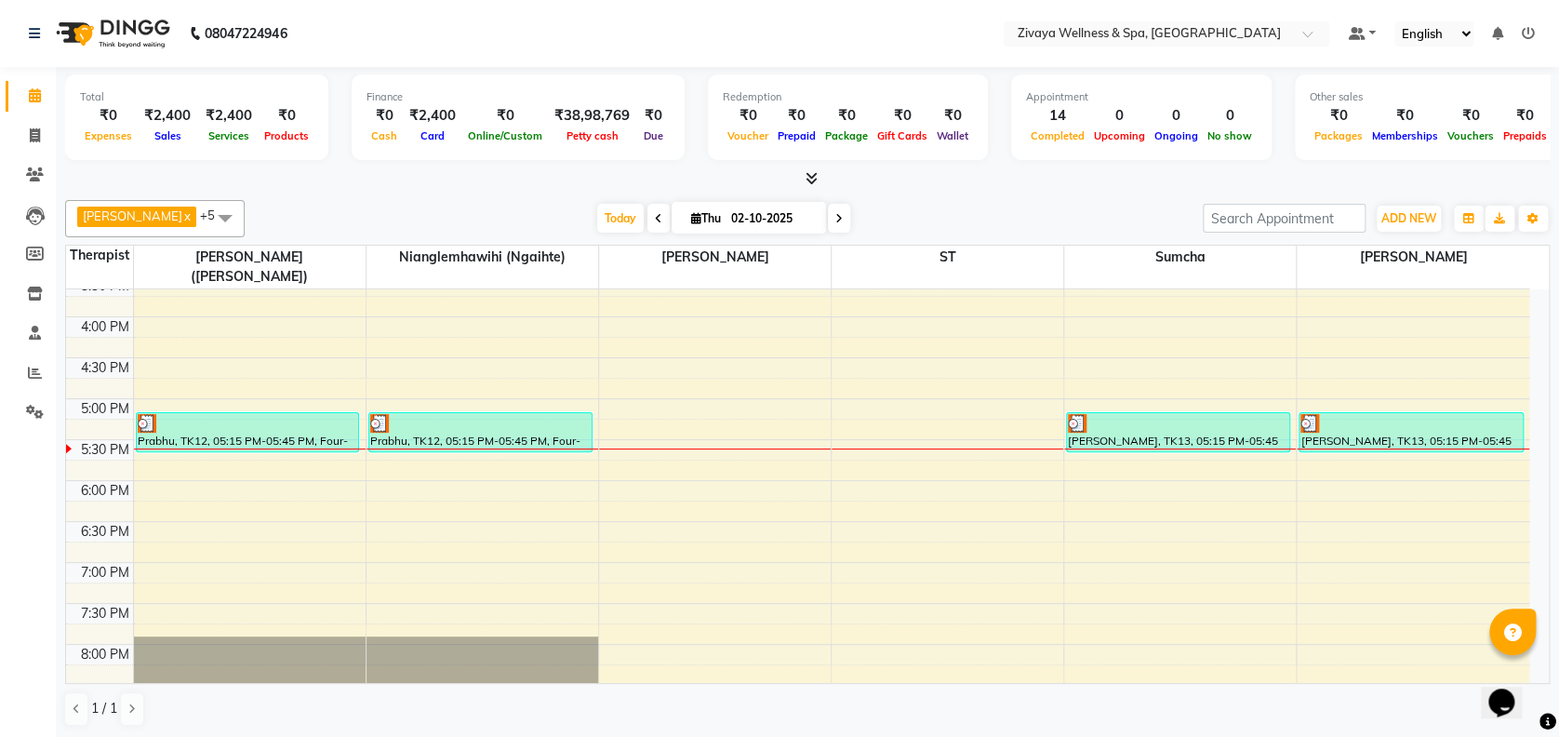
scroll to position [1354, 0]
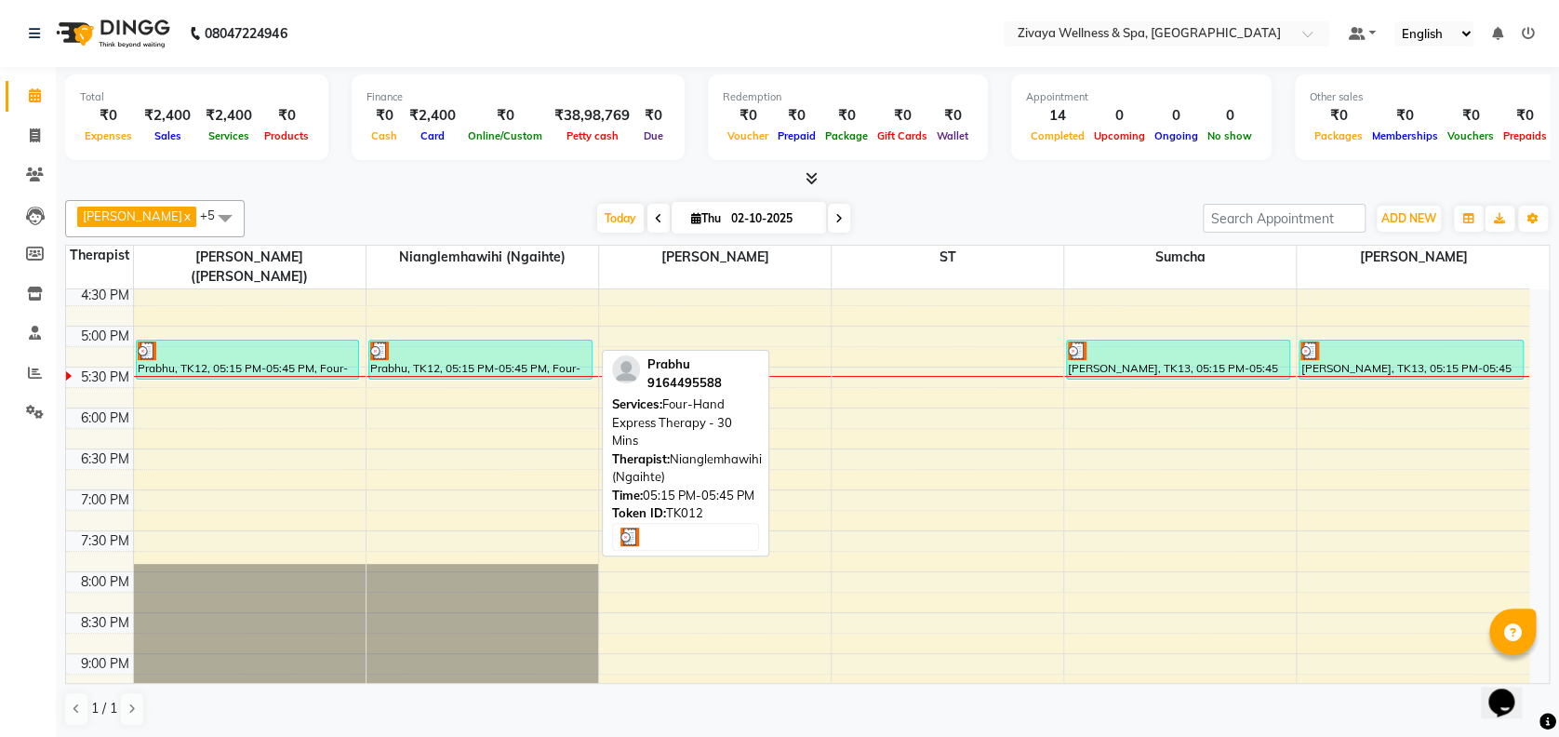
click at [514, 343] on div "Prabhu, TK12, 05:15 PM-05:45 PM, Four-Hand Express Therapy - 30 Mins" at bounding box center [480, 359] width 222 height 38
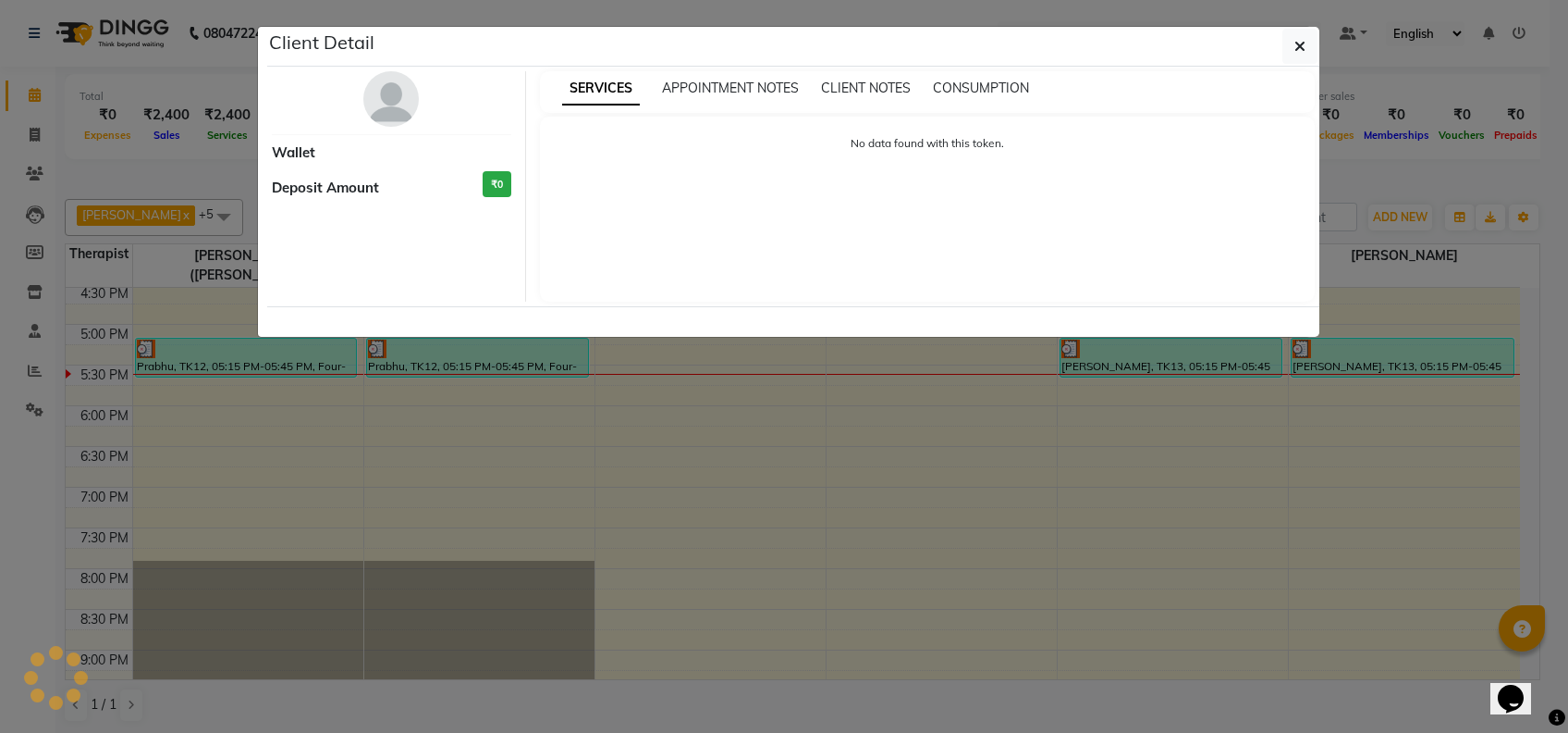
select select "3"
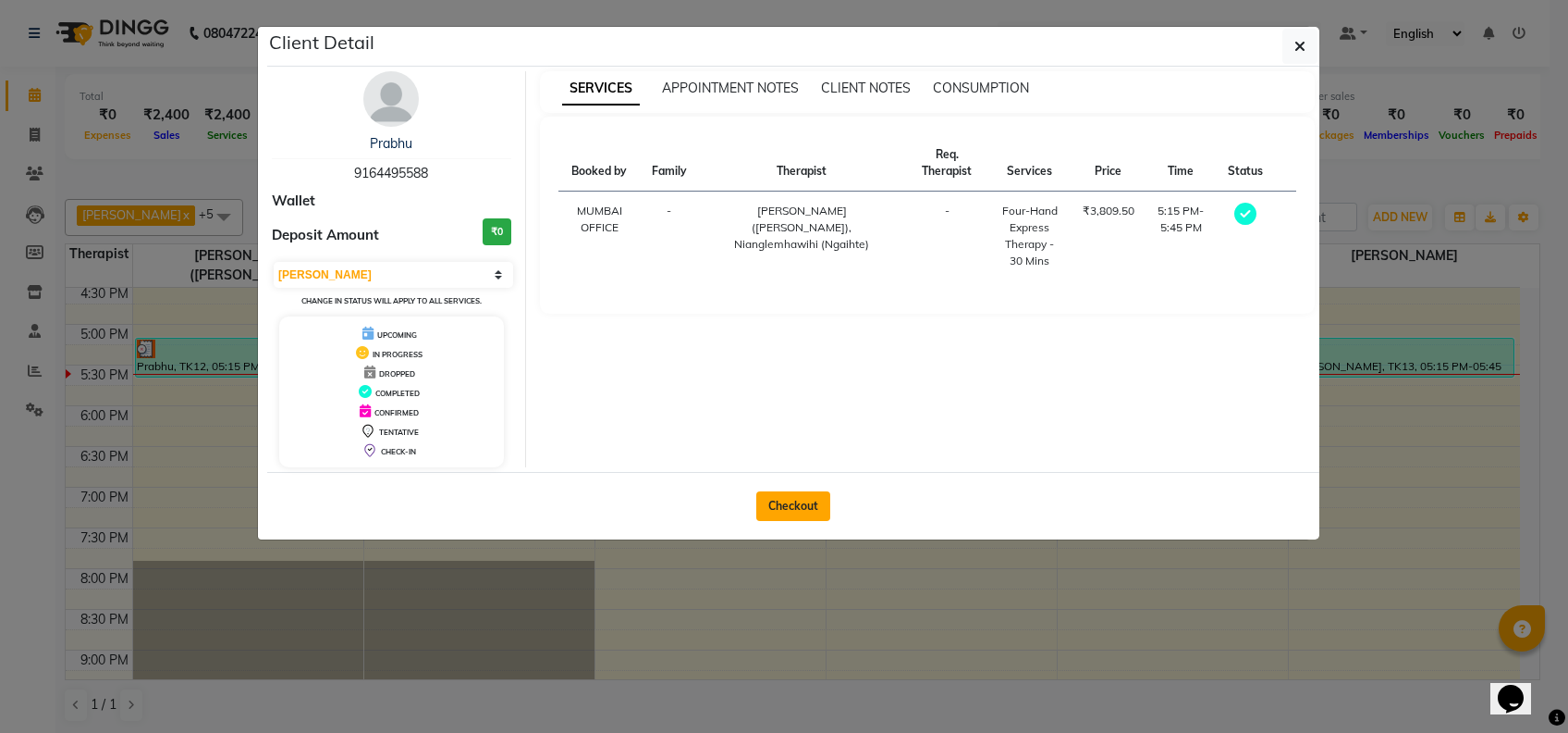
click at [779, 505] on button "Checkout" at bounding box center [793, 506] width 74 height 30
select select "7072"
select select "service"
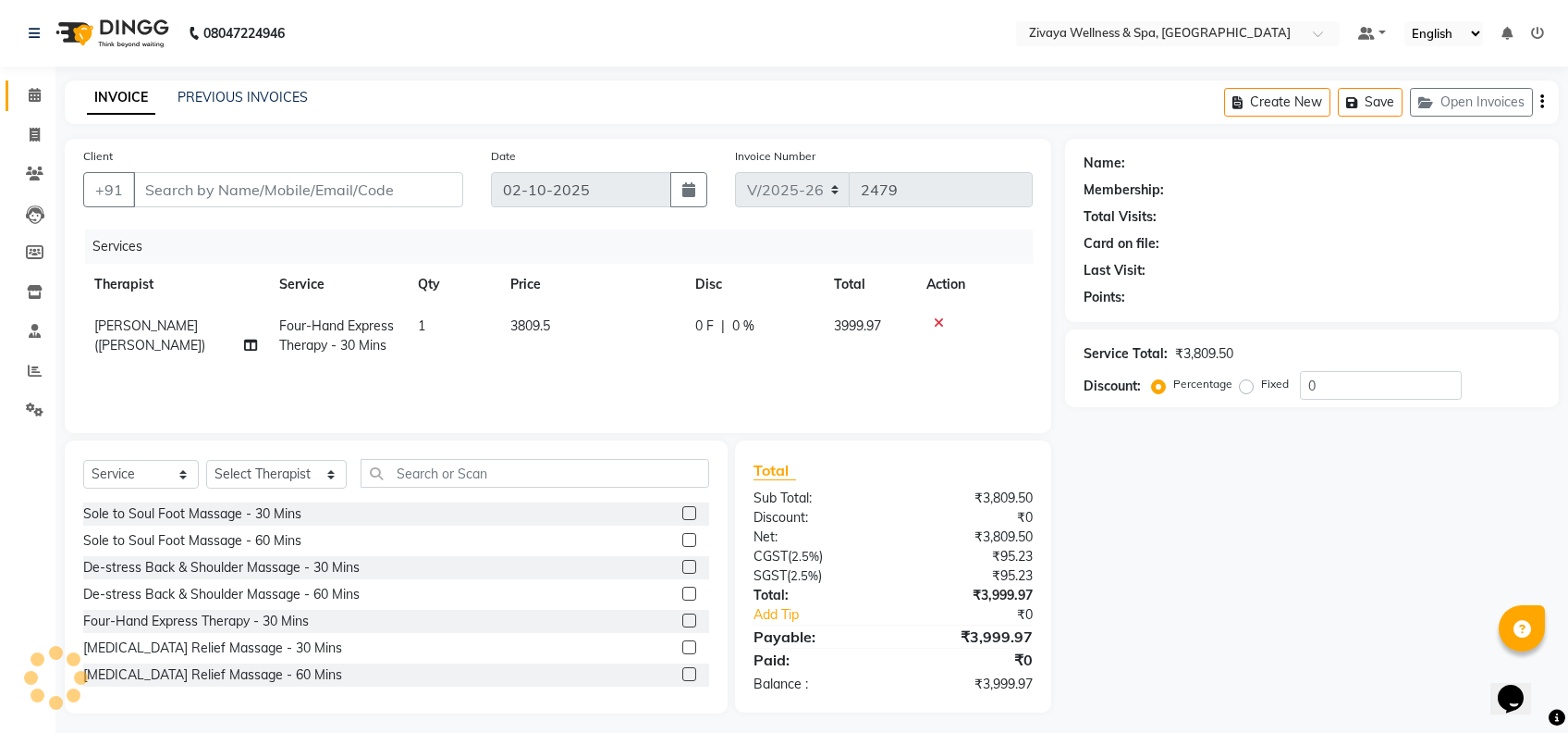
type input "9164495588"
select select "58850"
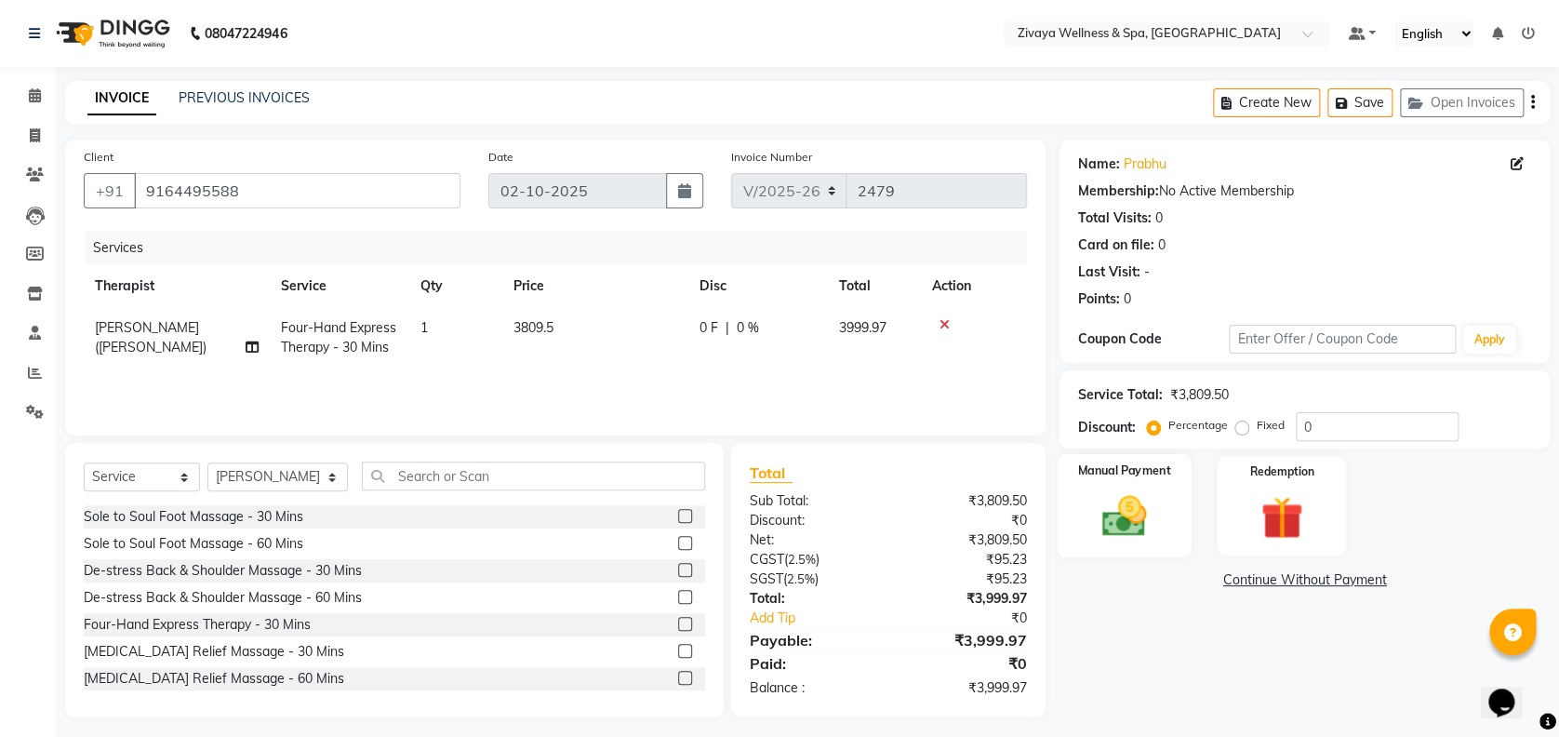
click at [1100, 543] on div "Manual Payment" at bounding box center [1123, 505] width 135 height 103
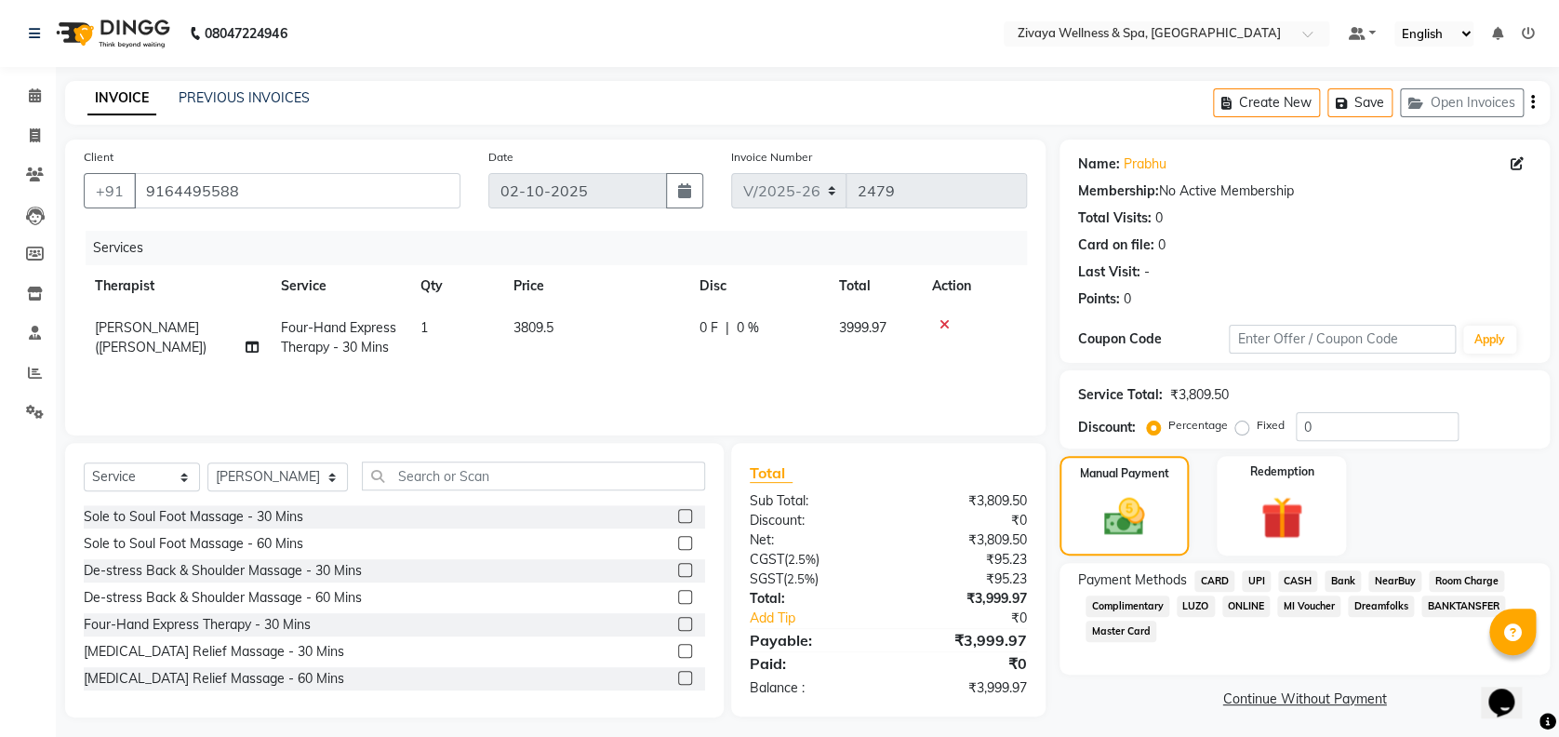
click at [1254, 579] on span "UPI" at bounding box center [1256, 580] width 29 height 21
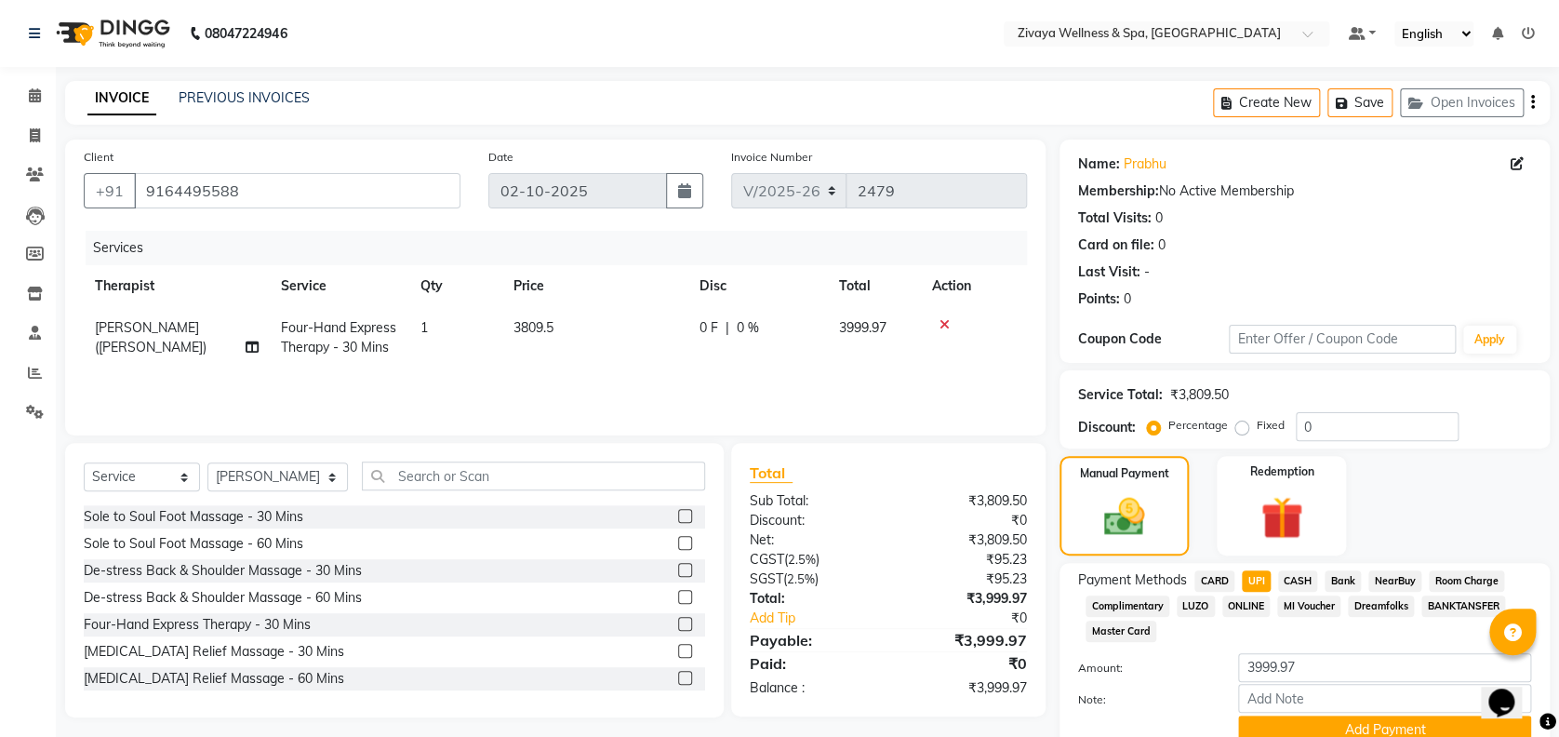
scroll to position [80, 0]
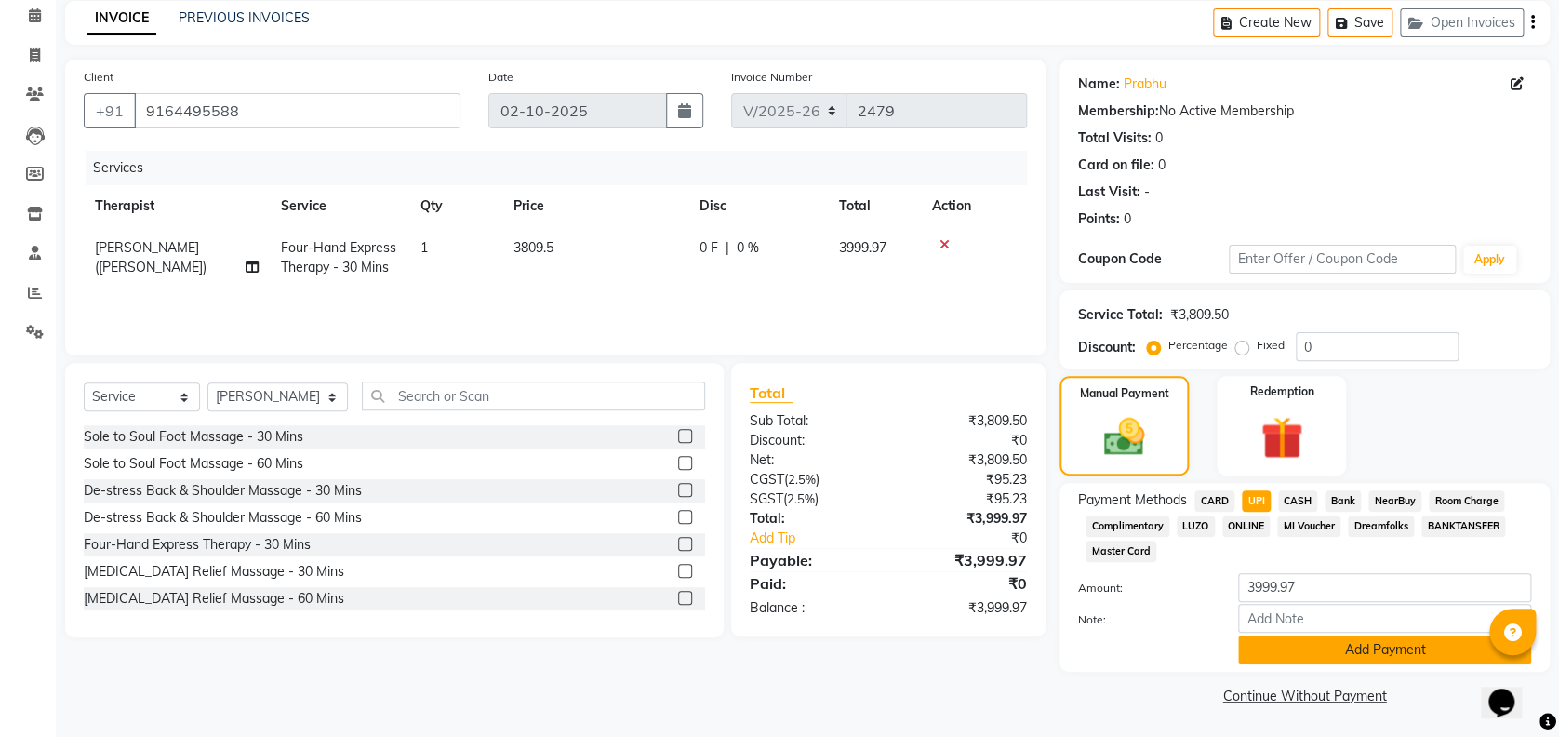
click at [1282, 640] on button "Add Payment" at bounding box center [1384, 649] width 293 height 29
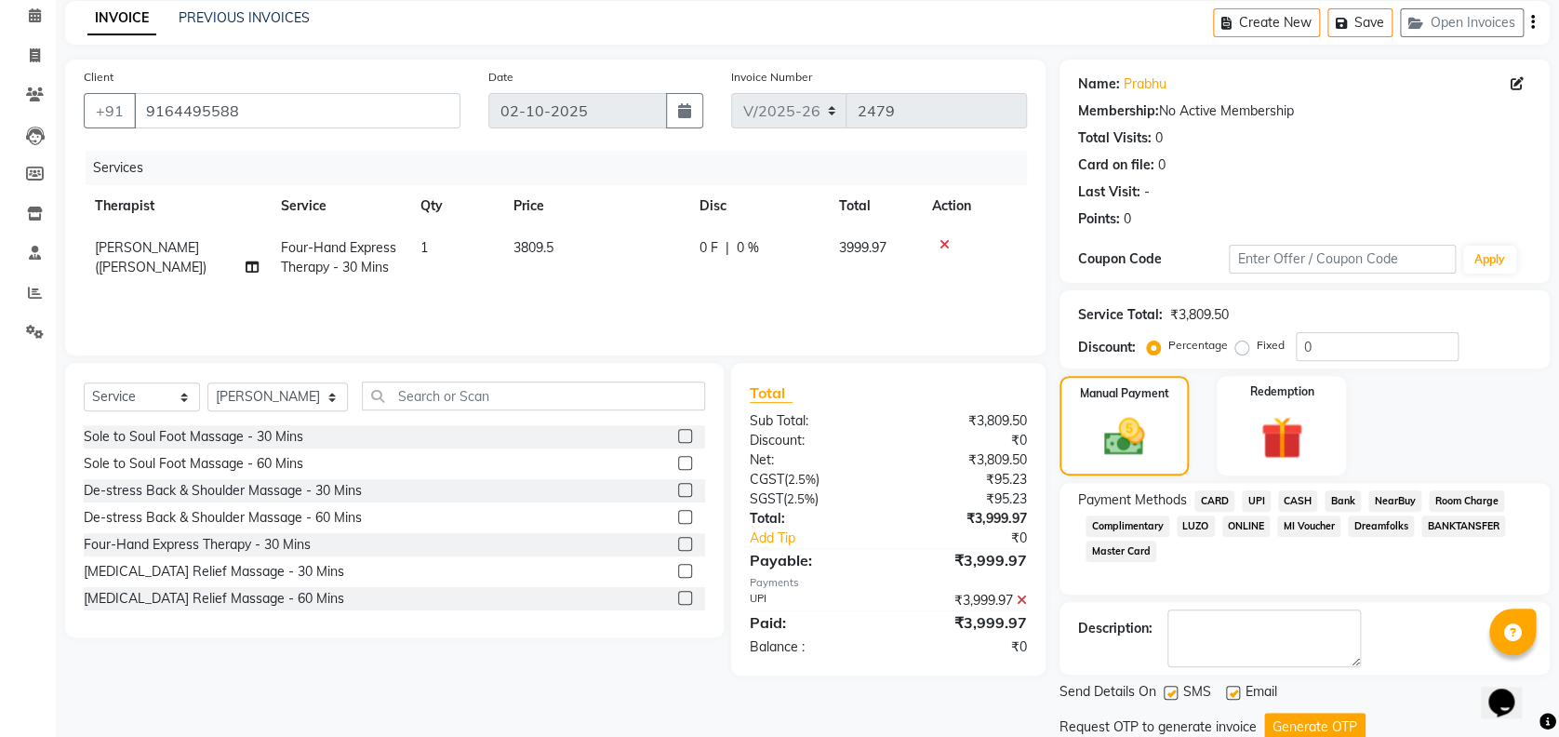
scroll to position [143, 0]
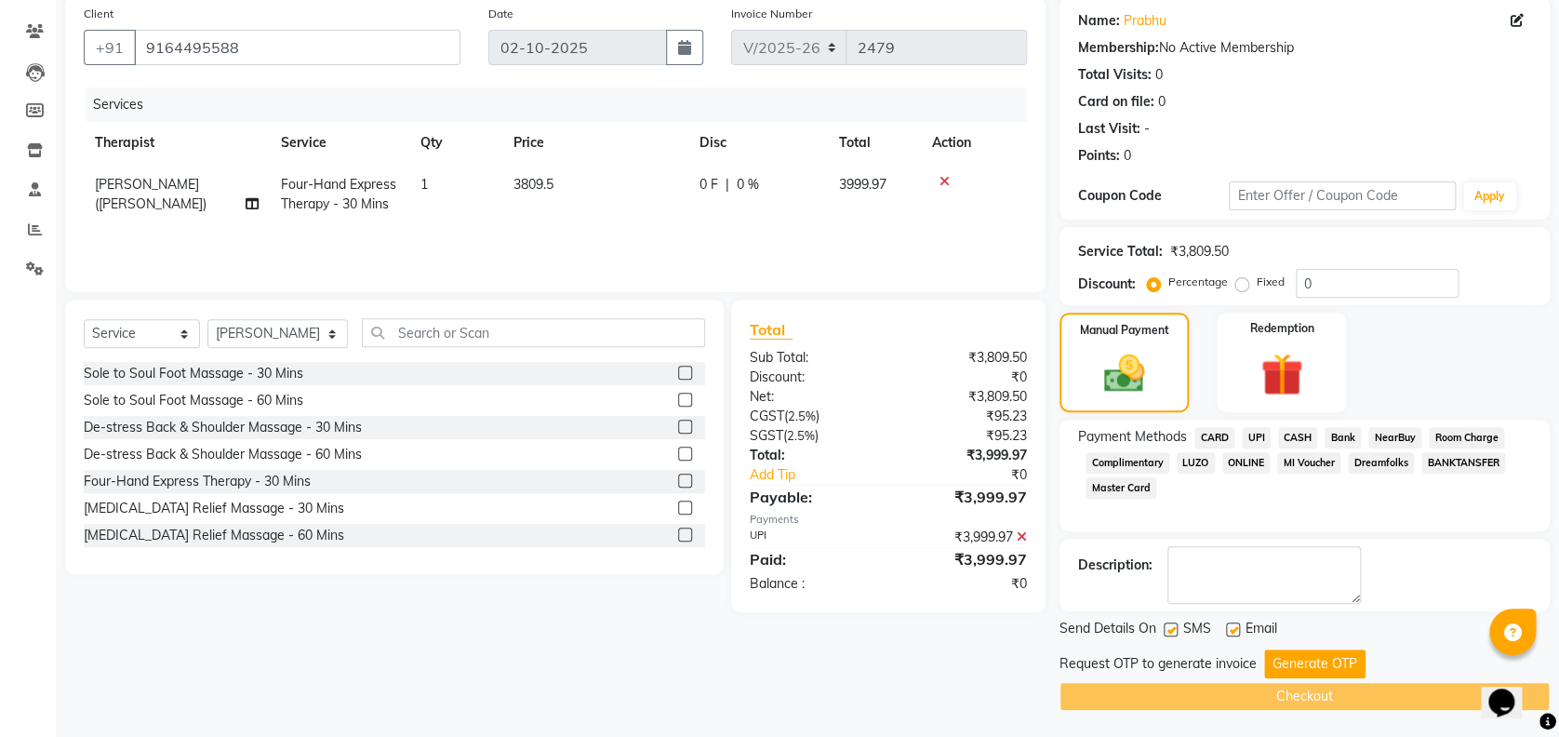
click at [1226, 628] on label at bounding box center [1233, 629] width 14 height 14
click at [1226, 628] on input "checkbox" at bounding box center [1232, 630] width 12 height 12
checkbox input "false"
click at [1270, 654] on button "Generate OTP" at bounding box center [1314, 663] width 101 height 29
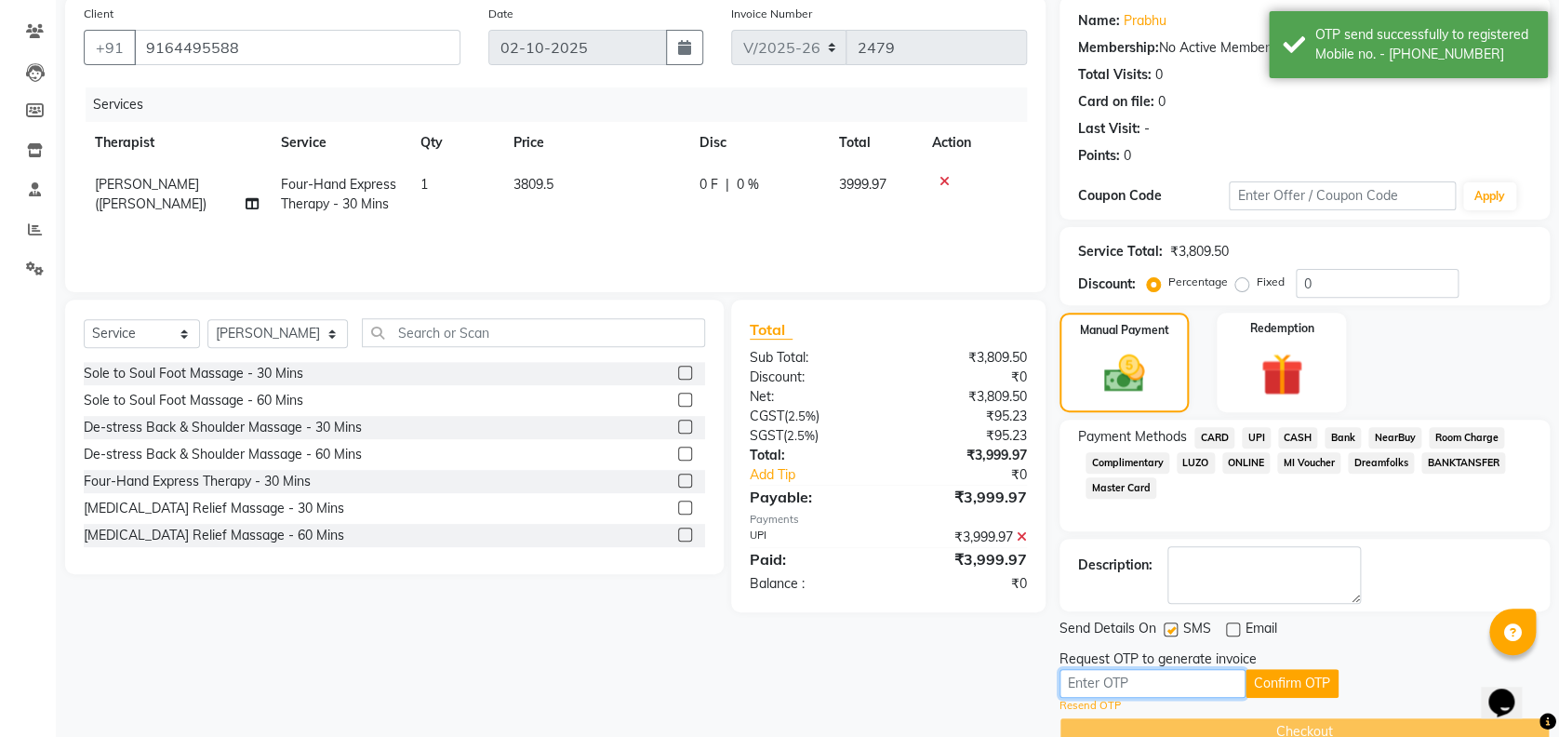
click at [1199, 685] on input "text" at bounding box center [1152, 683] width 186 height 29
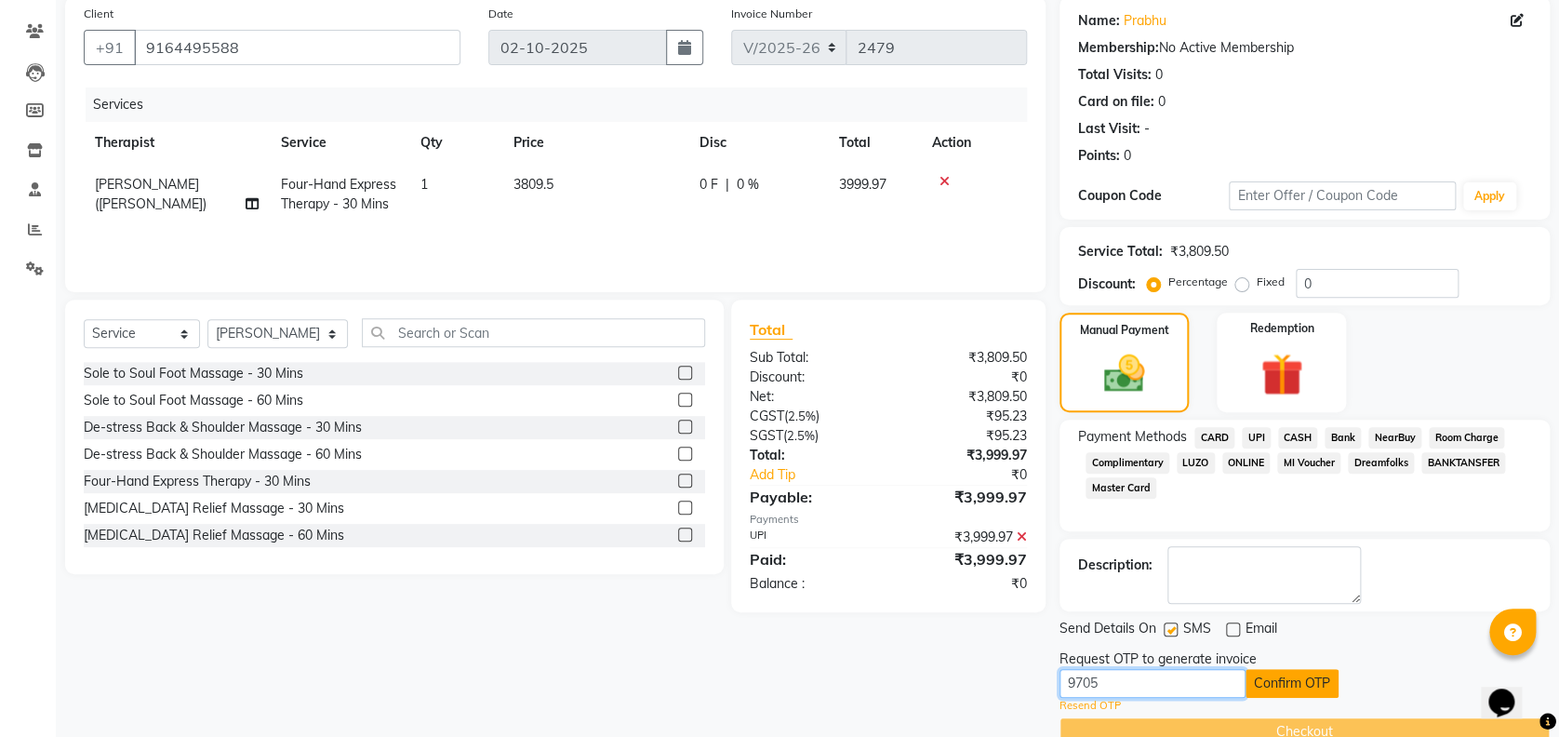
type input "9705"
click at [1331, 680] on button "Confirm OTP" at bounding box center [1291, 683] width 93 height 29
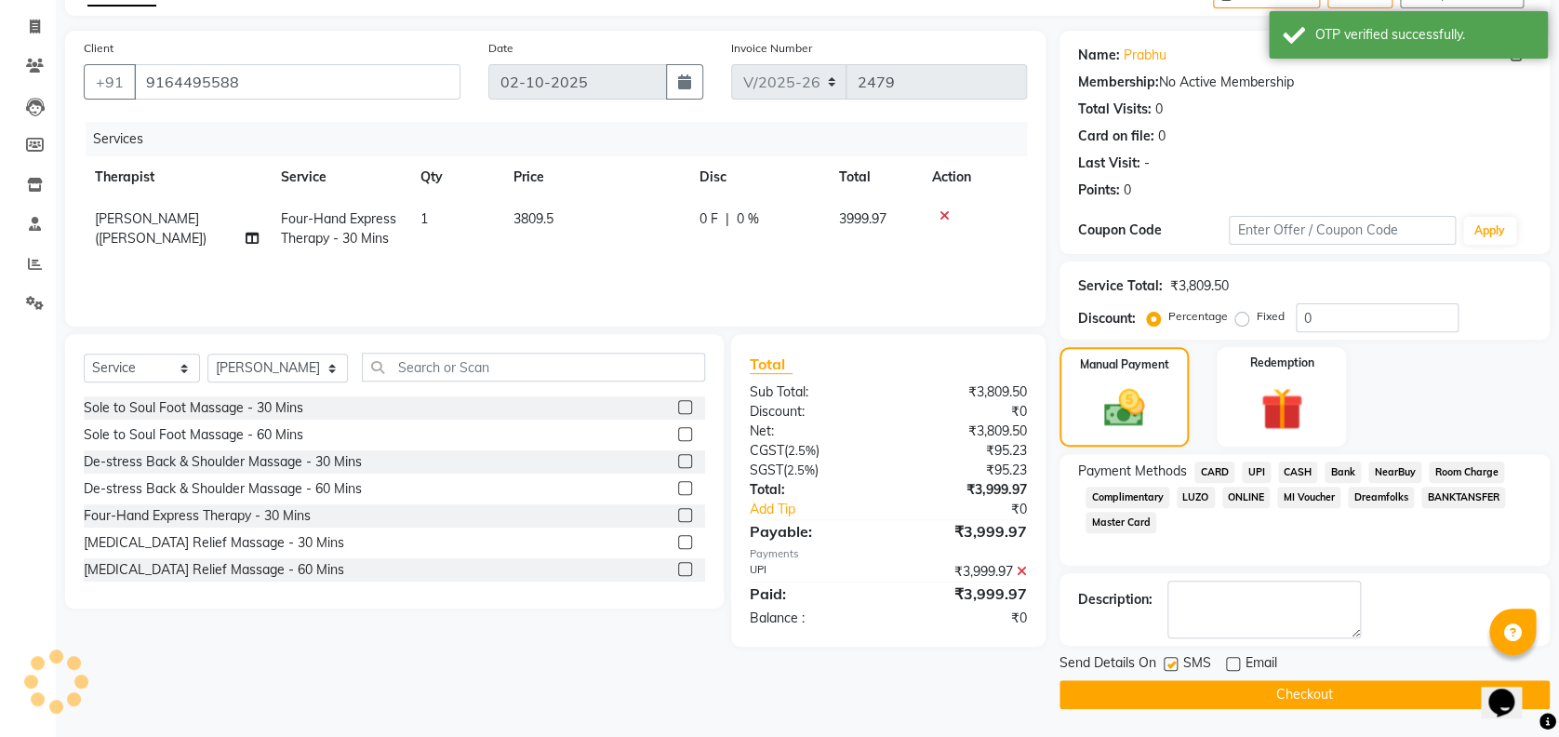
scroll to position [108, 0]
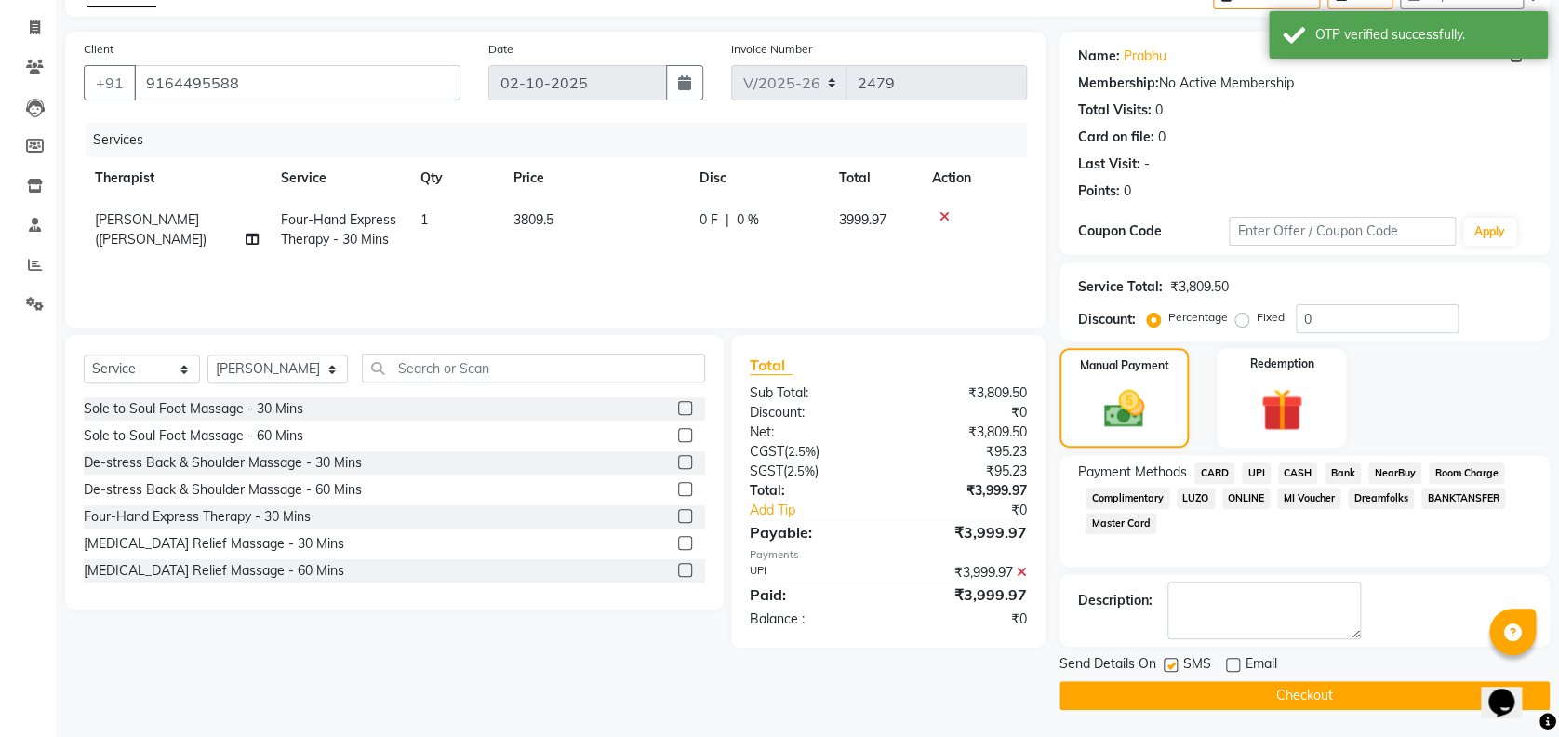
click at [1325, 693] on button "Checkout" at bounding box center [1304, 695] width 490 height 29
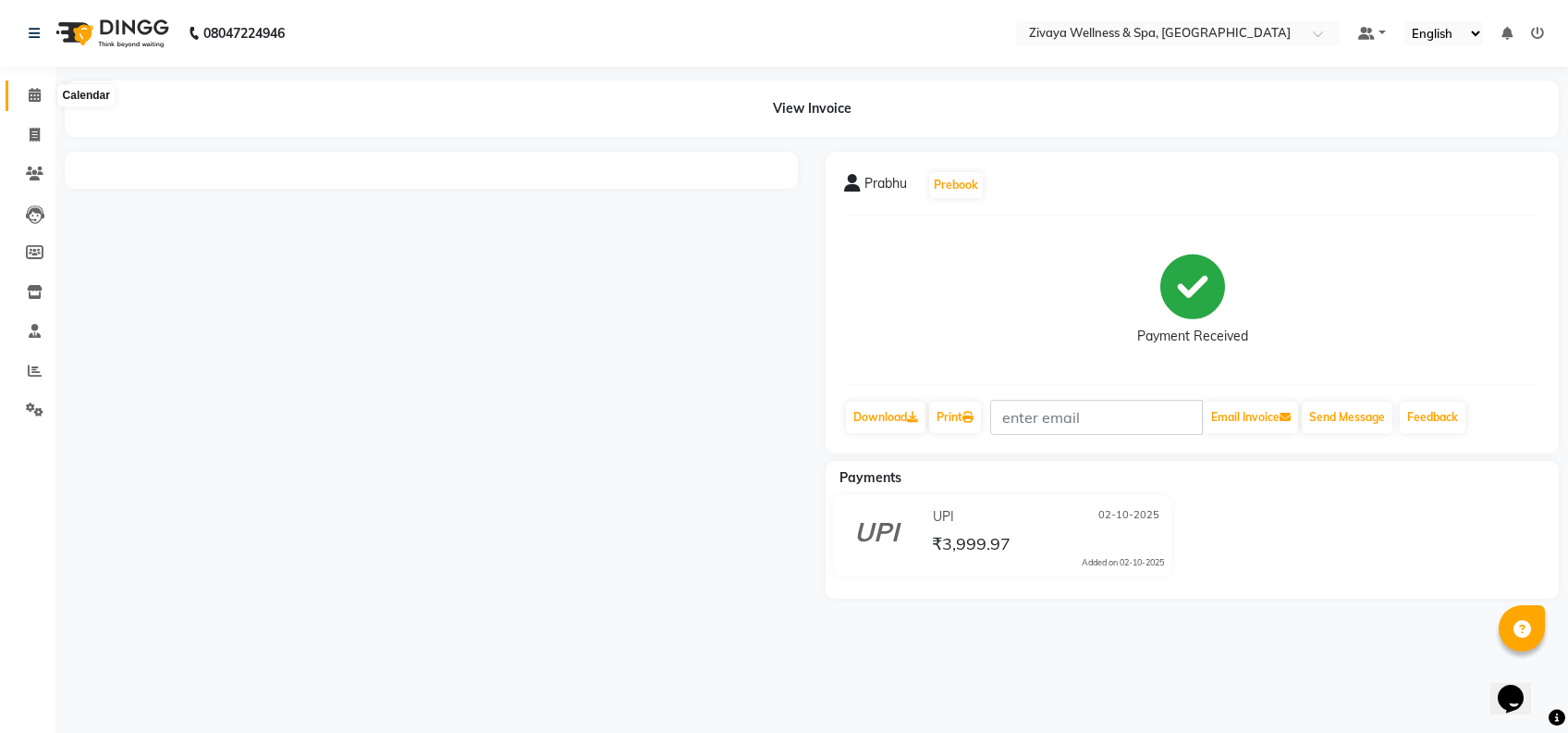
click at [30, 92] on icon at bounding box center [35, 94] width 12 height 14
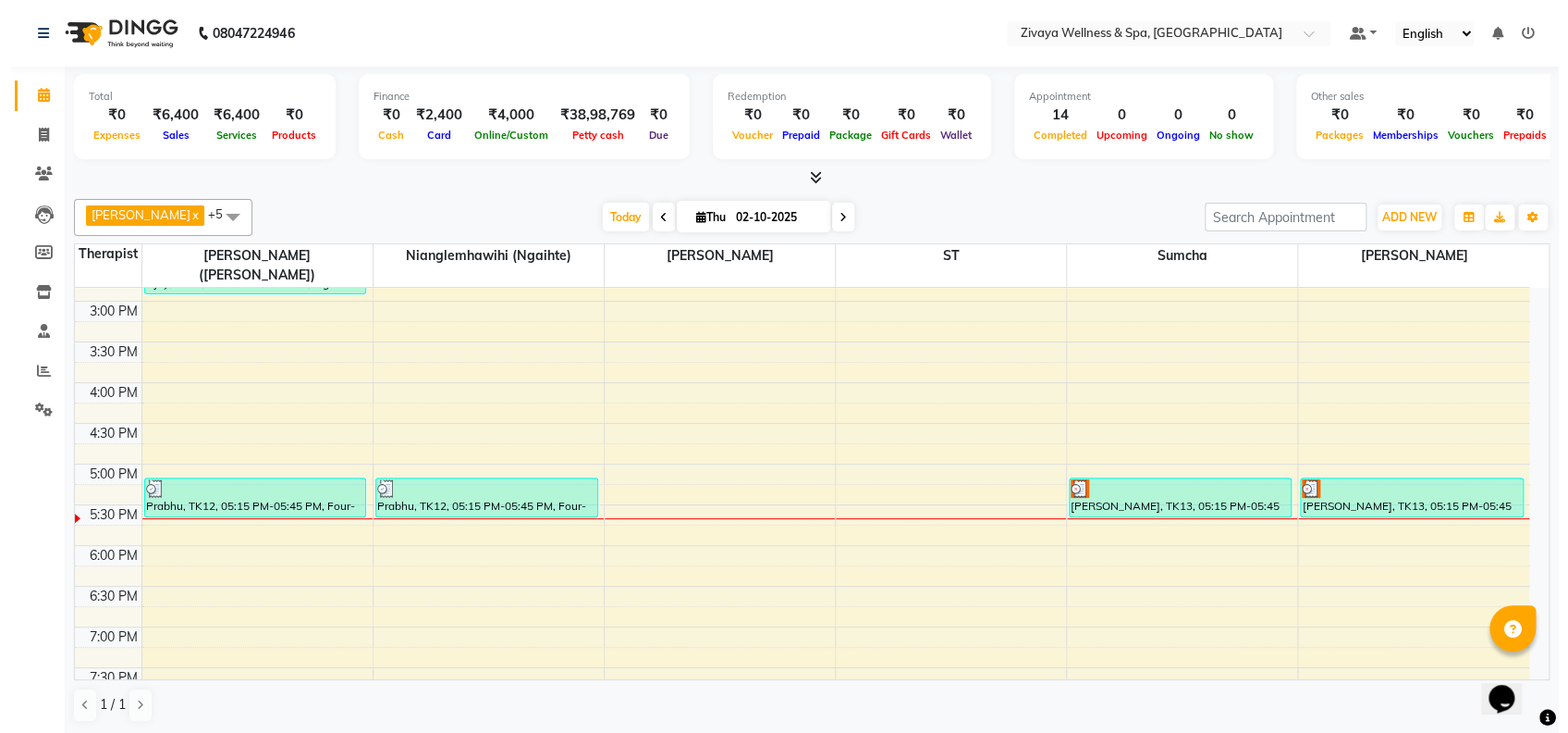
scroll to position [1164, 0]
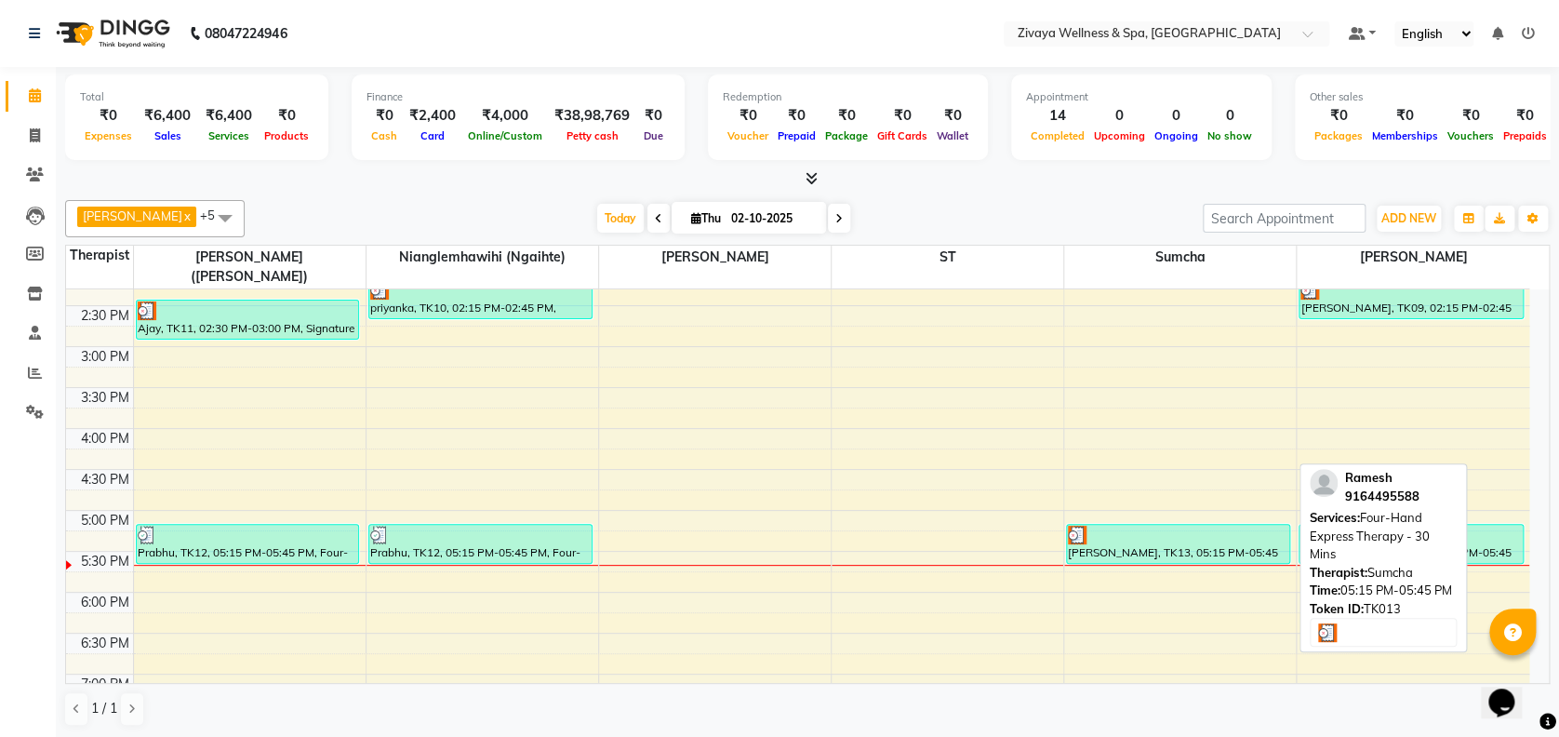
click at [1131, 530] on div "[PERSON_NAME], TK13, 05:15 PM-05:45 PM, Four-Hand Express Therapy - 30 Mins" at bounding box center [1178, 544] width 222 height 38
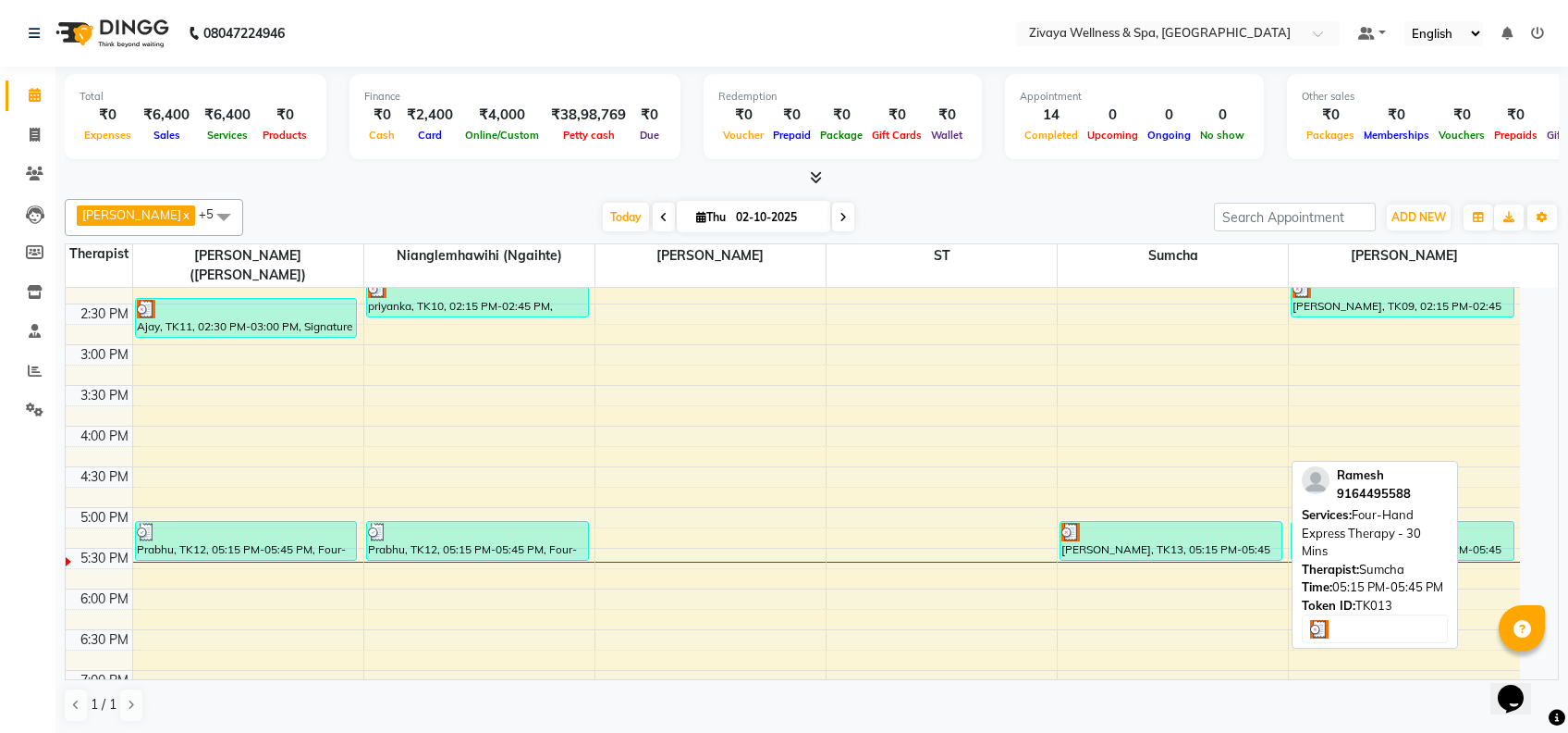
select select "3"
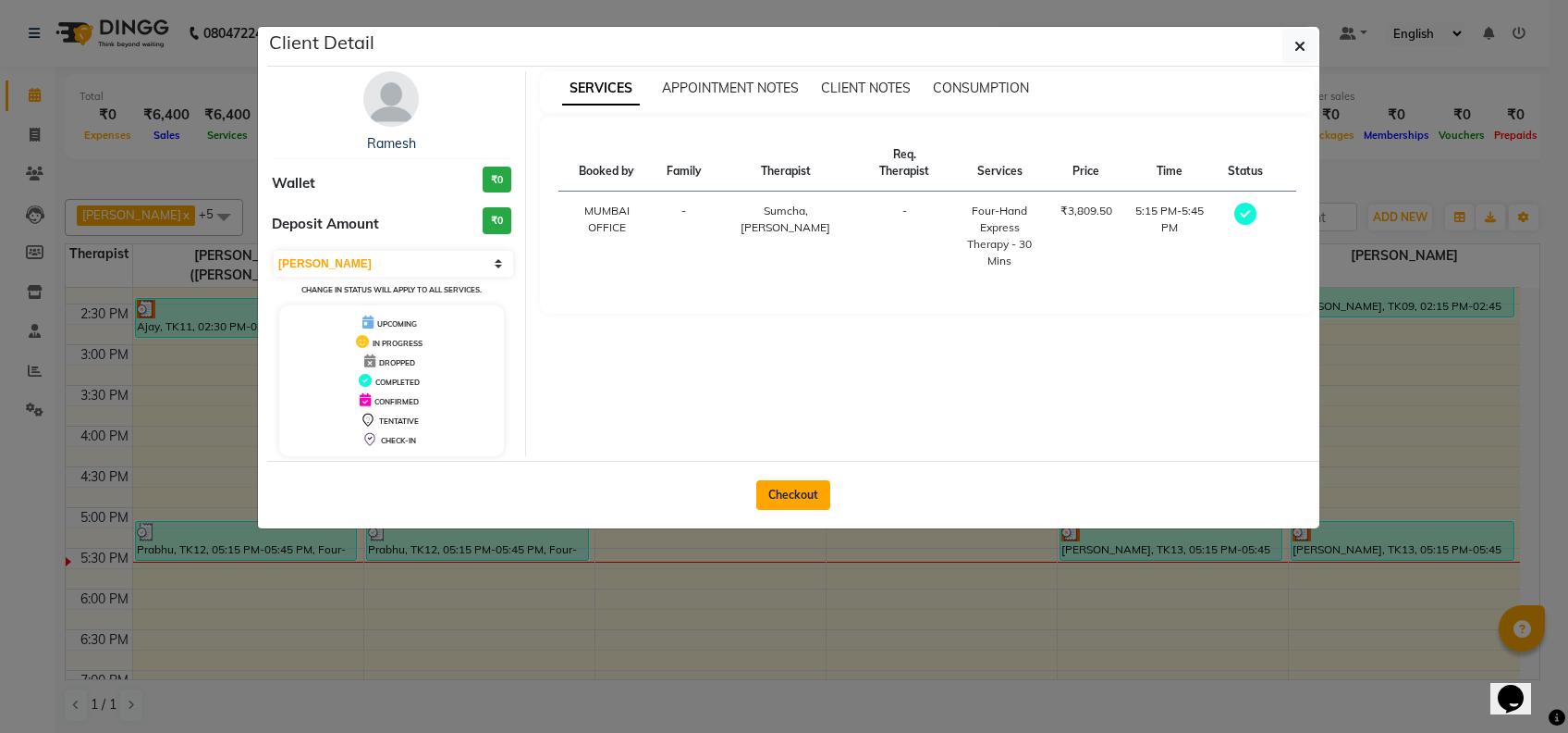
click at [821, 492] on button "Checkout" at bounding box center [793, 495] width 74 height 30
select select "service"
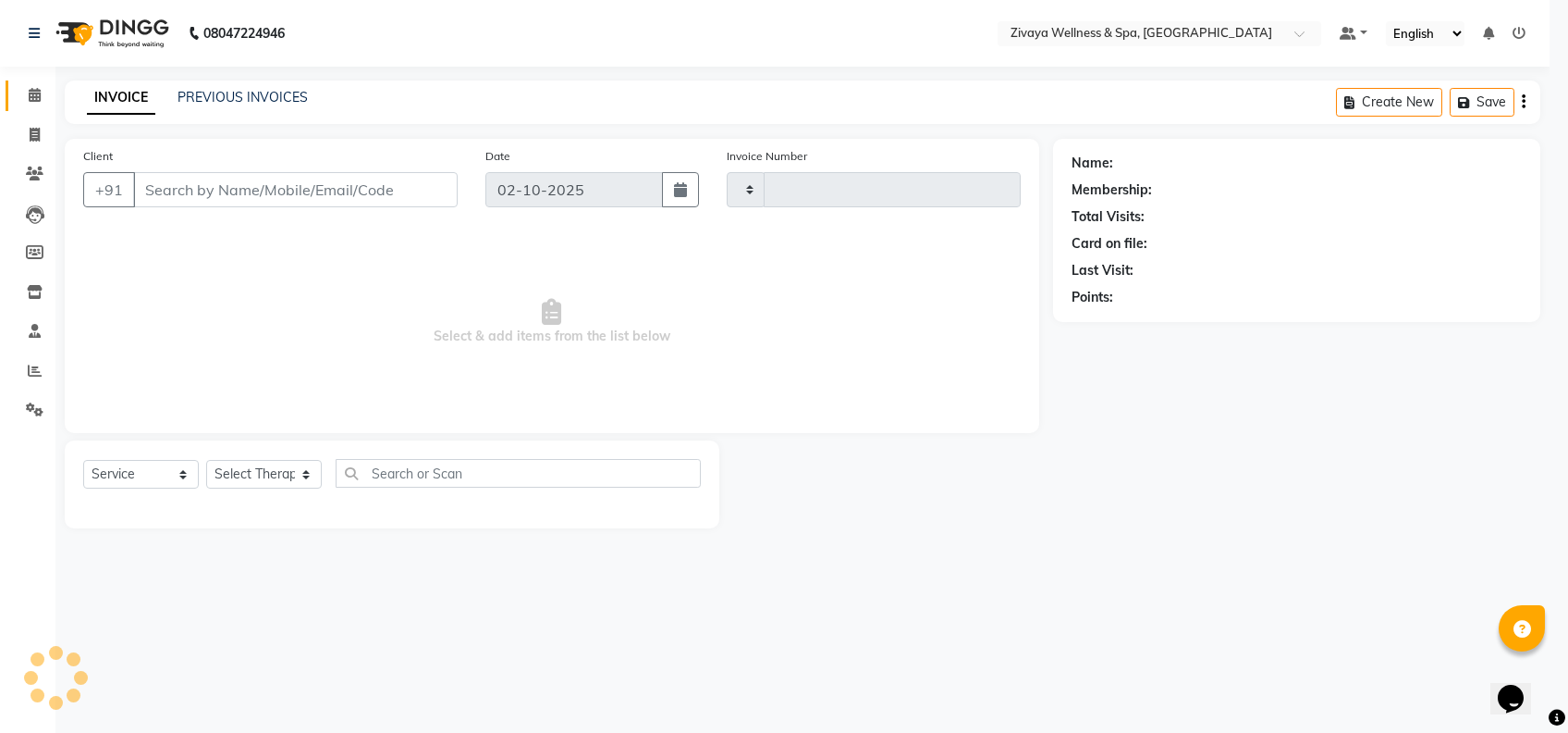
type input "2480"
select select "7072"
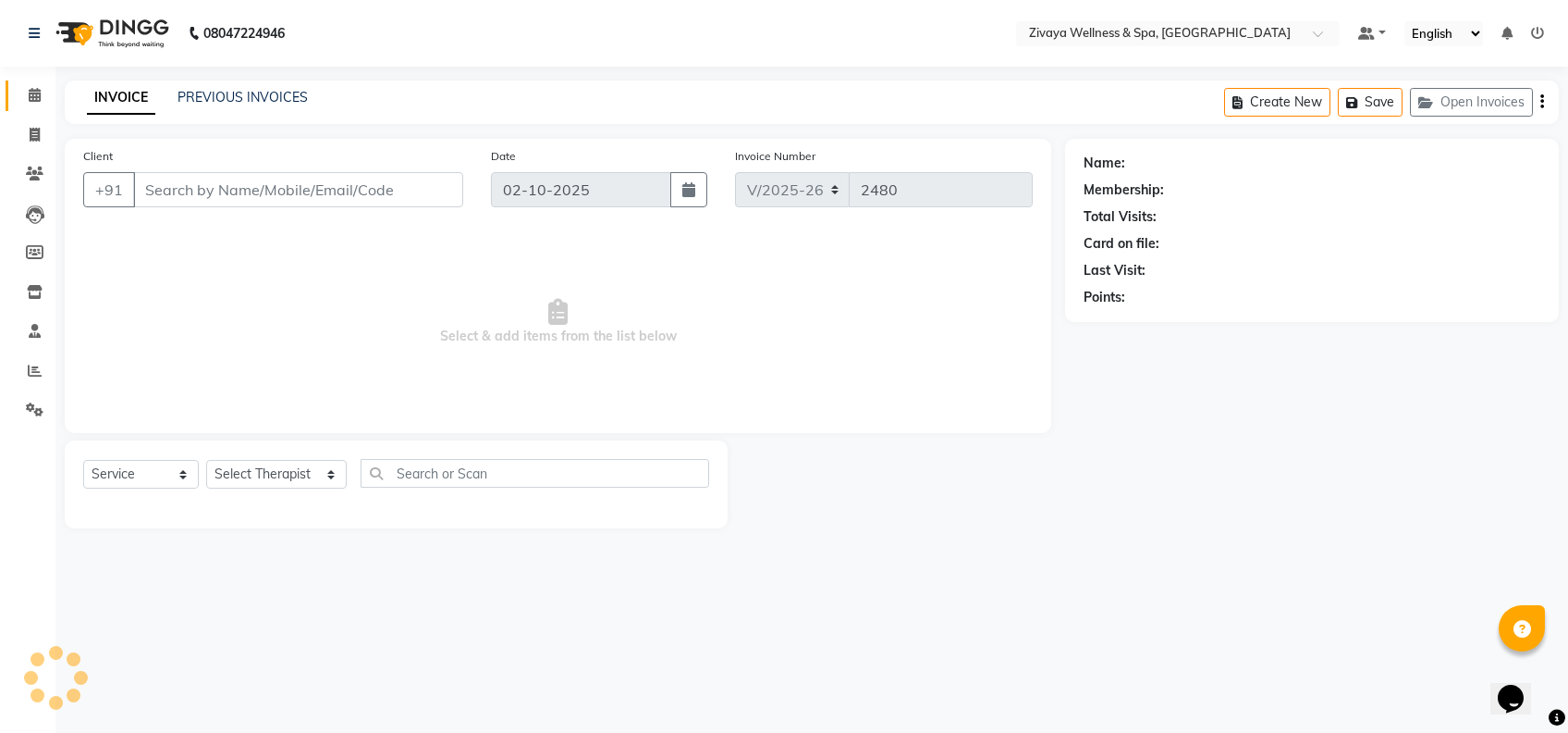
type input "9164495588"
select select "63085"
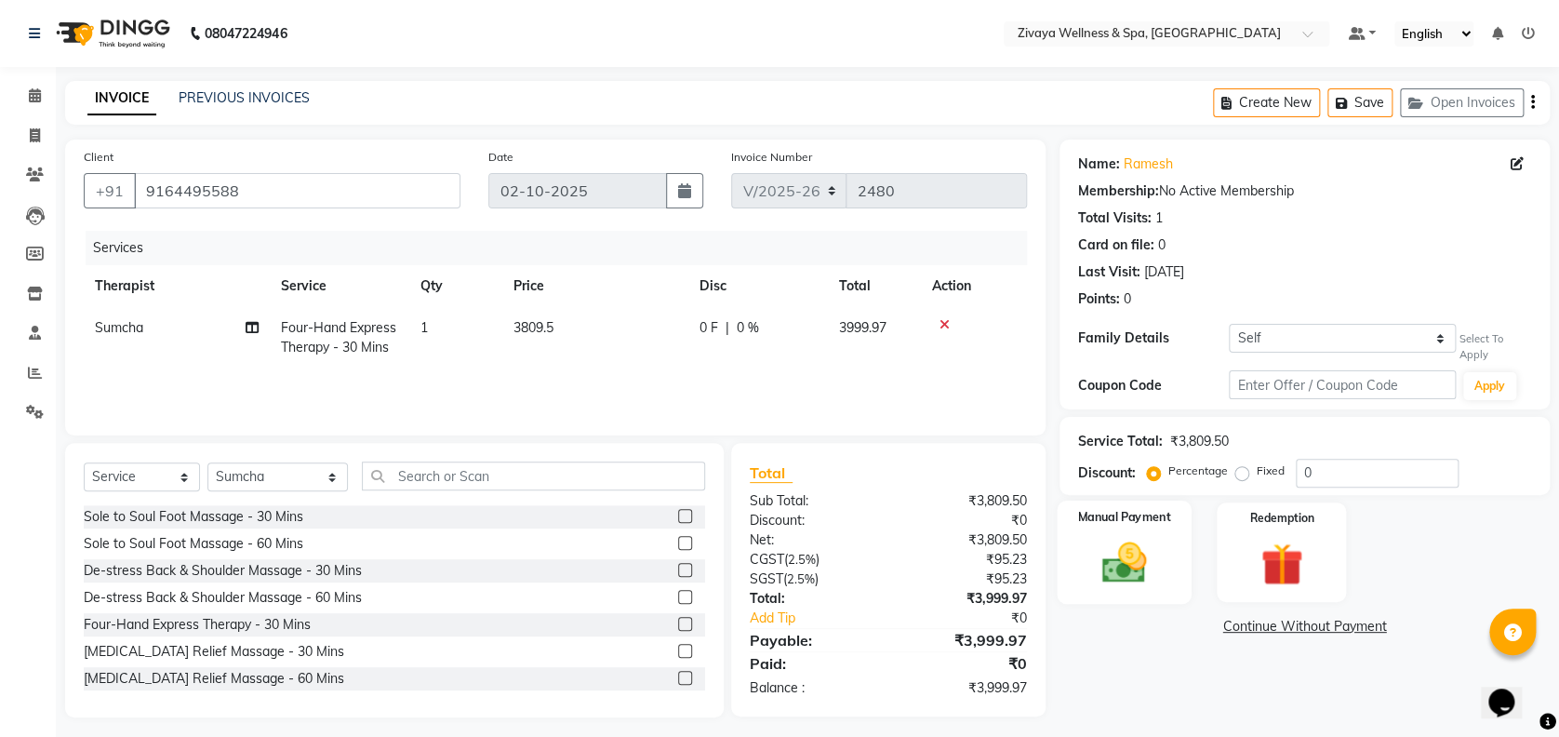
click at [1129, 525] on div "Manual Payment" at bounding box center [1123, 550] width 135 height 103
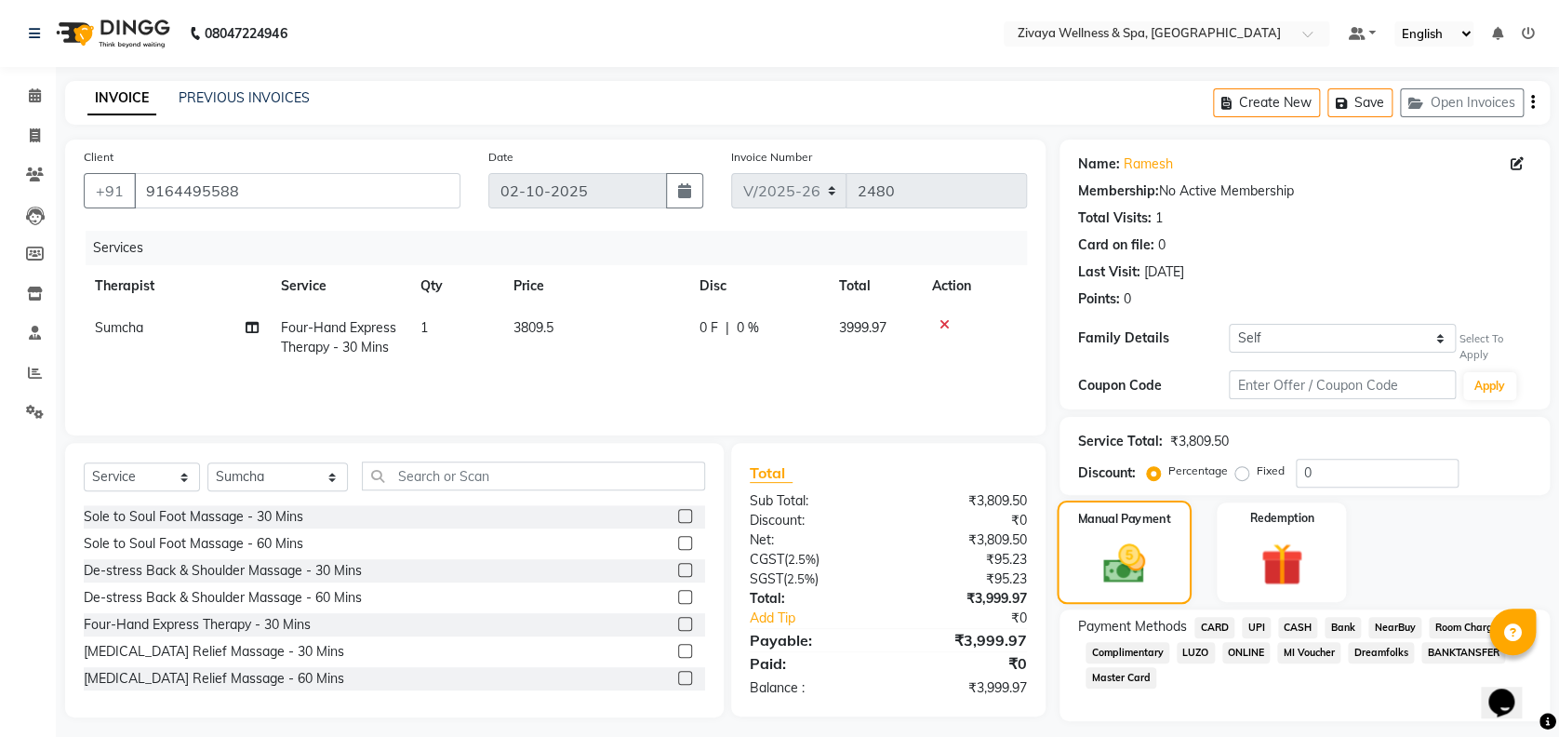
scroll to position [49, 0]
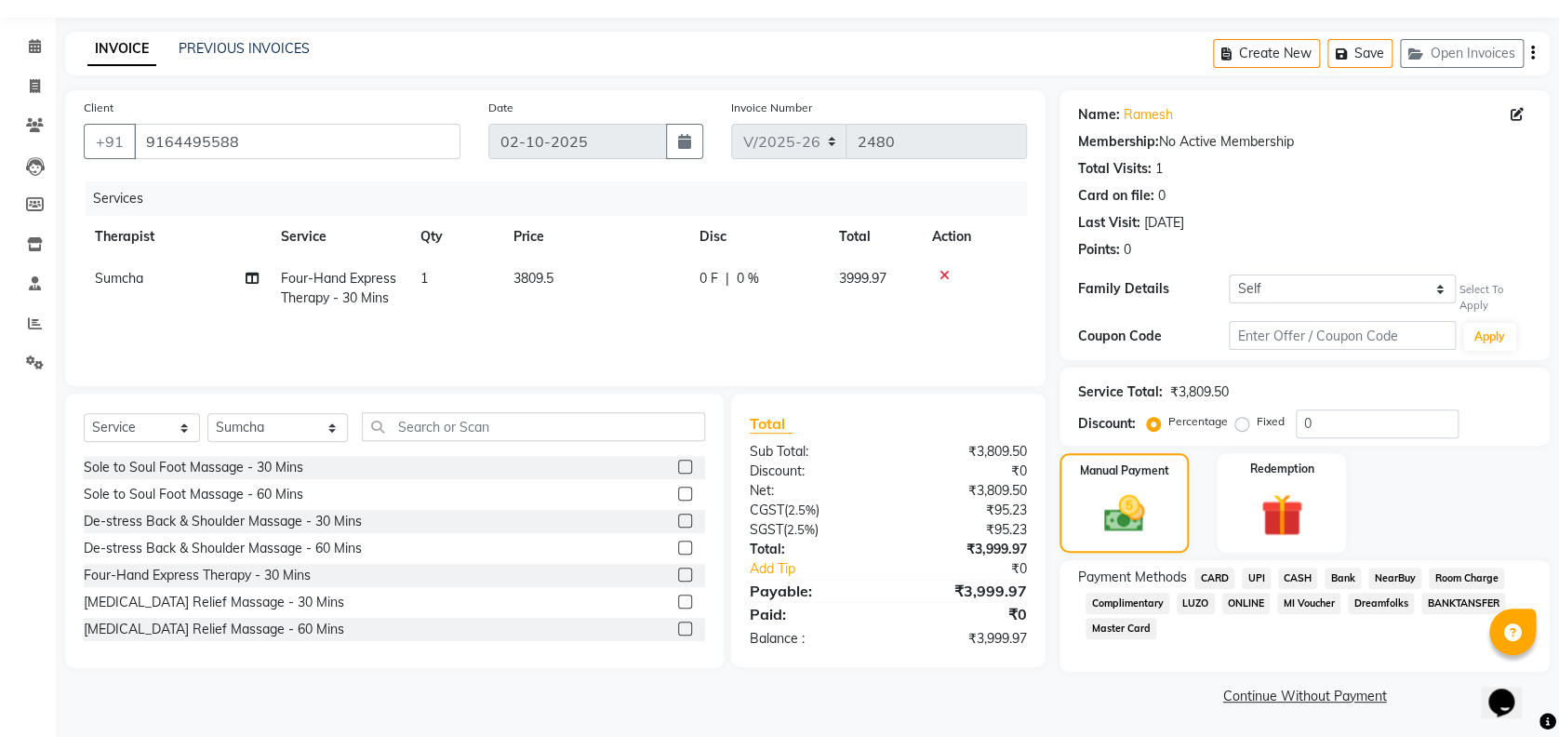
click at [1259, 576] on span "UPI" at bounding box center [1256, 577] width 29 height 21
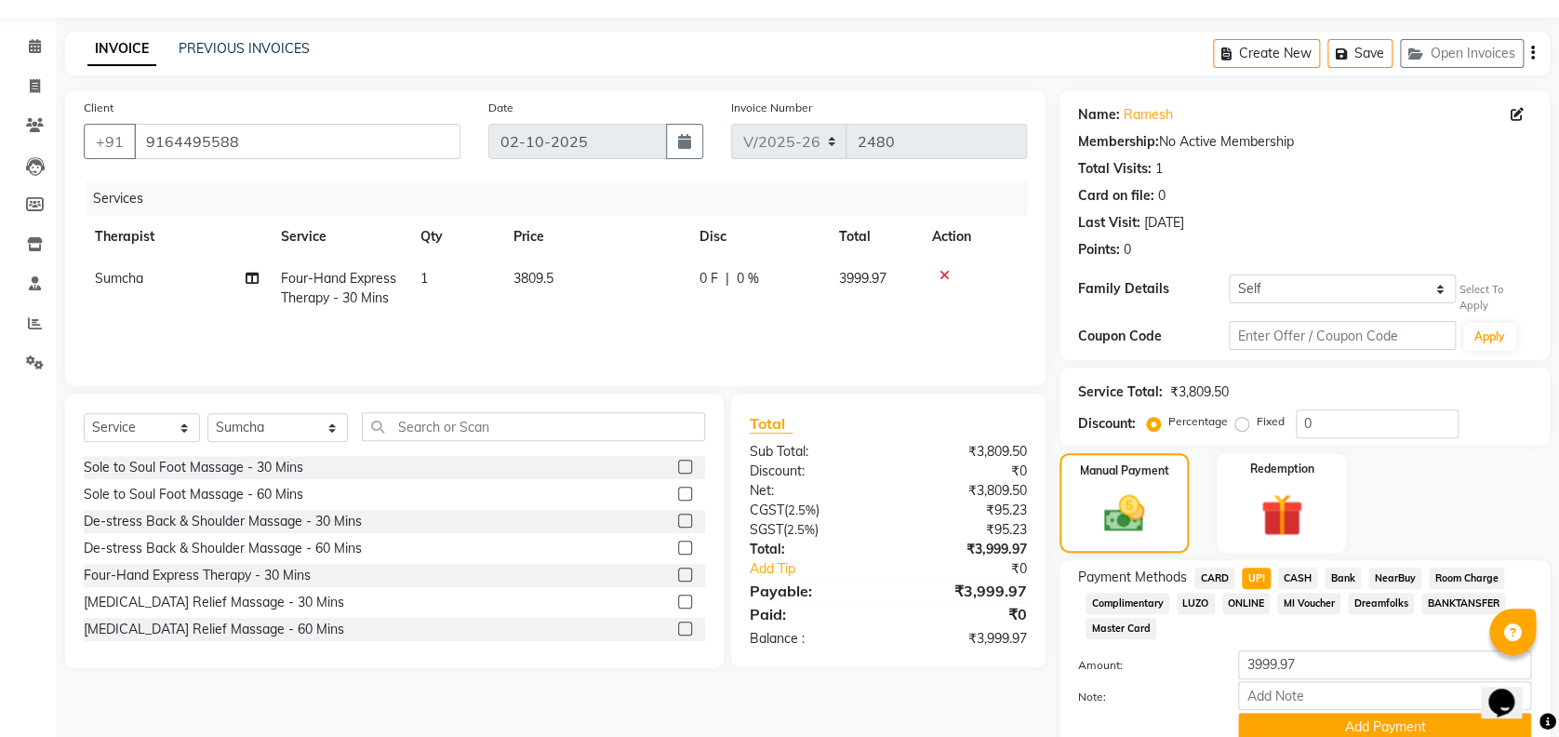
scroll to position [126, 0]
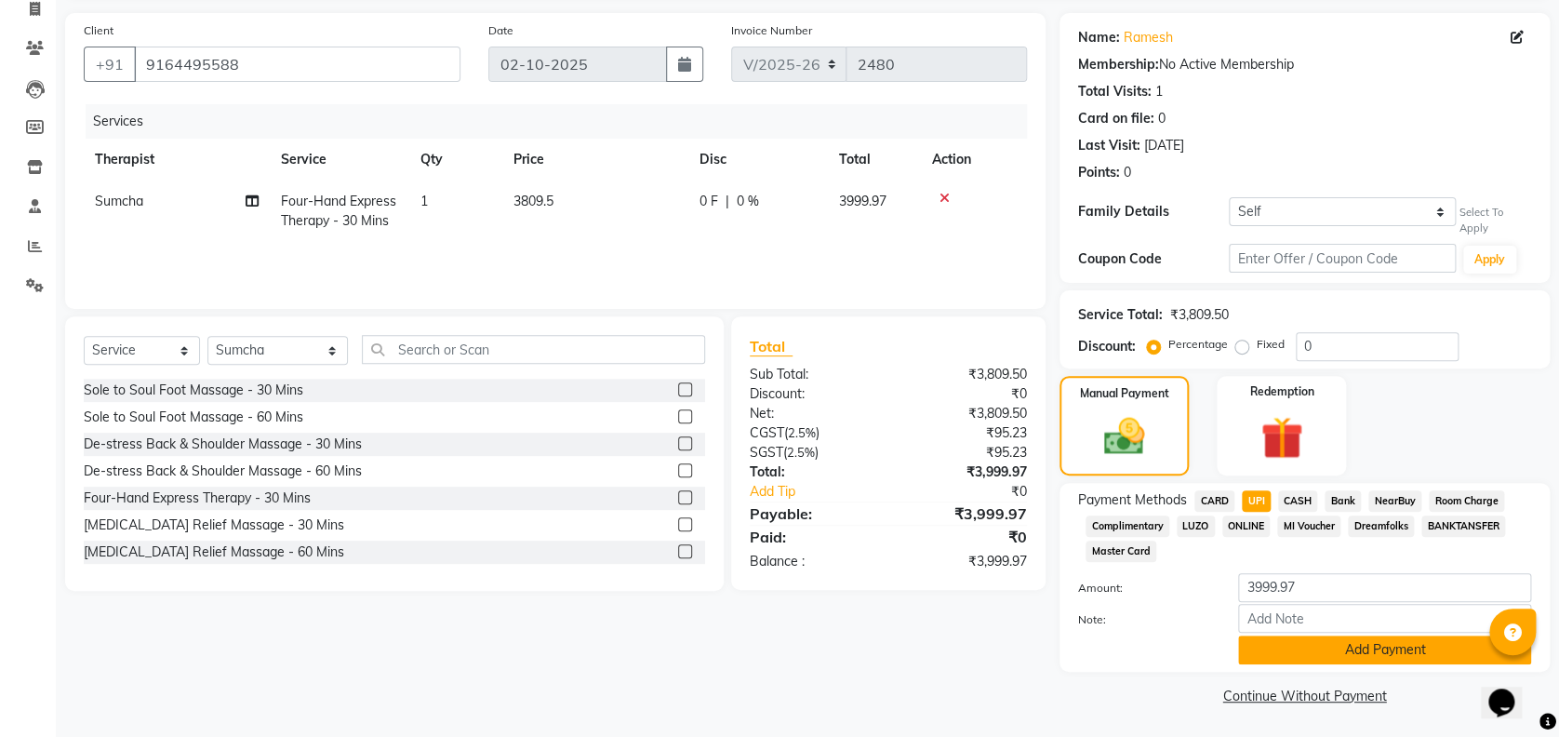
click at [1279, 659] on button "Add Payment" at bounding box center [1384, 649] width 293 height 29
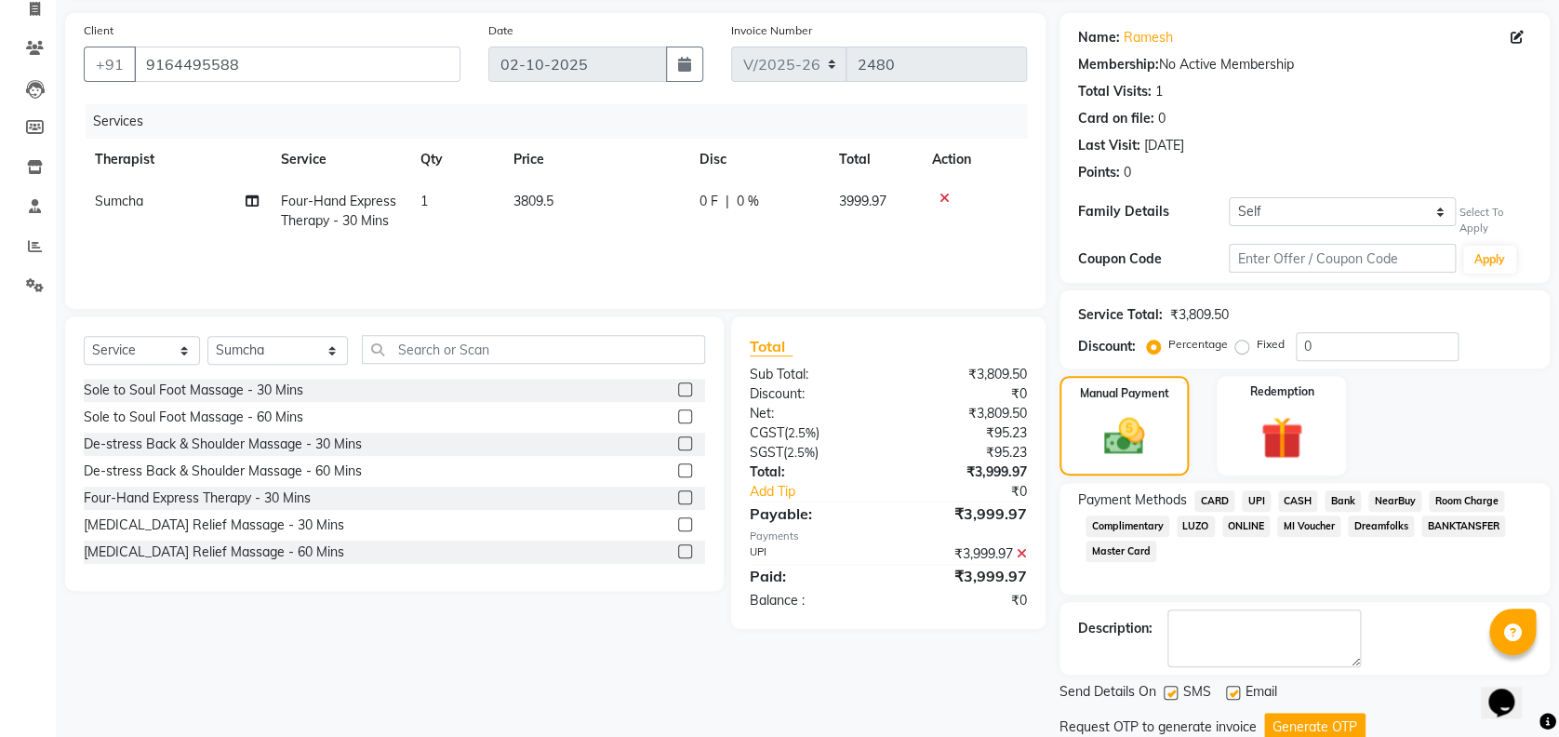
click at [1230, 692] on label at bounding box center [1233, 692] width 14 height 14
click at [1230, 692] on input "checkbox" at bounding box center [1232, 693] width 12 height 12
checkbox input "false"
click at [1169, 689] on label at bounding box center [1170, 692] width 14 height 14
click at [1169, 689] on input "checkbox" at bounding box center [1169, 693] width 12 height 12
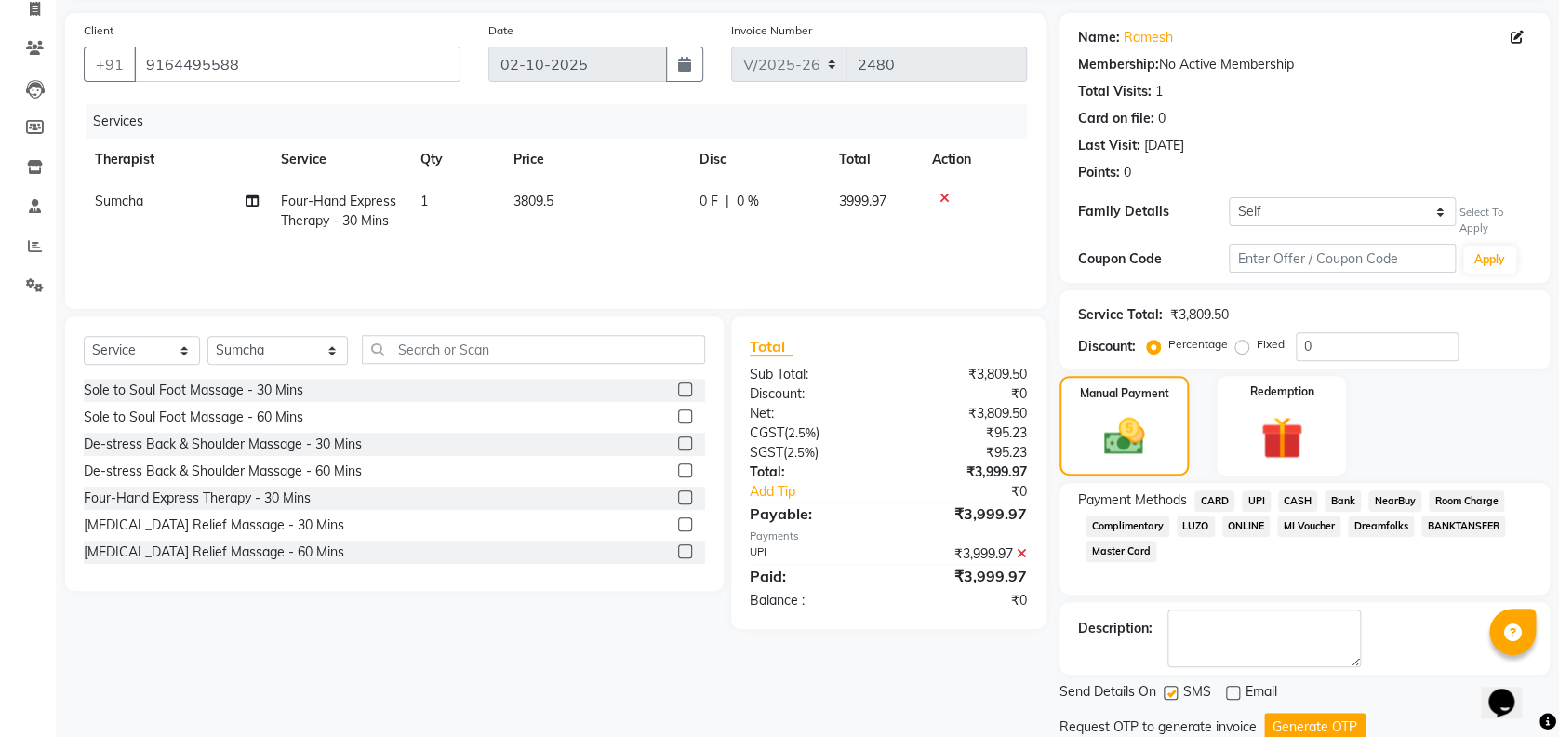
checkbox input "false"
click at [1288, 718] on button "Generate OTP" at bounding box center [1314, 726] width 101 height 29
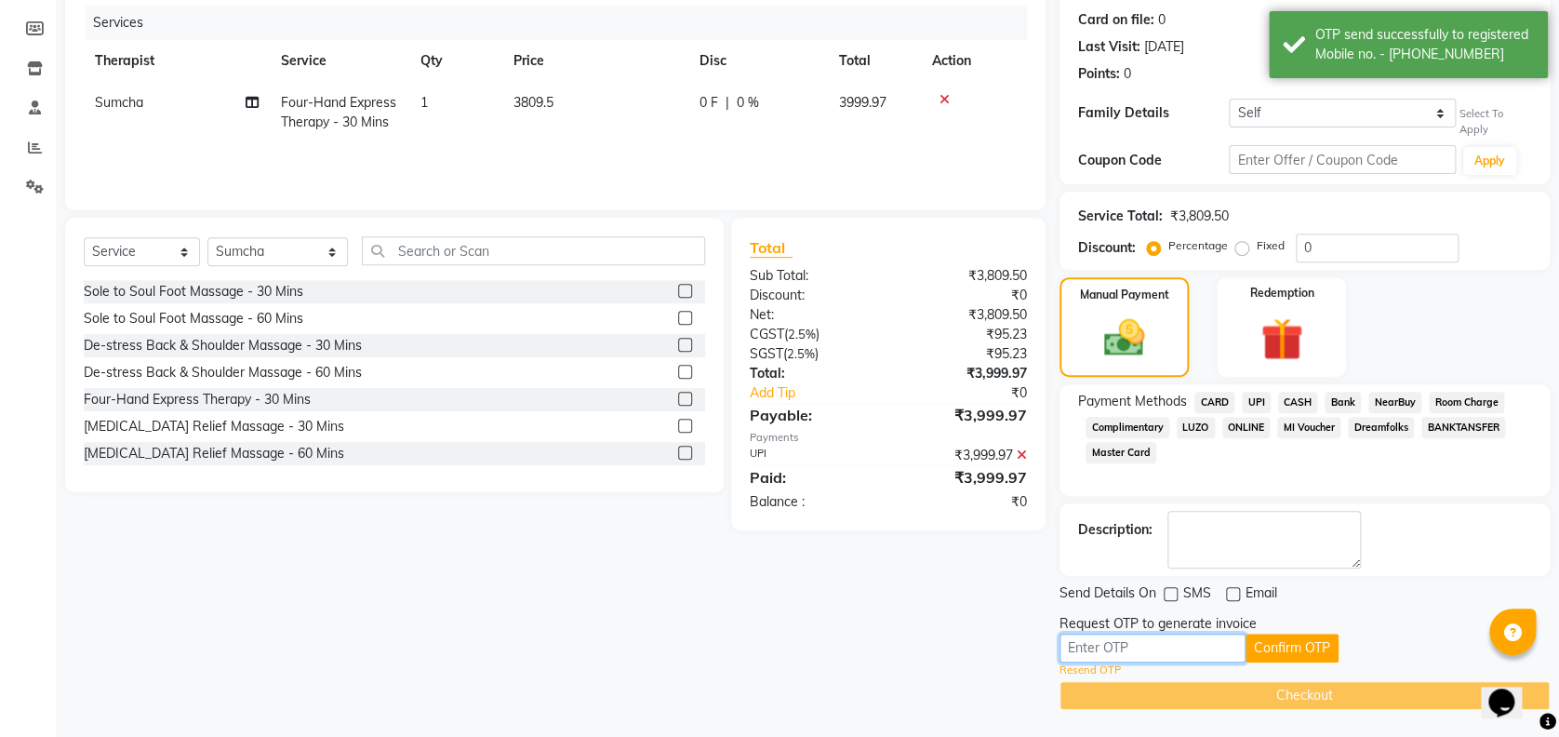
click at [1211, 644] on input "text" at bounding box center [1152, 647] width 186 height 29
type input "9705"
click at [1282, 641] on button "Confirm OTP" at bounding box center [1291, 647] width 93 height 29
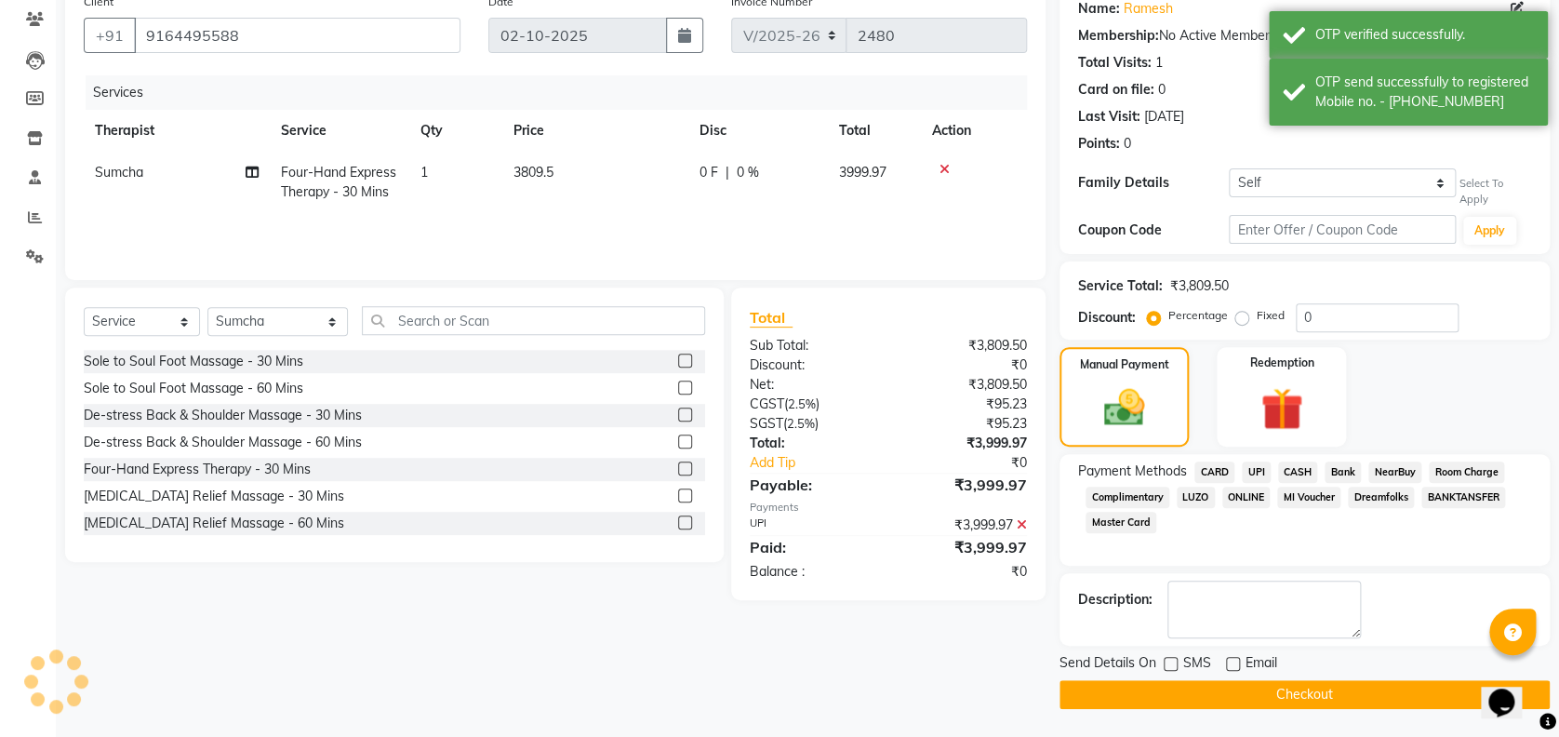
scroll to position [153, 0]
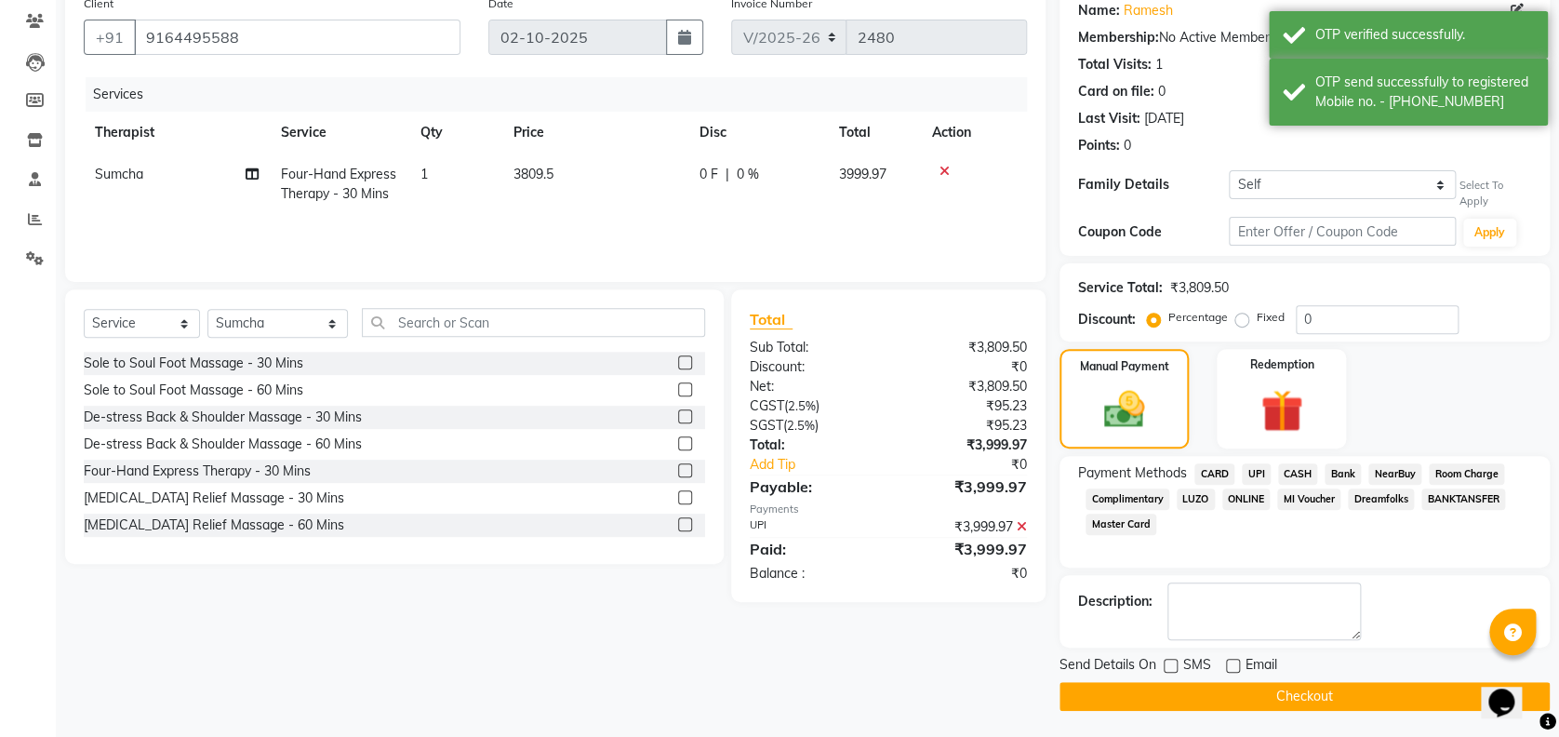
click at [1282, 688] on button "Checkout" at bounding box center [1304, 696] width 490 height 29
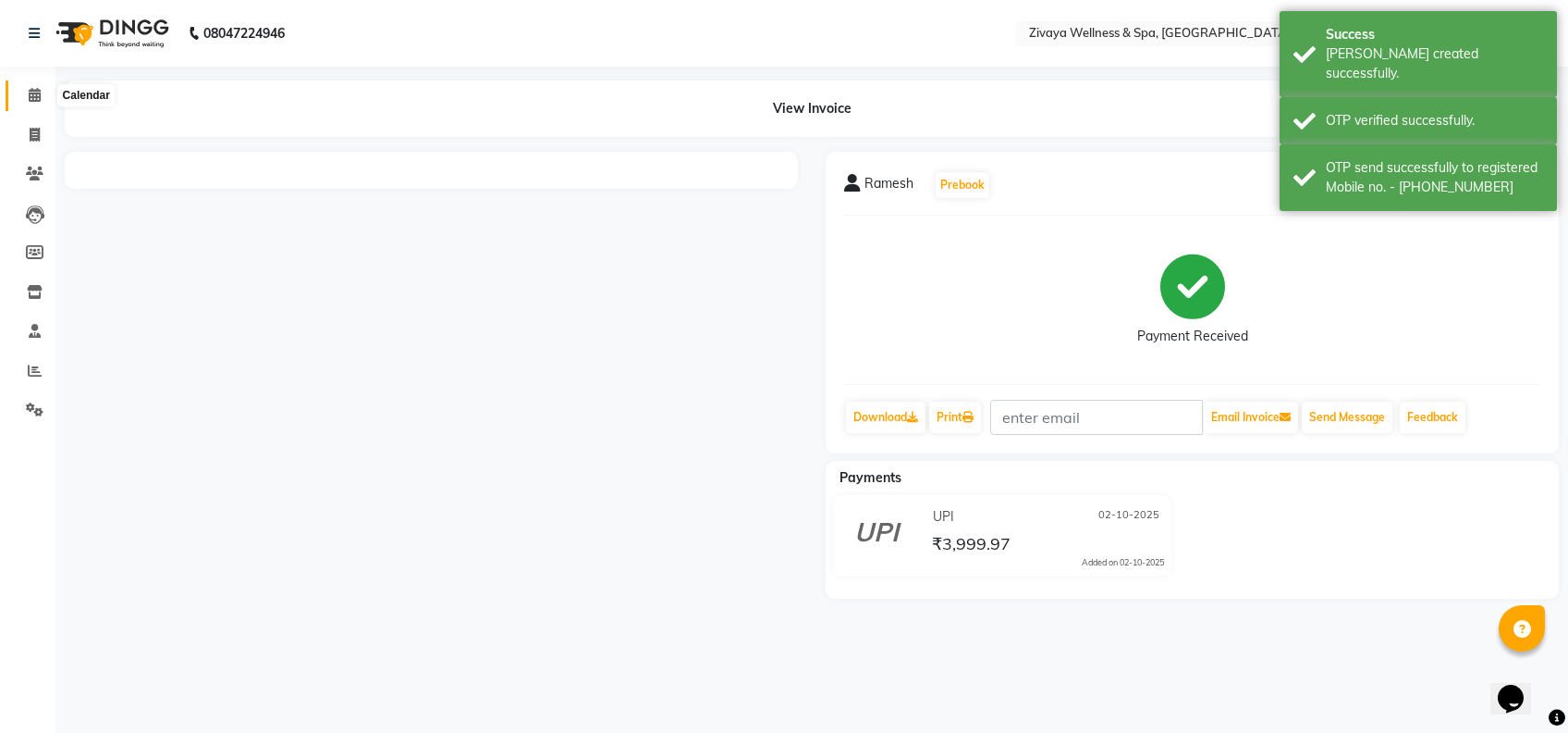
click at [33, 94] on icon at bounding box center [35, 94] width 12 height 14
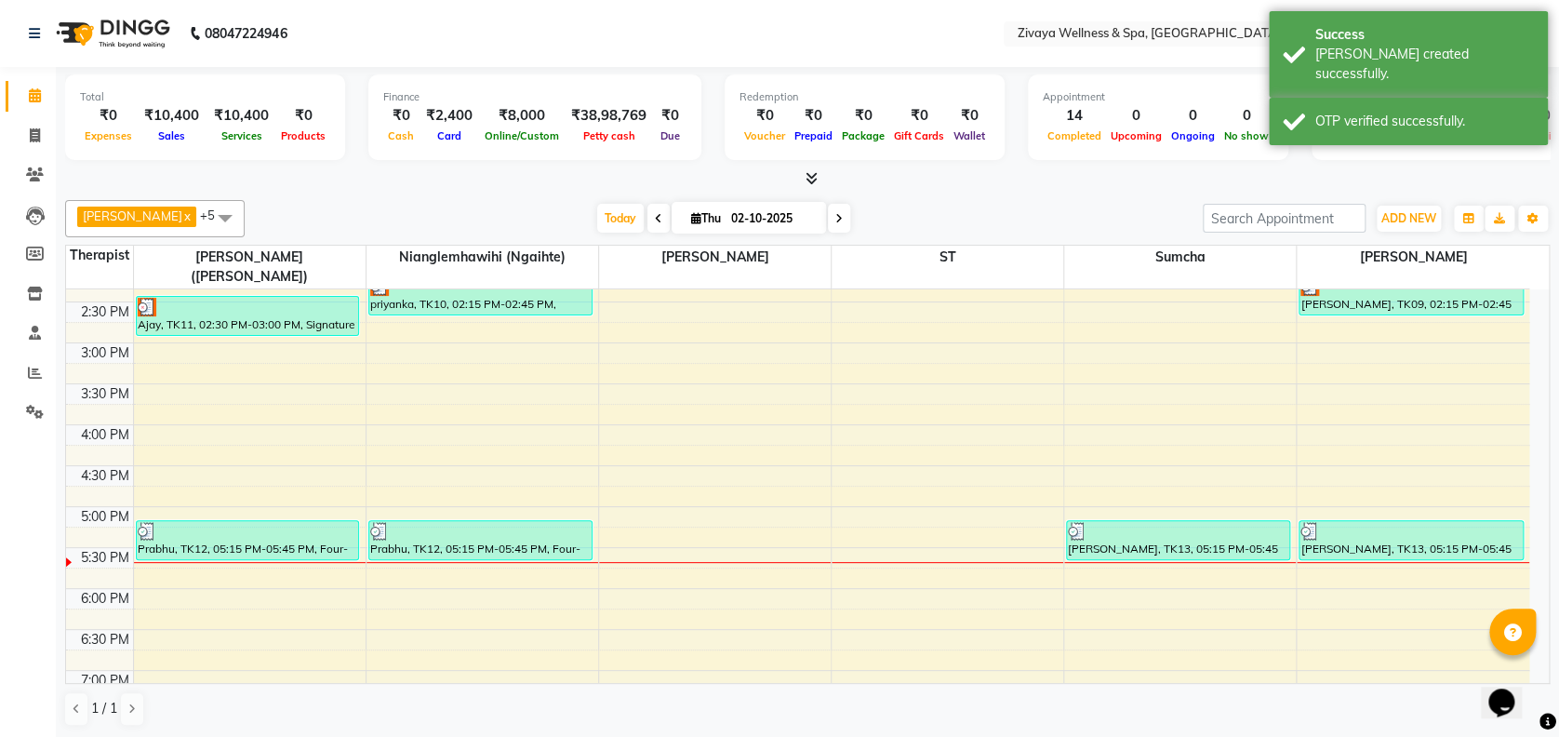
scroll to position [1235, 0]
